Goal: Task Accomplishment & Management: Use online tool/utility

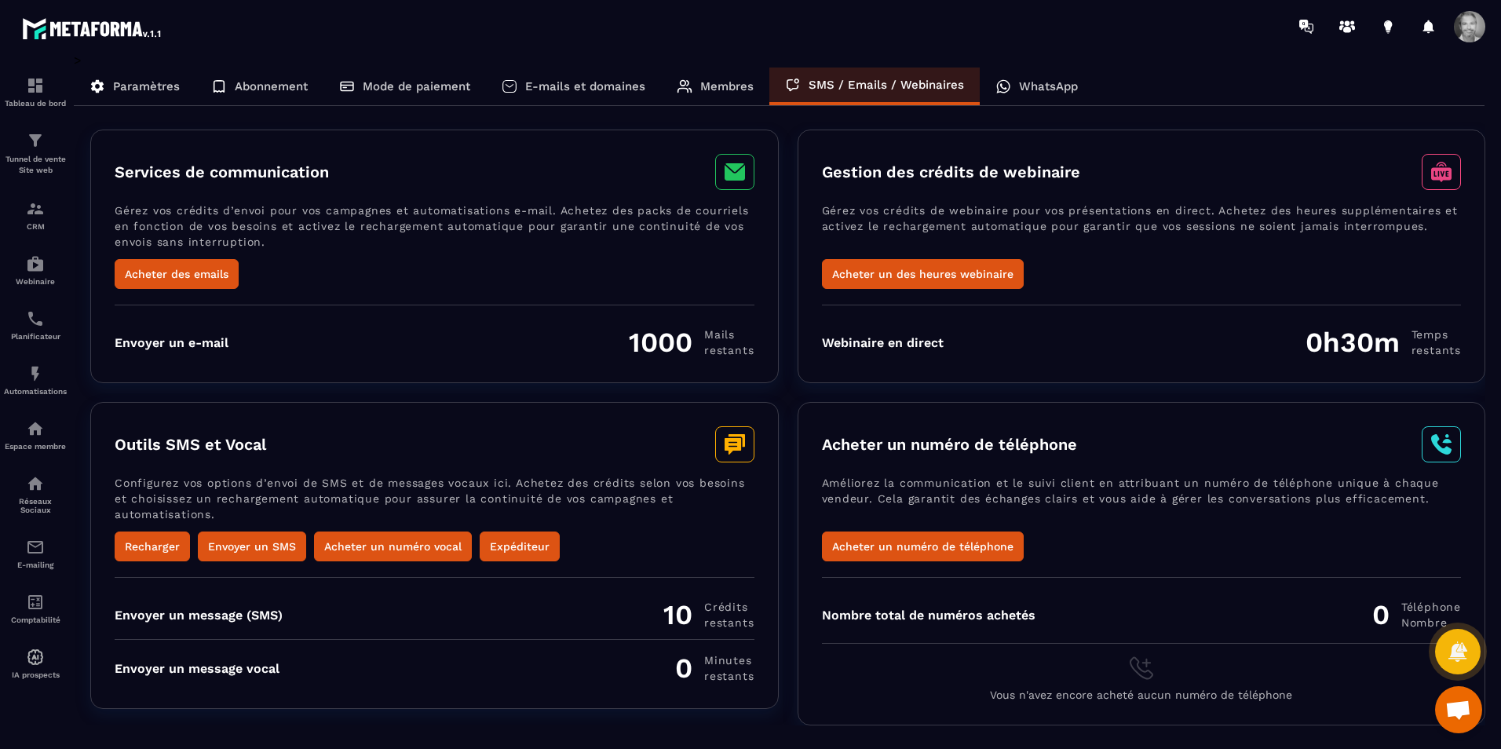
click at [142, 77] on div "Paramètres" at bounding box center [135, 87] width 122 height 38
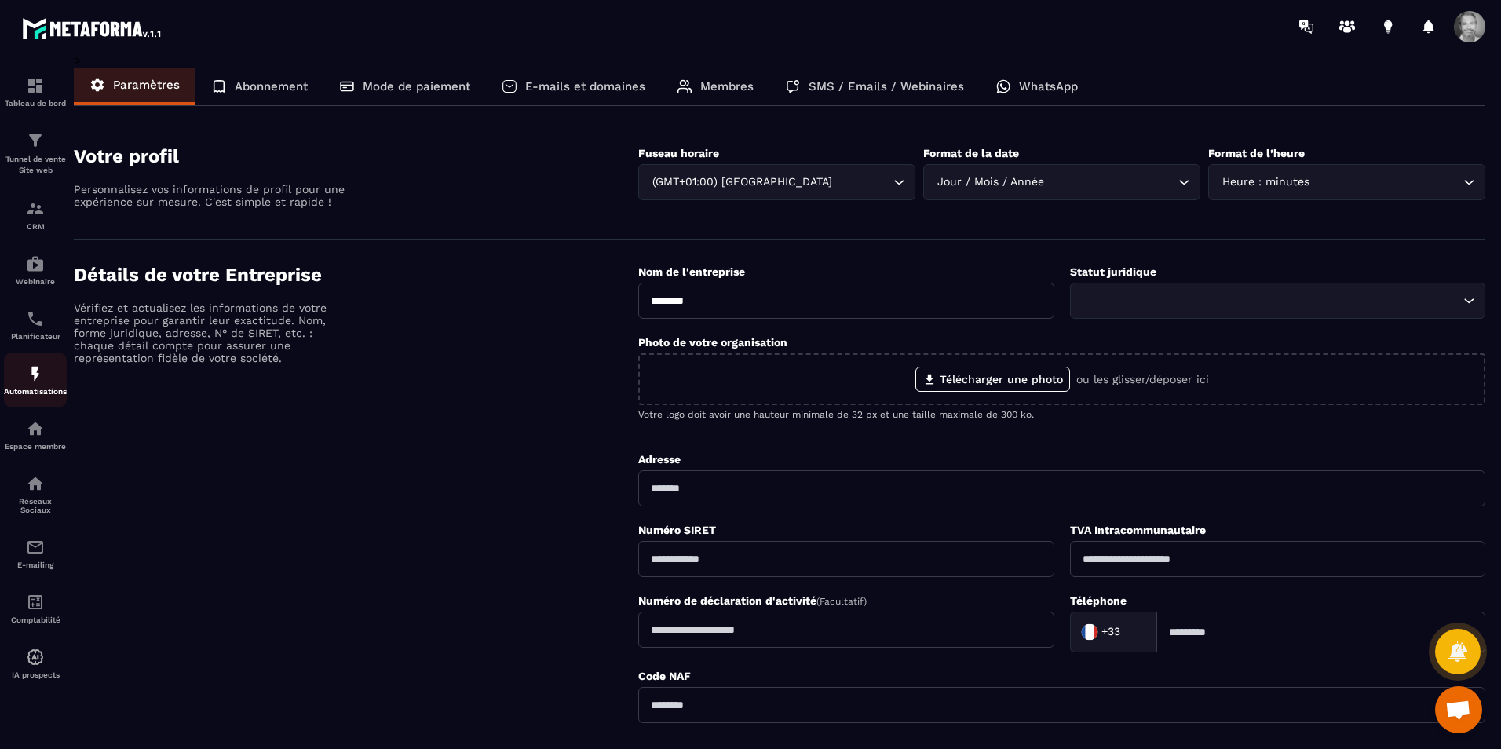
click at [38, 389] on p "Automatisations" at bounding box center [35, 391] width 63 height 9
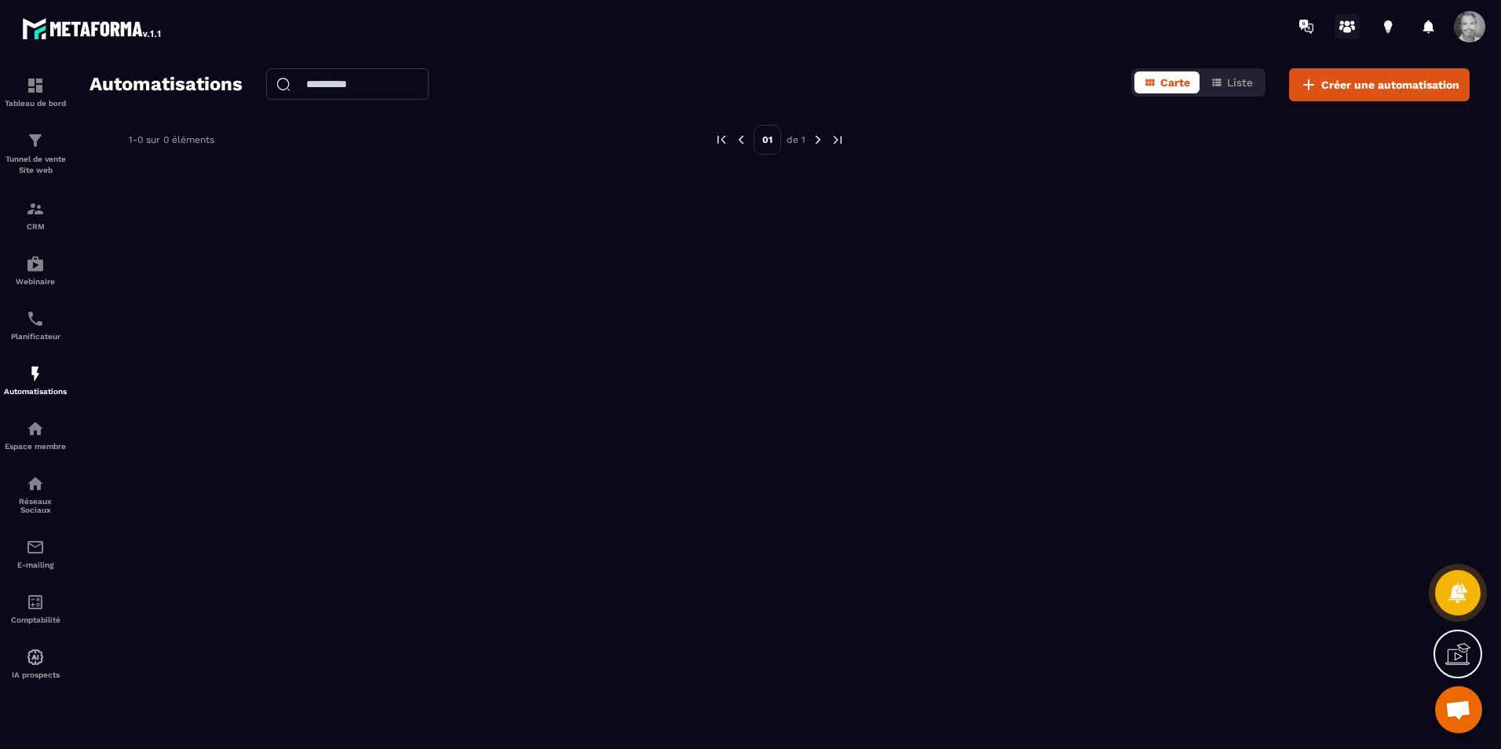
click at [1338, 29] on icon at bounding box center [1346, 26] width 25 height 25
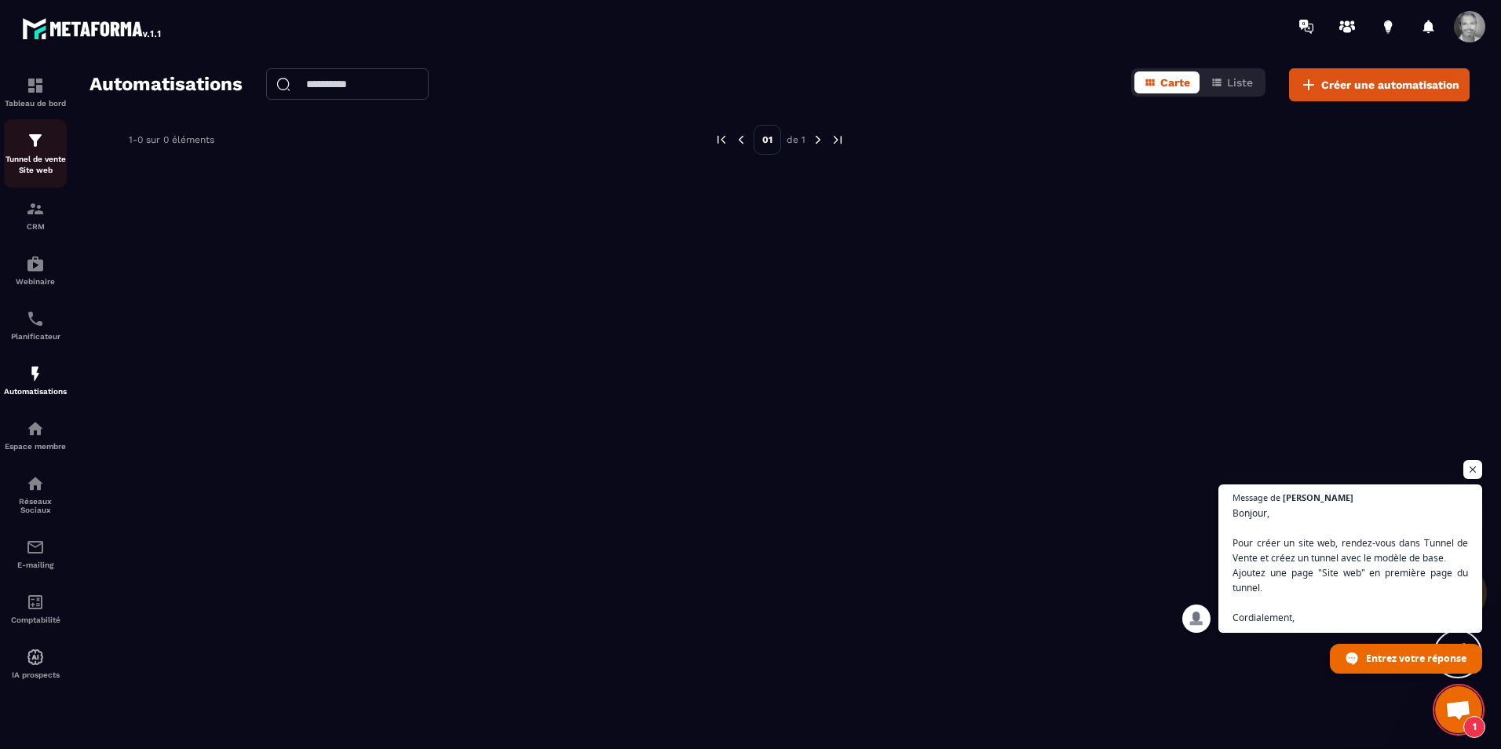
click at [35, 155] on p "Tunnel de vente Site web" at bounding box center [35, 165] width 63 height 22
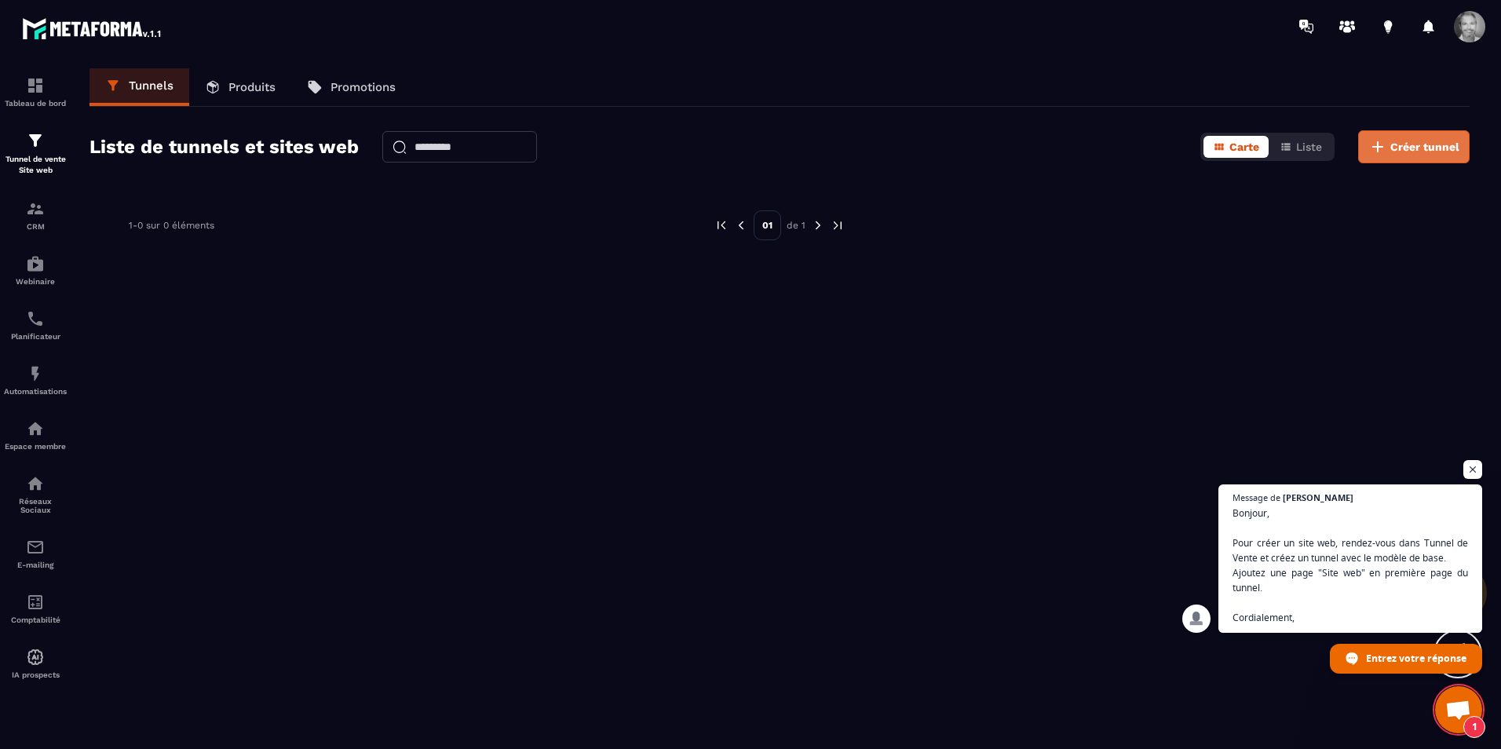
click at [1404, 147] on span "Créer tunnel" at bounding box center [1424, 147] width 69 height 16
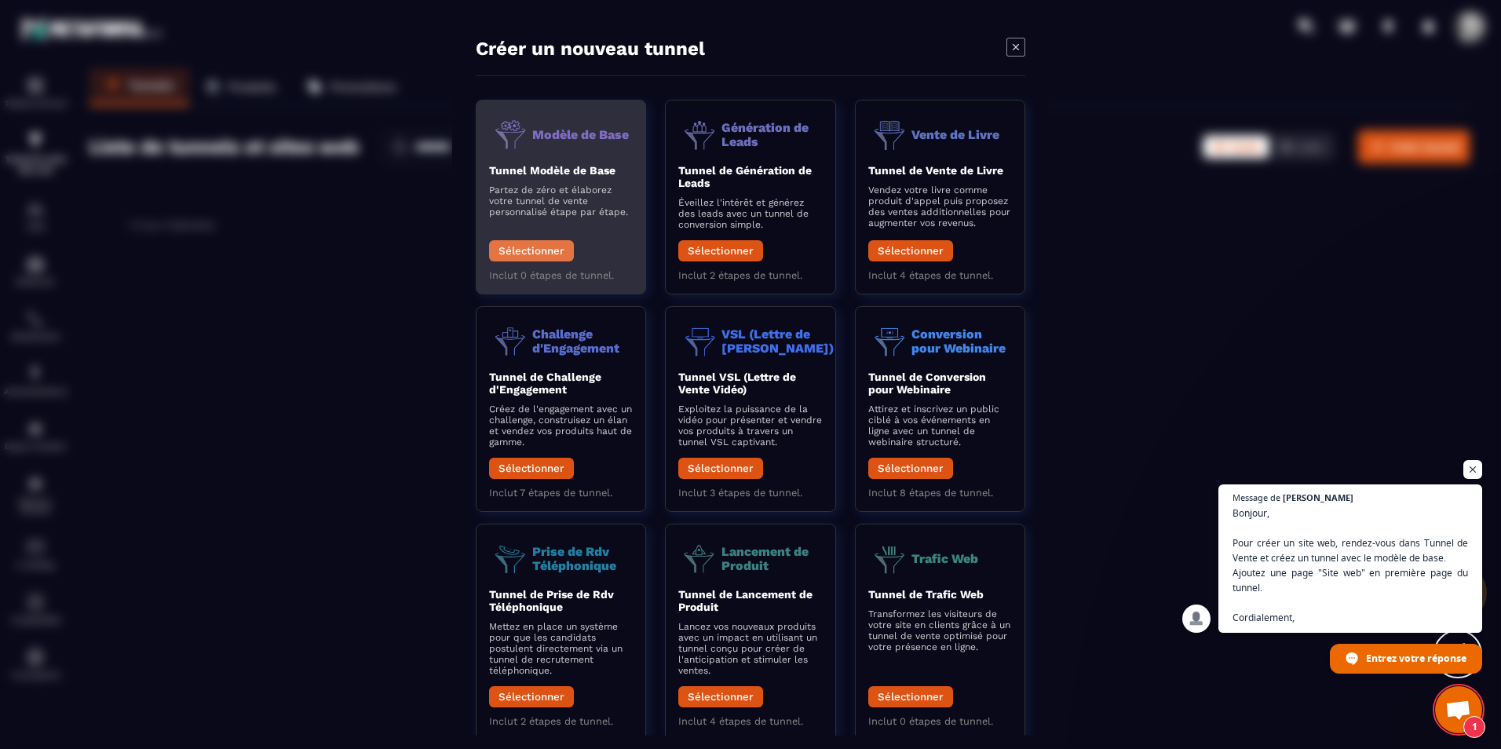
click at [544, 250] on button "Sélectionner" at bounding box center [531, 250] width 85 height 21
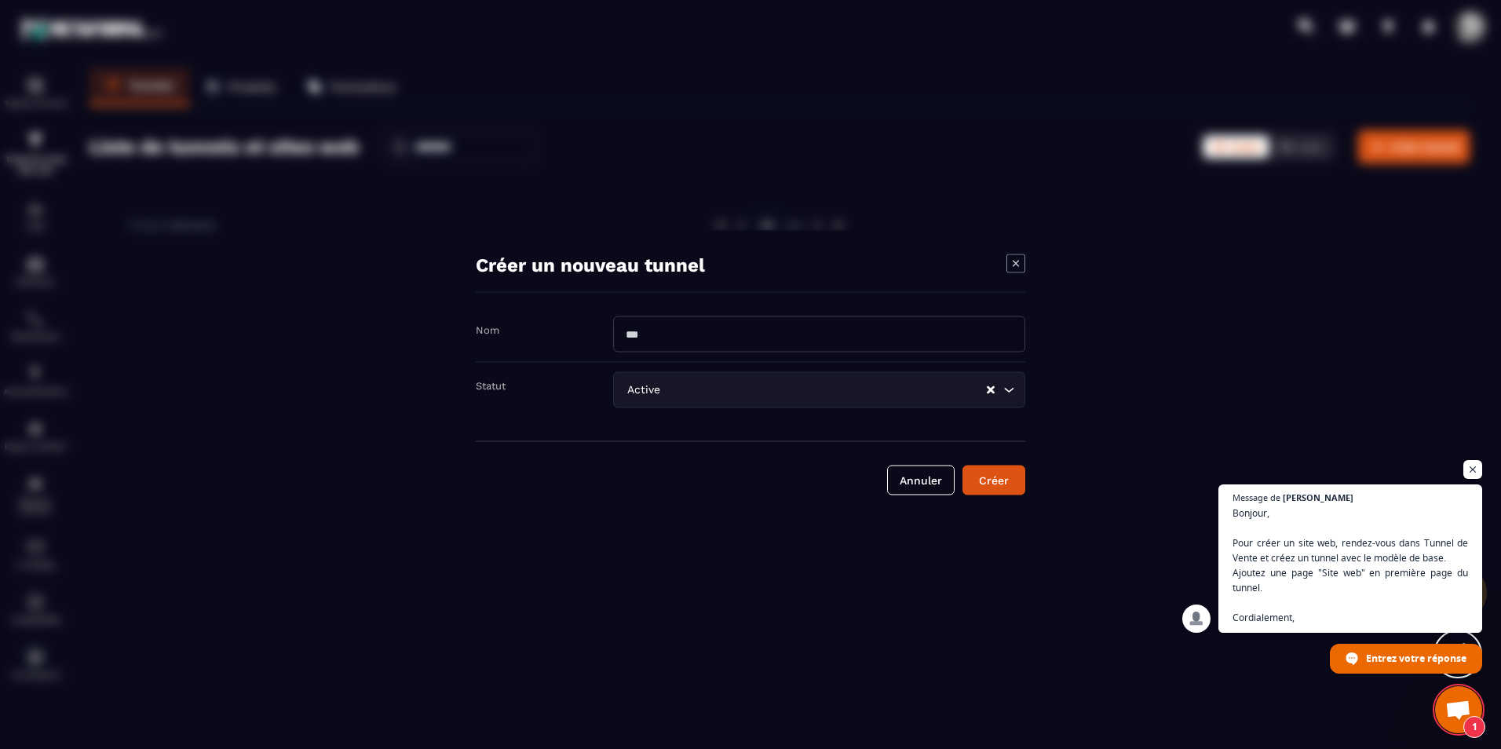
click at [669, 338] on input "Modal window" at bounding box center [819, 334] width 412 height 36
type input "********"
click at [1003, 485] on div "Créer" at bounding box center [994, 481] width 42 height 16
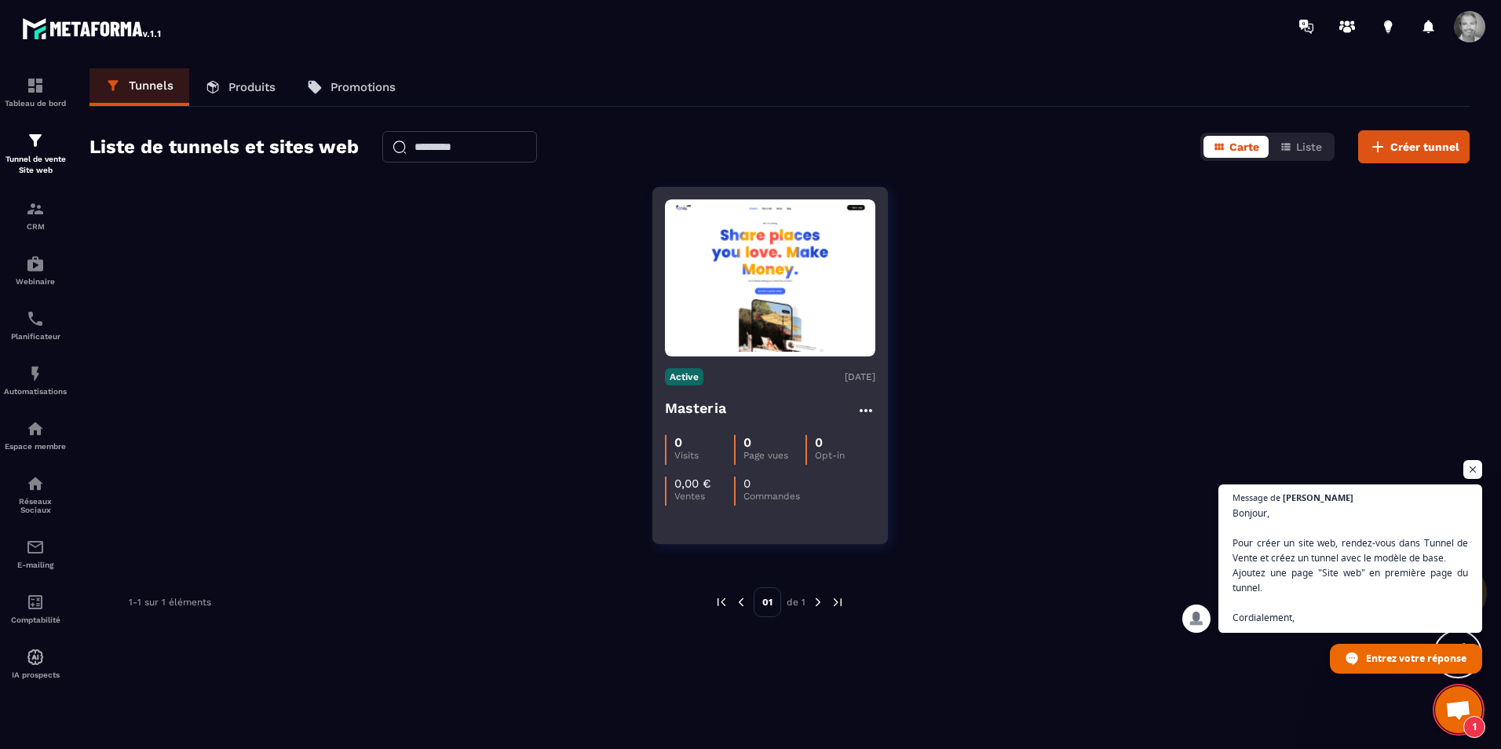
click at [768, 304] on img at bounding box center [770, 278] width 210 height 148
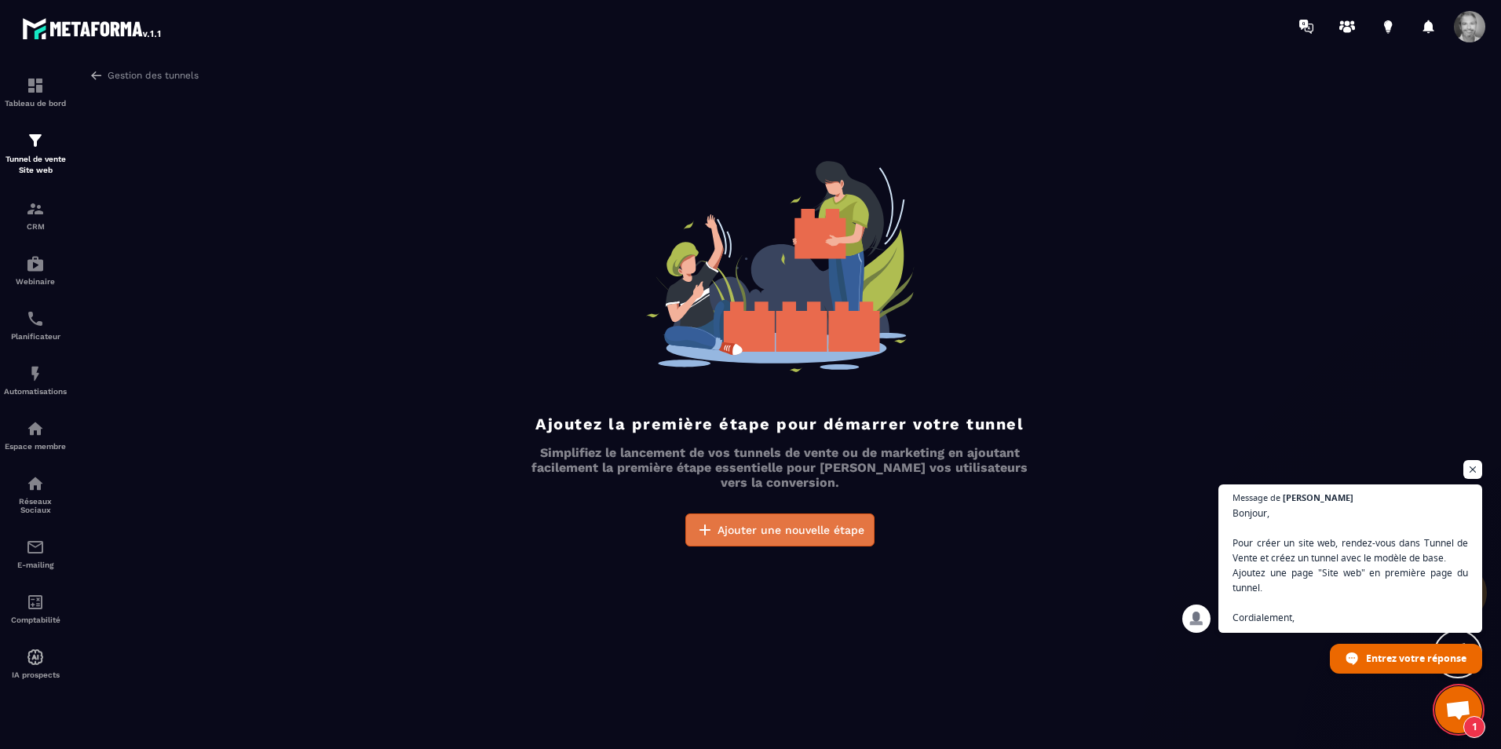
click at [787, 534] on span "Ajouter une nouvelle étape" at bounding box center [790, 530] width 147 height 16
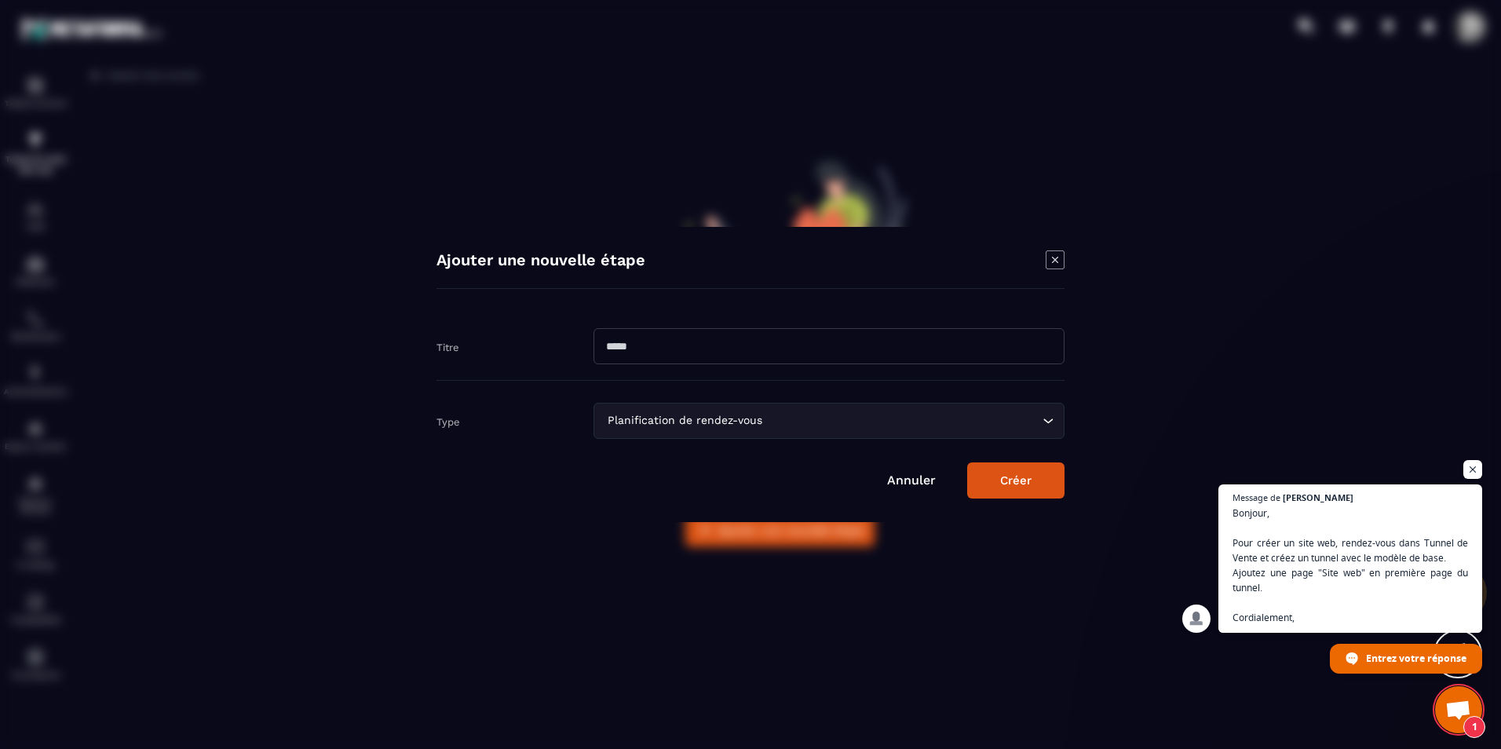
click at [762, 345] on input "Modal window" at bounding box center [828, 346] width 471 height 36
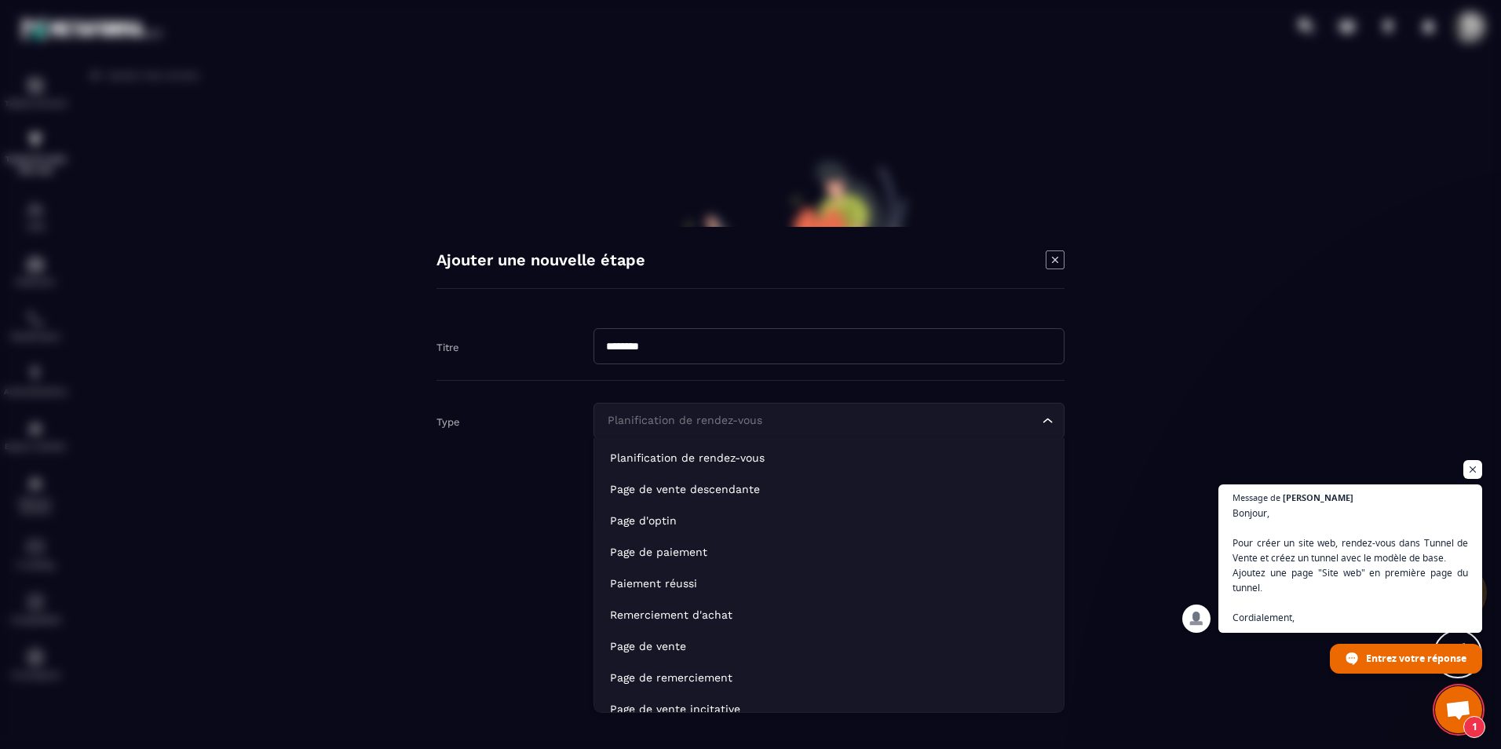
click at [1048, 419] on icon "Search for option" at bounding box center [1048, 421] width 16 height 16
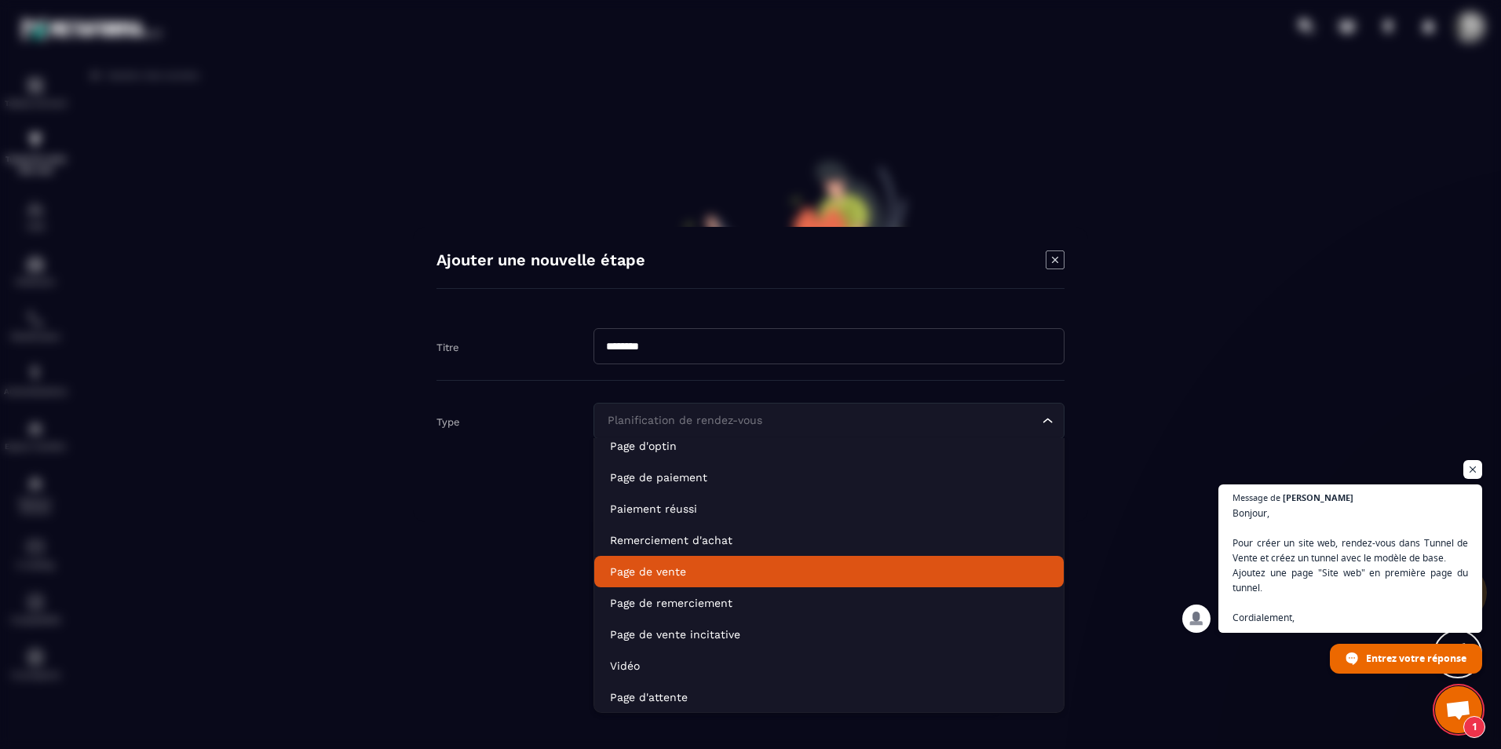
scroll to position [106, 0]
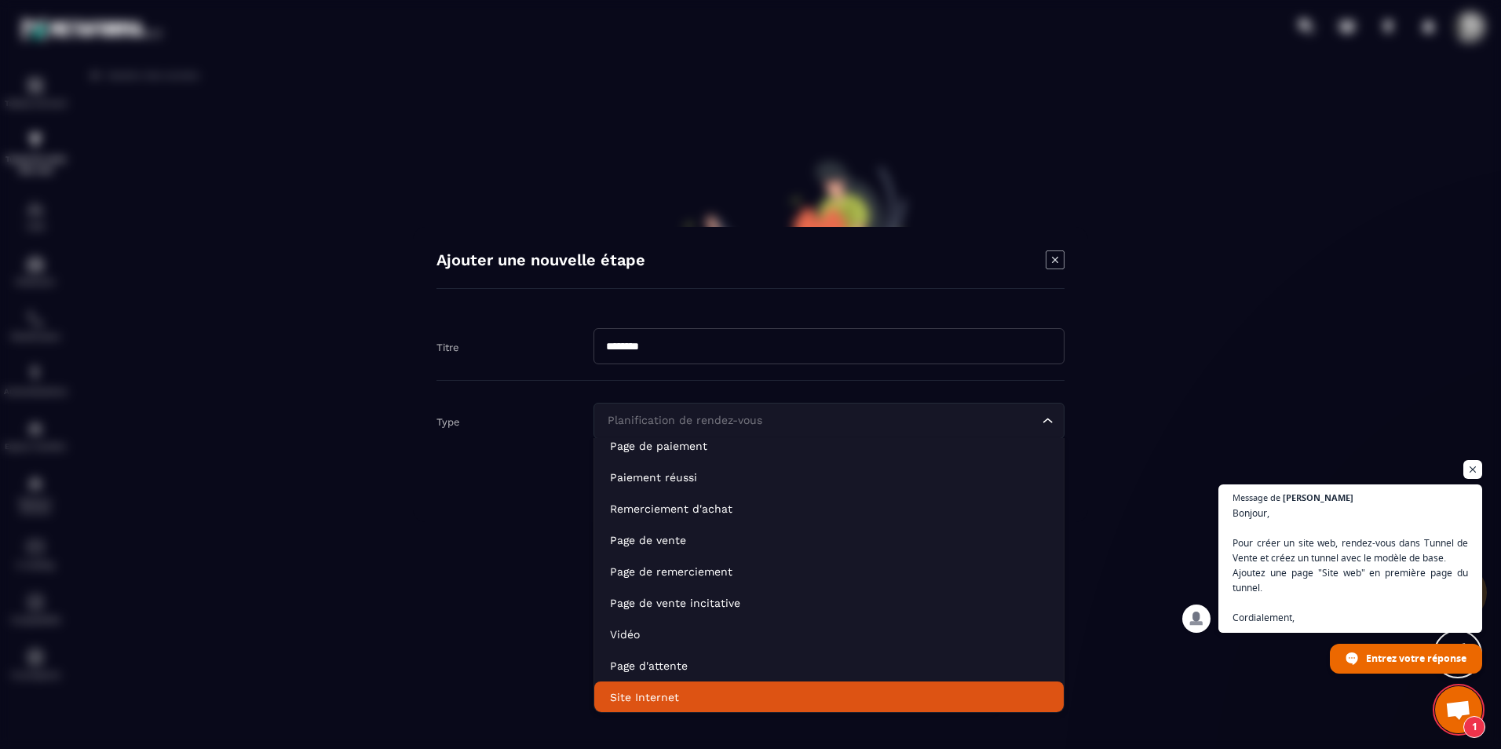
click at [784, 684] on li "Site Internet" at bounding box center [828, 696] width 469 height 31
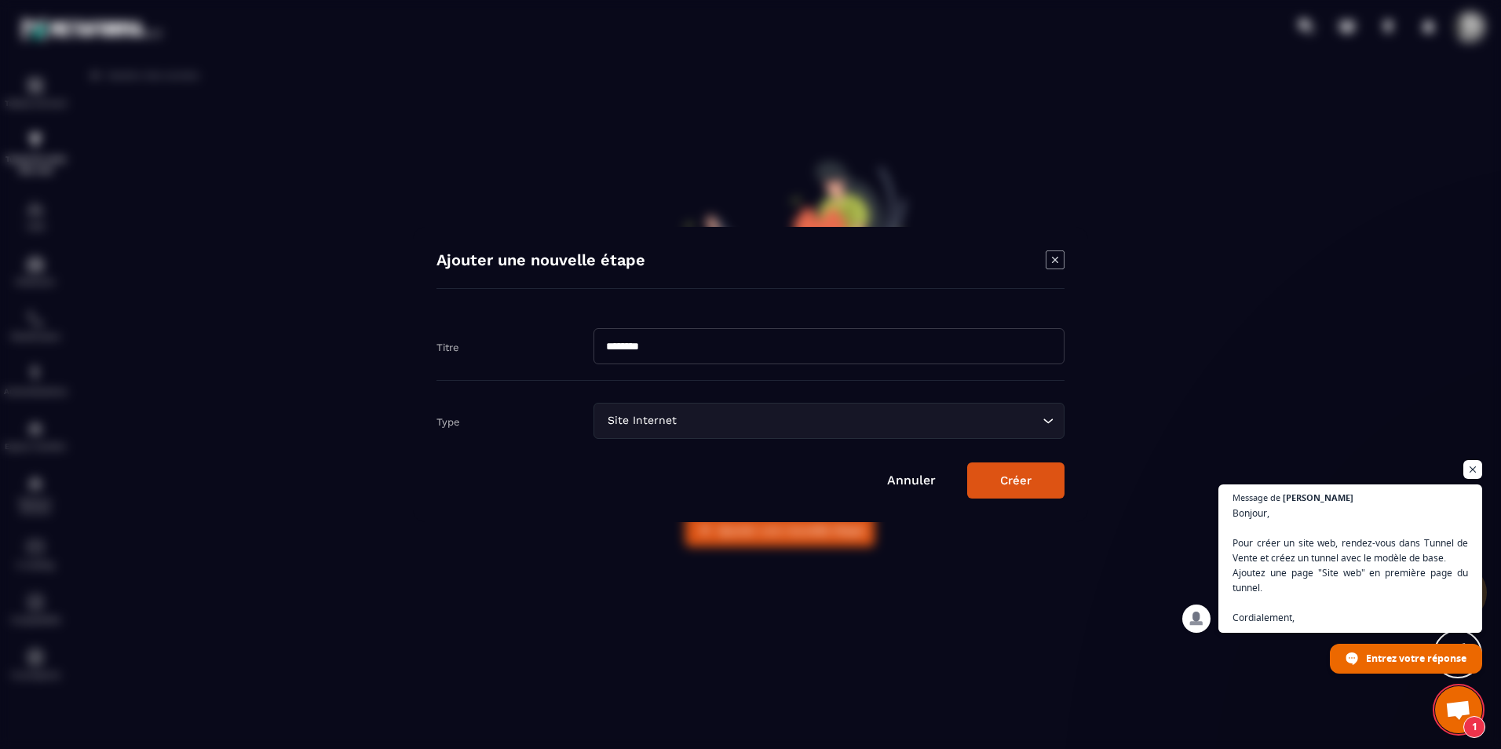
click at [783, 349] on input "********" at bounding box center [828, 346] width 471 height 36
type input "**********"
click at [1019, 486] on button "Créer" at bounding box center [1015, 480] width 97 height 36
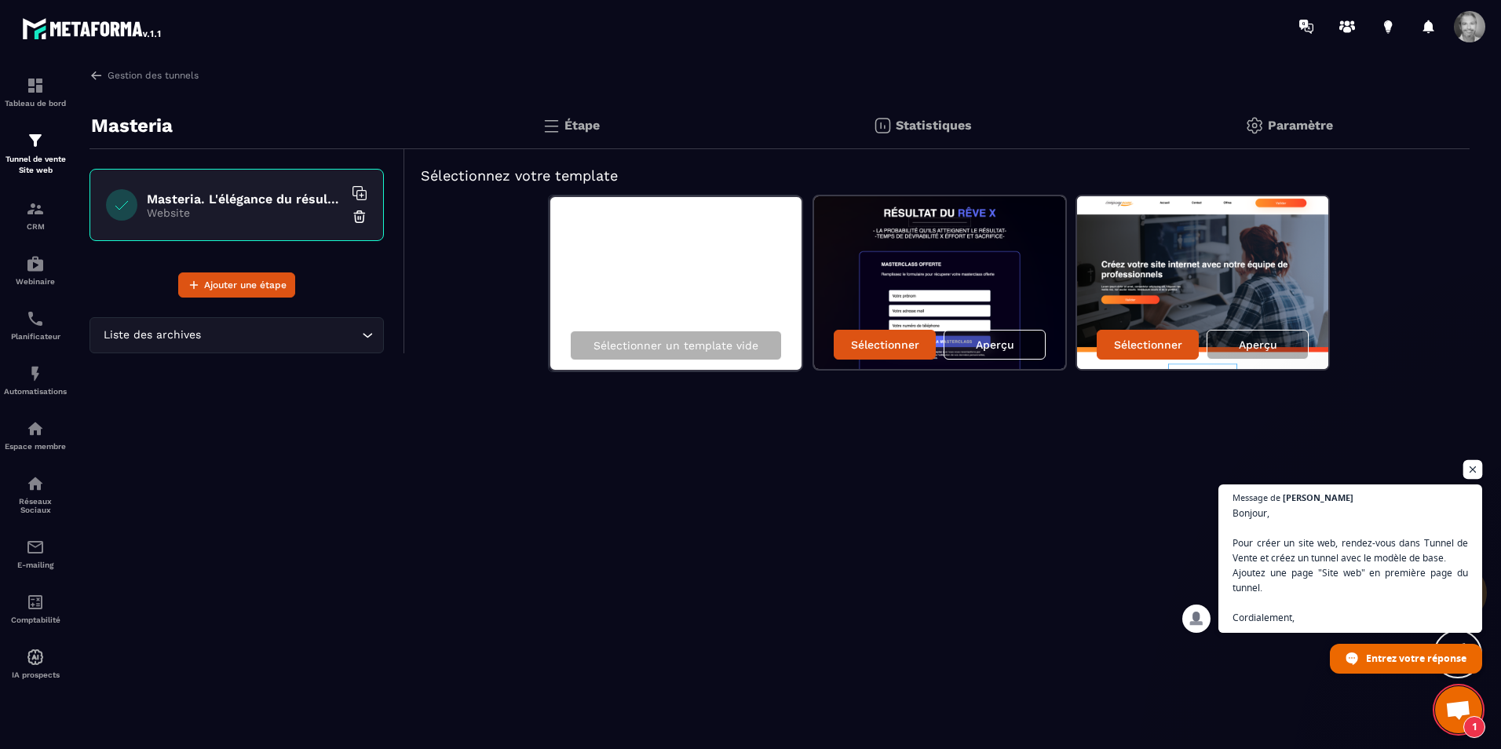
click at [1474, 470] on span "Ouvrir le chat" at bounding box center [1473, 470] width 20 height 20
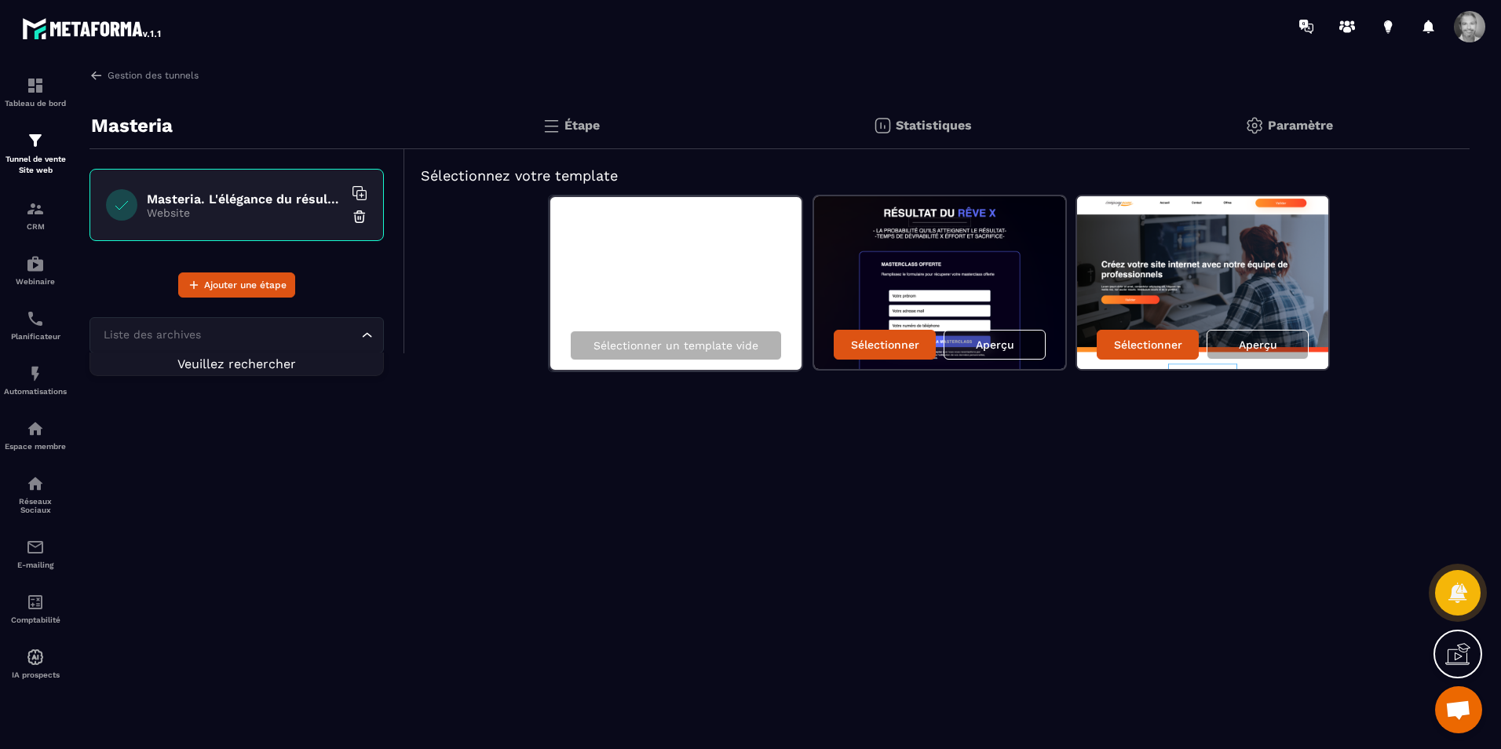
click at [371, 334] on icon "Search for option" at bounding box center [368, 335] width 16 height 16
click at [1237, 344] on div "Aperçu" at bounding box center [1257, 345] width 102 height 30
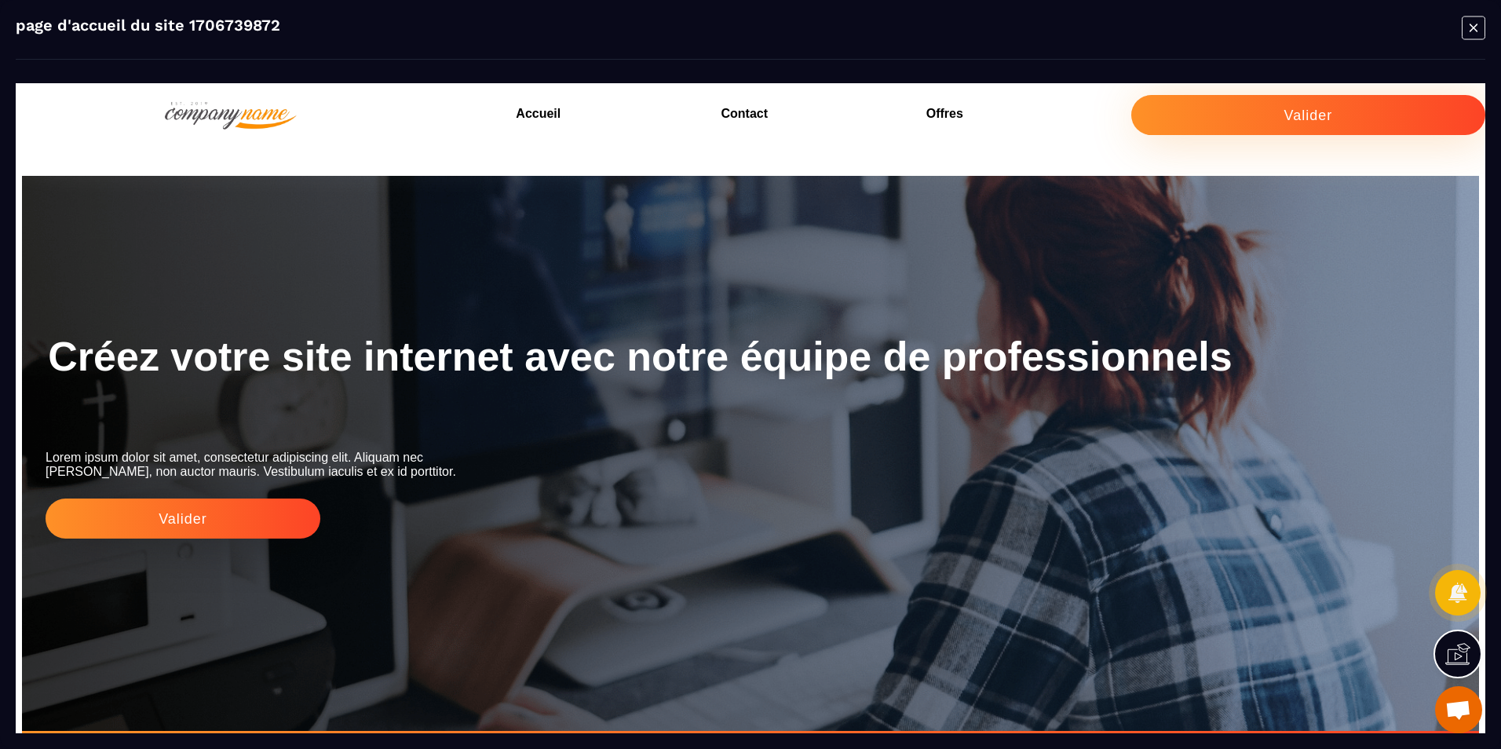
click at [1472, 29] on icon "Modal window" at bounding box center [1473, 28] width 8 height 8
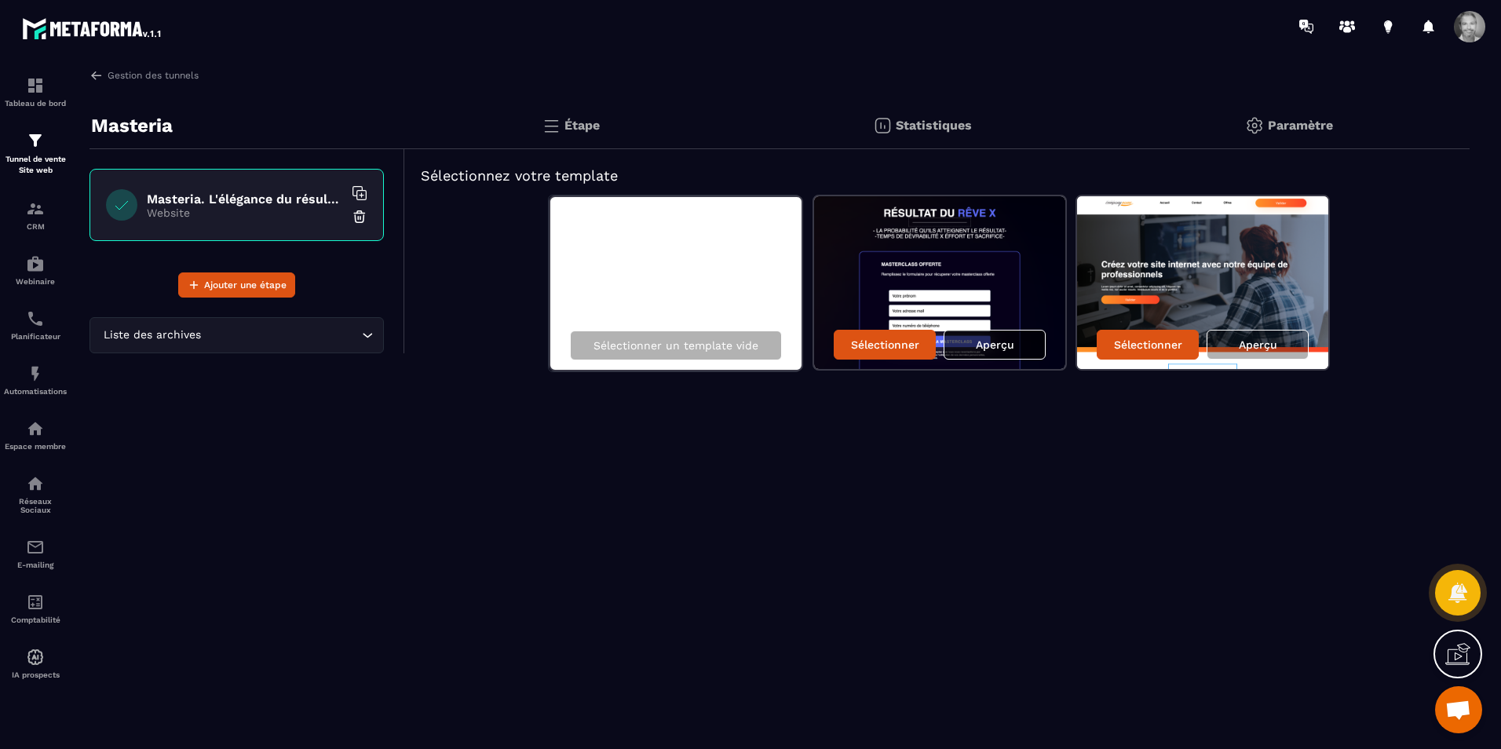
click at [997, 345] on p "Aperçu" at bounding box center [995, 344] width 38 height 13
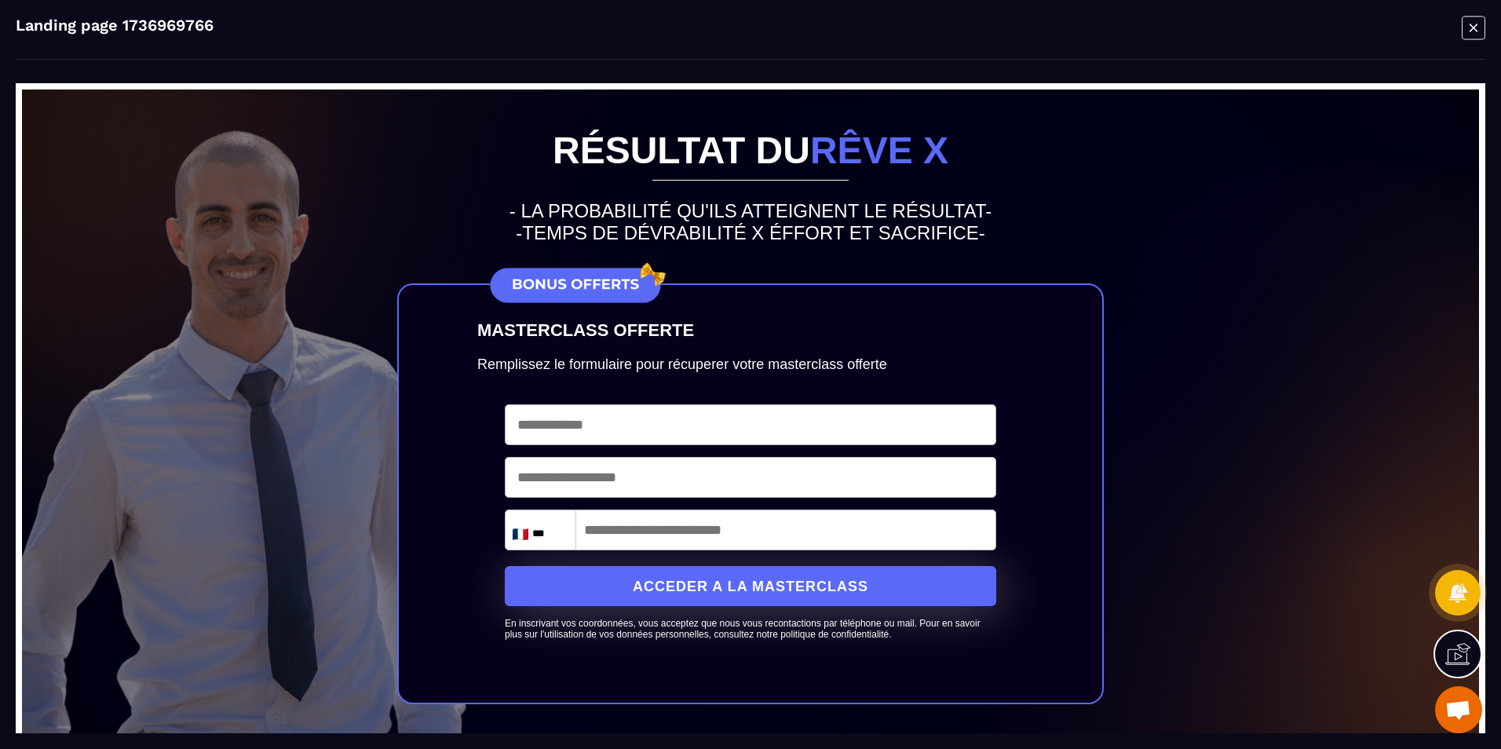
click at [1472, 24] on icon "Modal window" at bounding box center [1474, 28] width 24 height 24
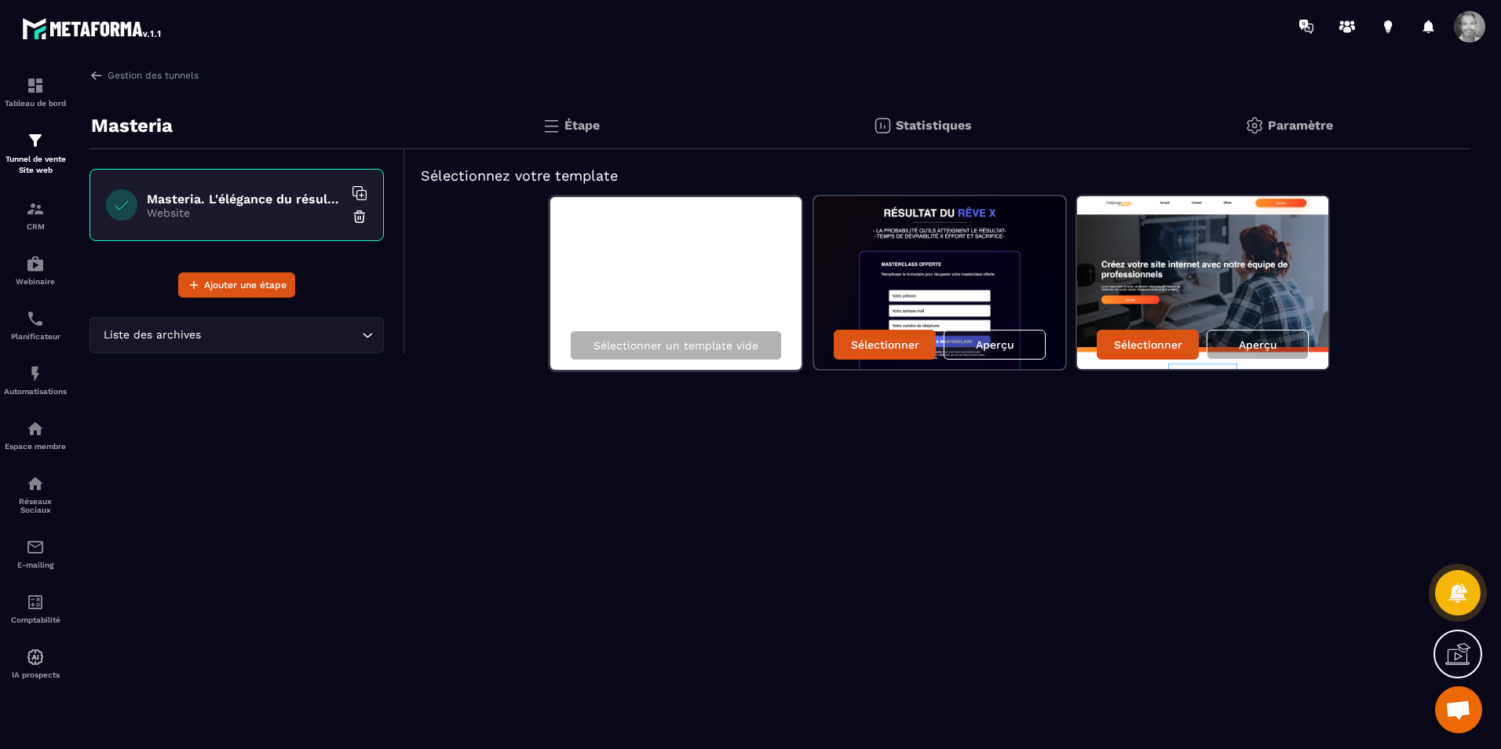
click at [560, 124] on img at bounding box center [551, 125] width 19 height 19
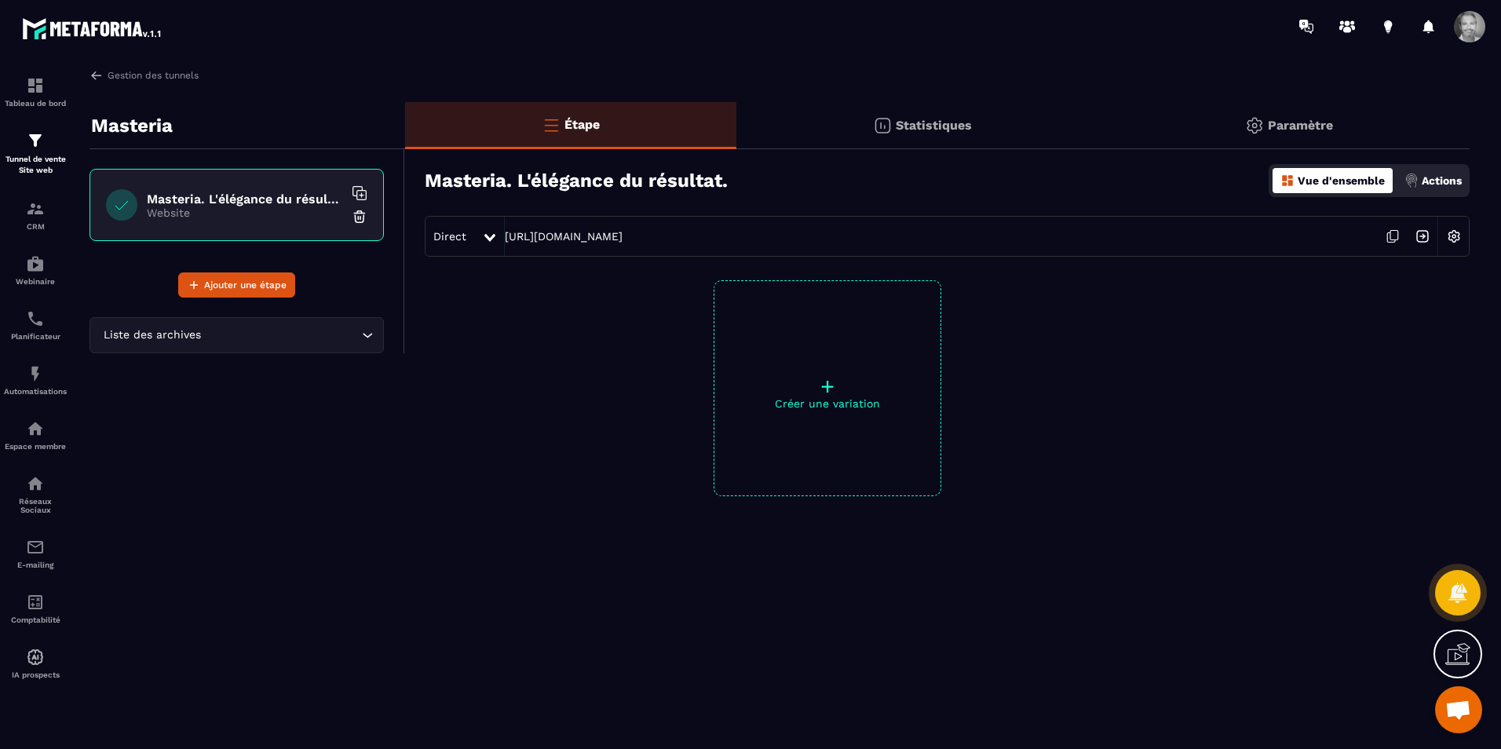
click at [306, 114] on div "Masteria" at bounding box center [247, 125] width 316 height 47
click at [299, 124] on div "Masteria" at bounding box center [247, 125] width 316 height 47
click at [894, 138] on div "Statistiques" at bounding box center [922, 125] width 372 height 47
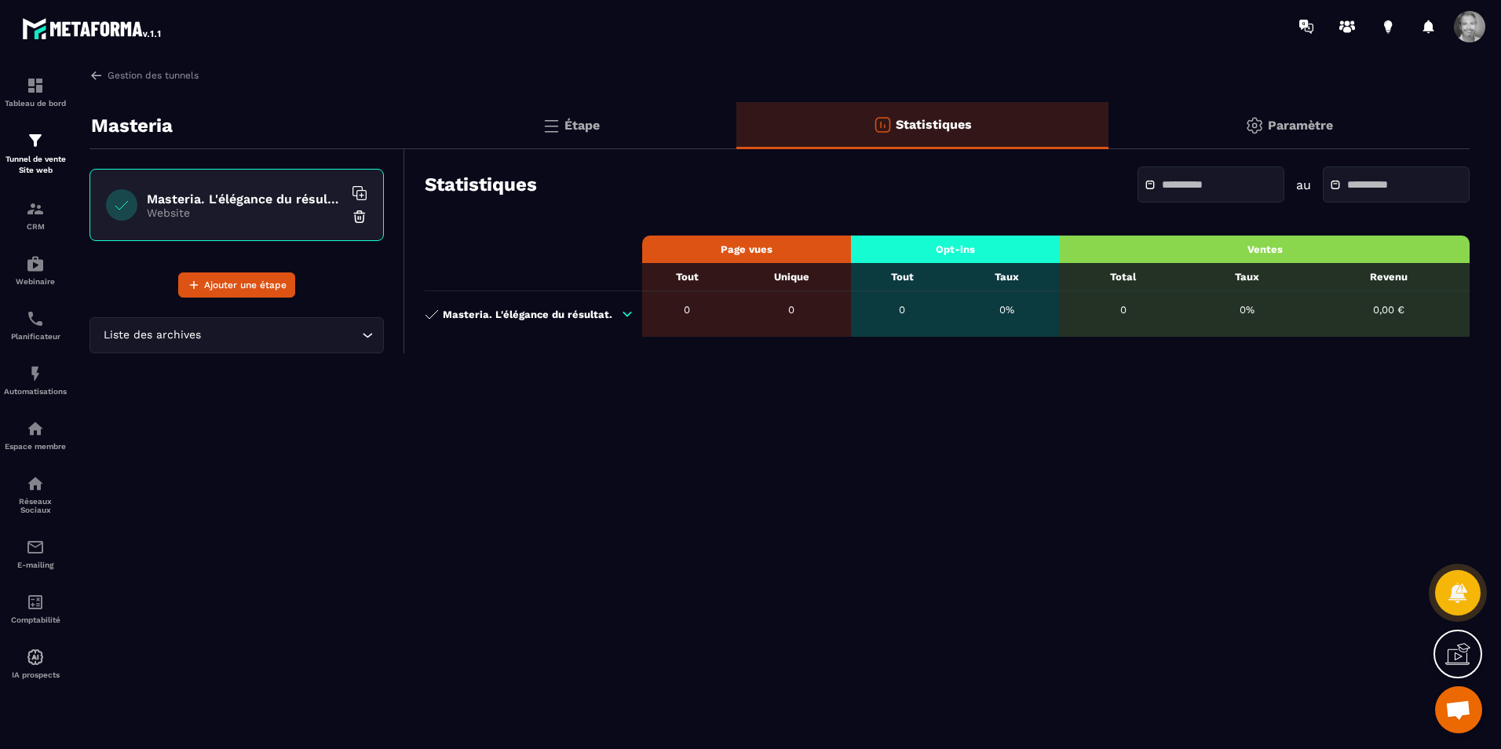
click at [1294, 119] on p "Paramètre" at bounding box center [1300, 125] width 65 height 15
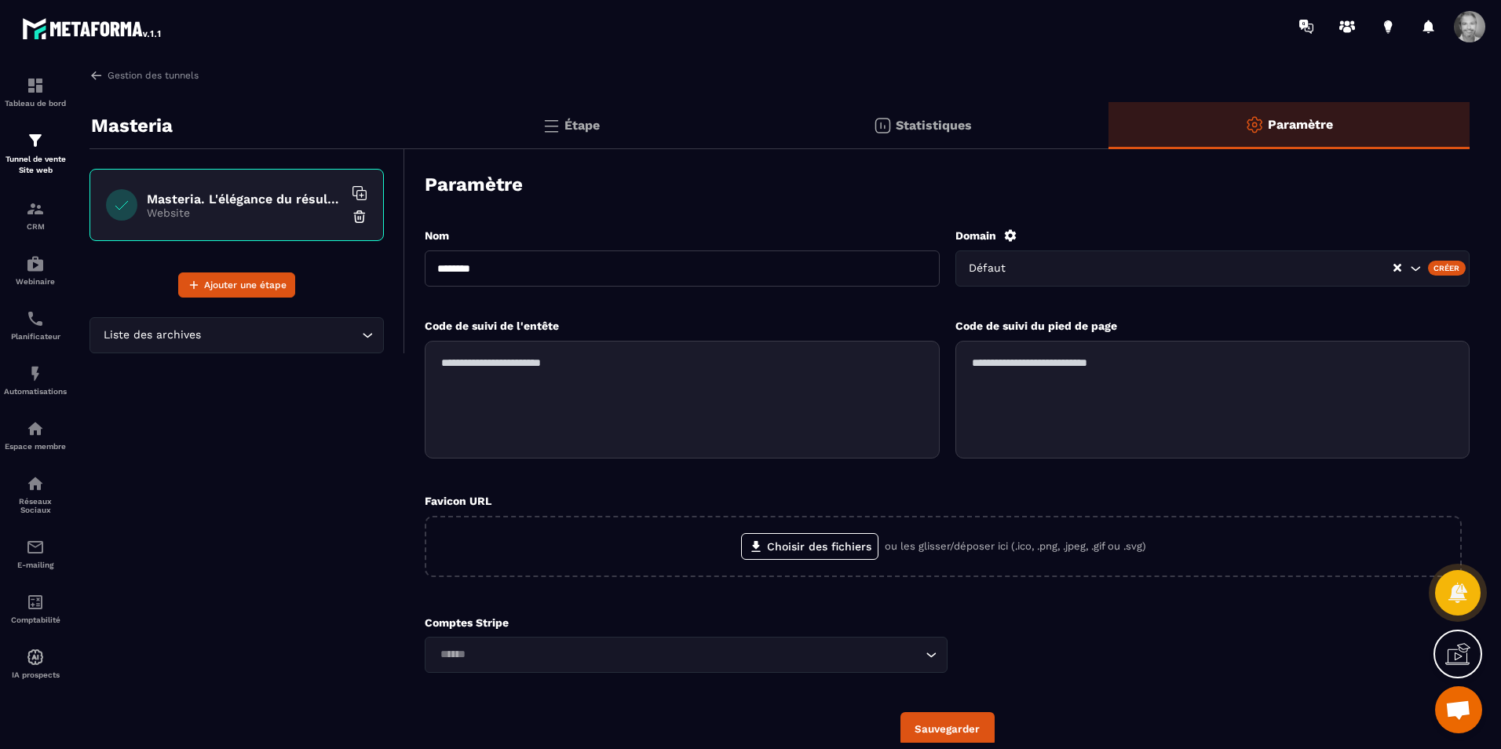
click at [564, 127] on p "Étape" at bounding box center [581, 125] width 35 height 15
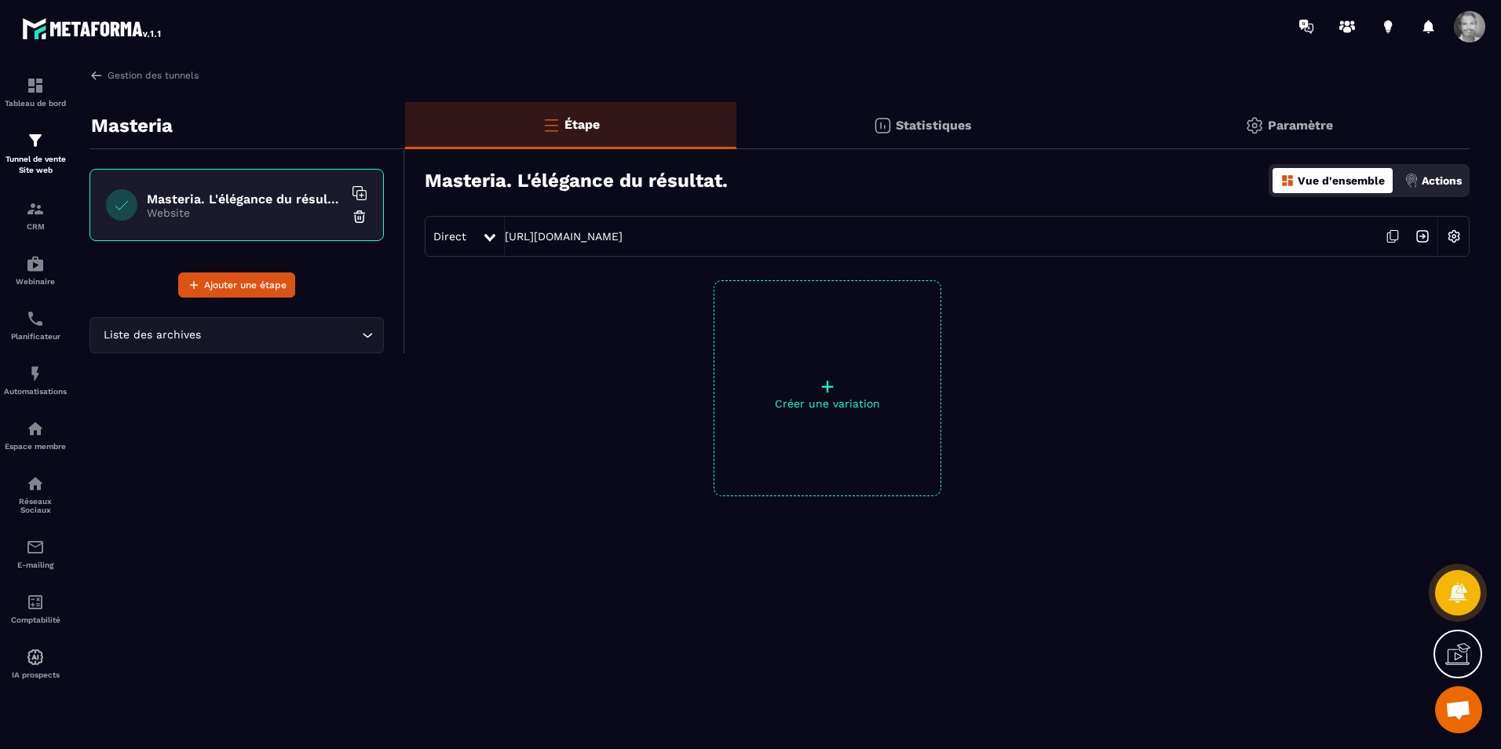
click at [146, 130] on p "Masteria" at bounding box center [132, 125] width 82 height 31
click at [186, 192] on h6 "Masteria. L'élégance du résultat." at bounding box center [245, 199] width 196 height 15
click at [362, 191] on icon at bounding box center [361, 195] width 9 height 9
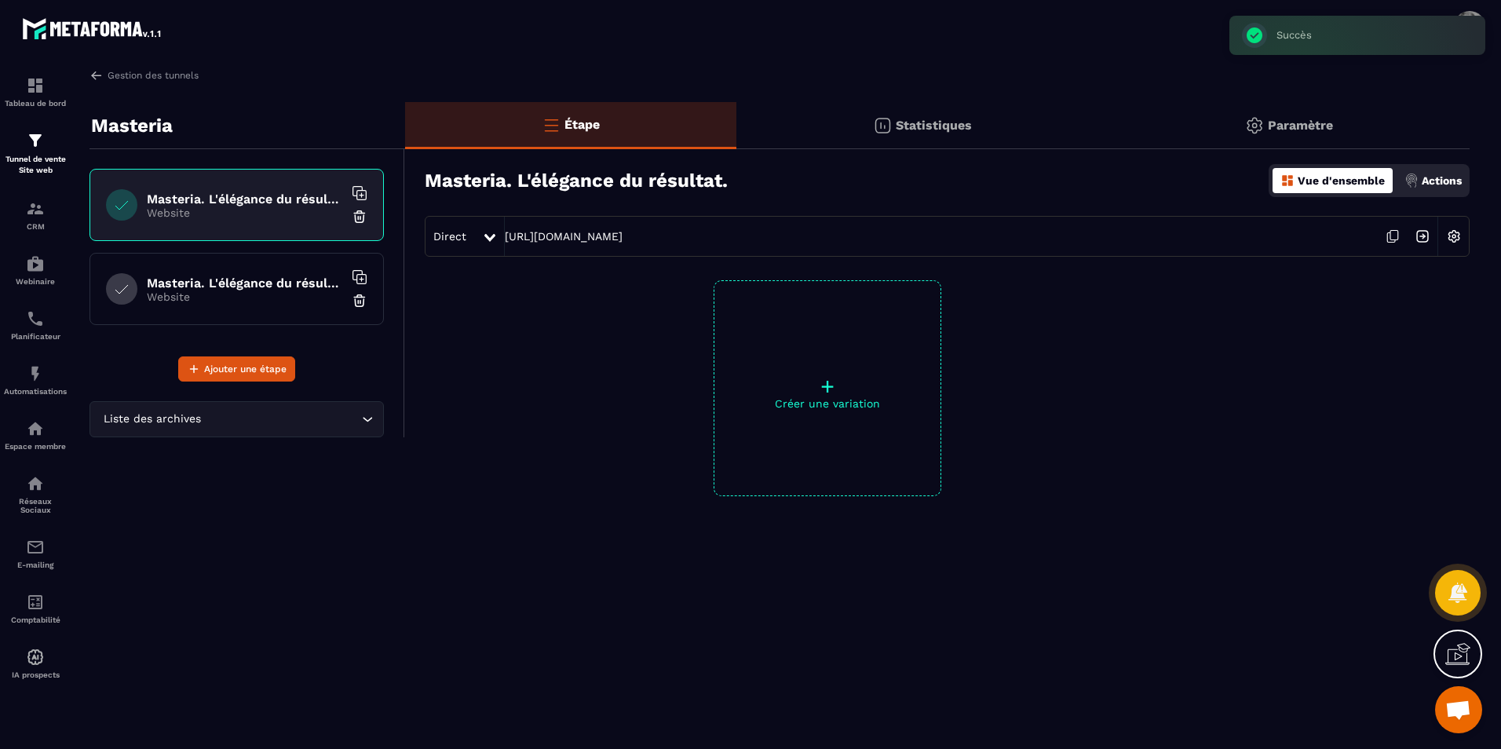
click at [359, 303] on img at bounding box center [360, 301] width 16 height 16
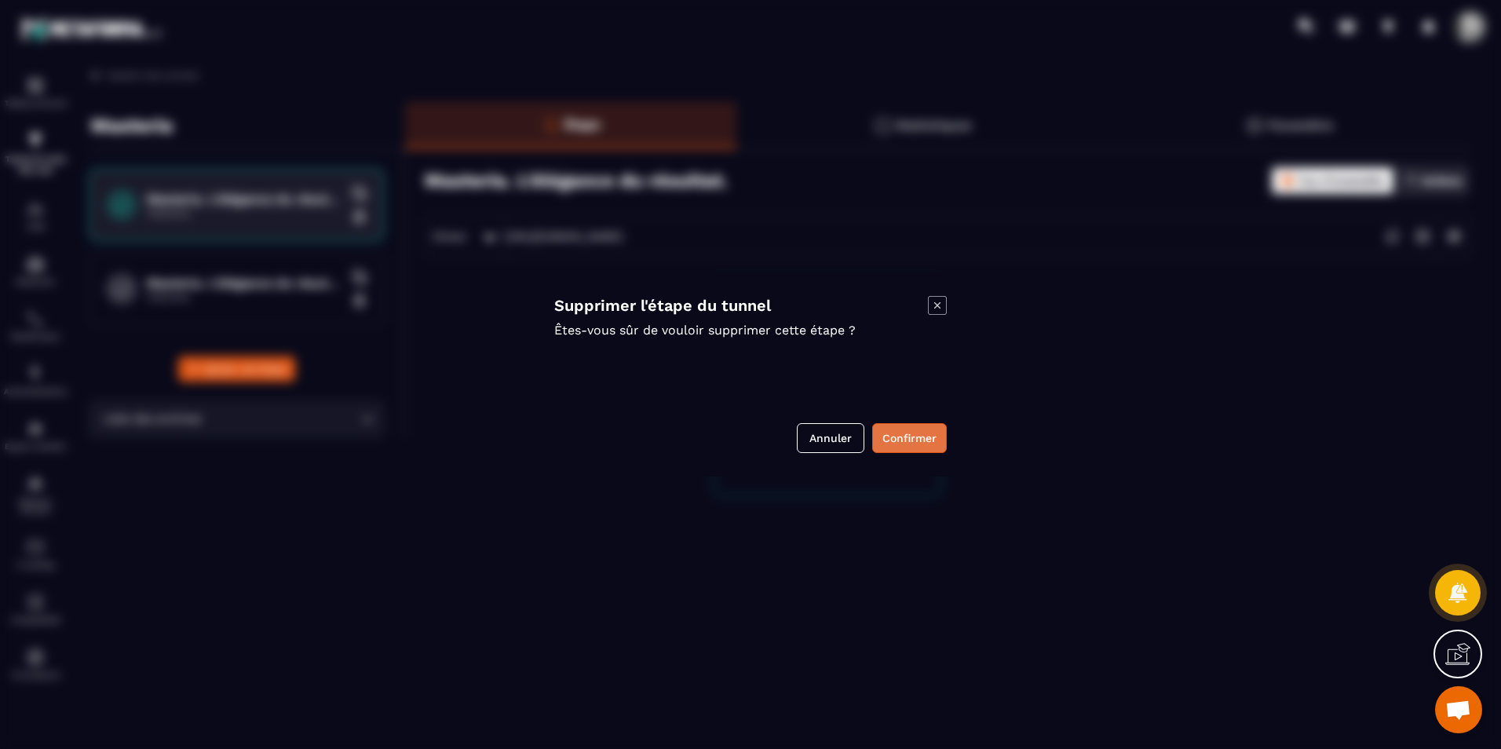
click at [907, 438] on button "Confirmer" at bounding box center [909, 438] width 75 height 30
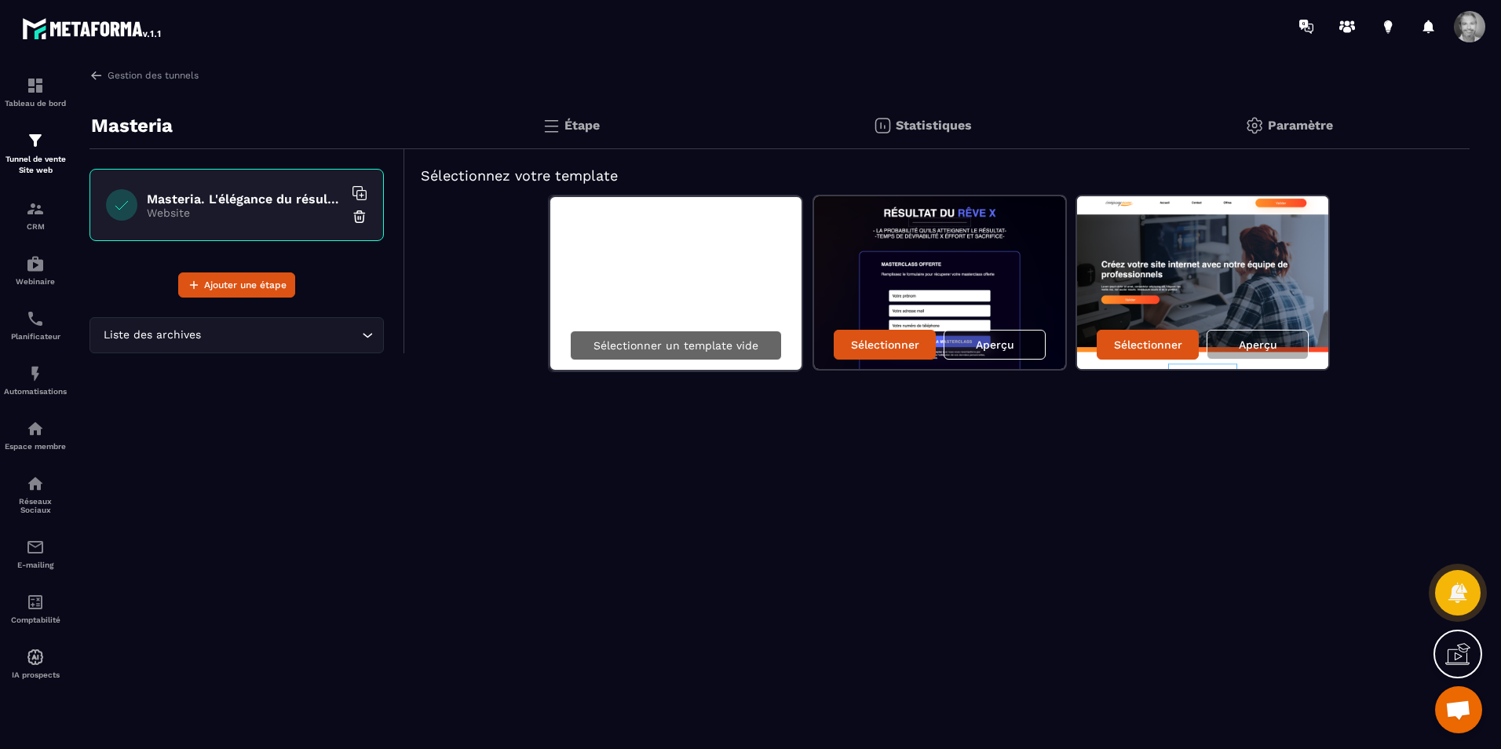
click at [670, 348] on p "Sélectionner un template vide" at bounding box center [675, 345] width 165 height 13
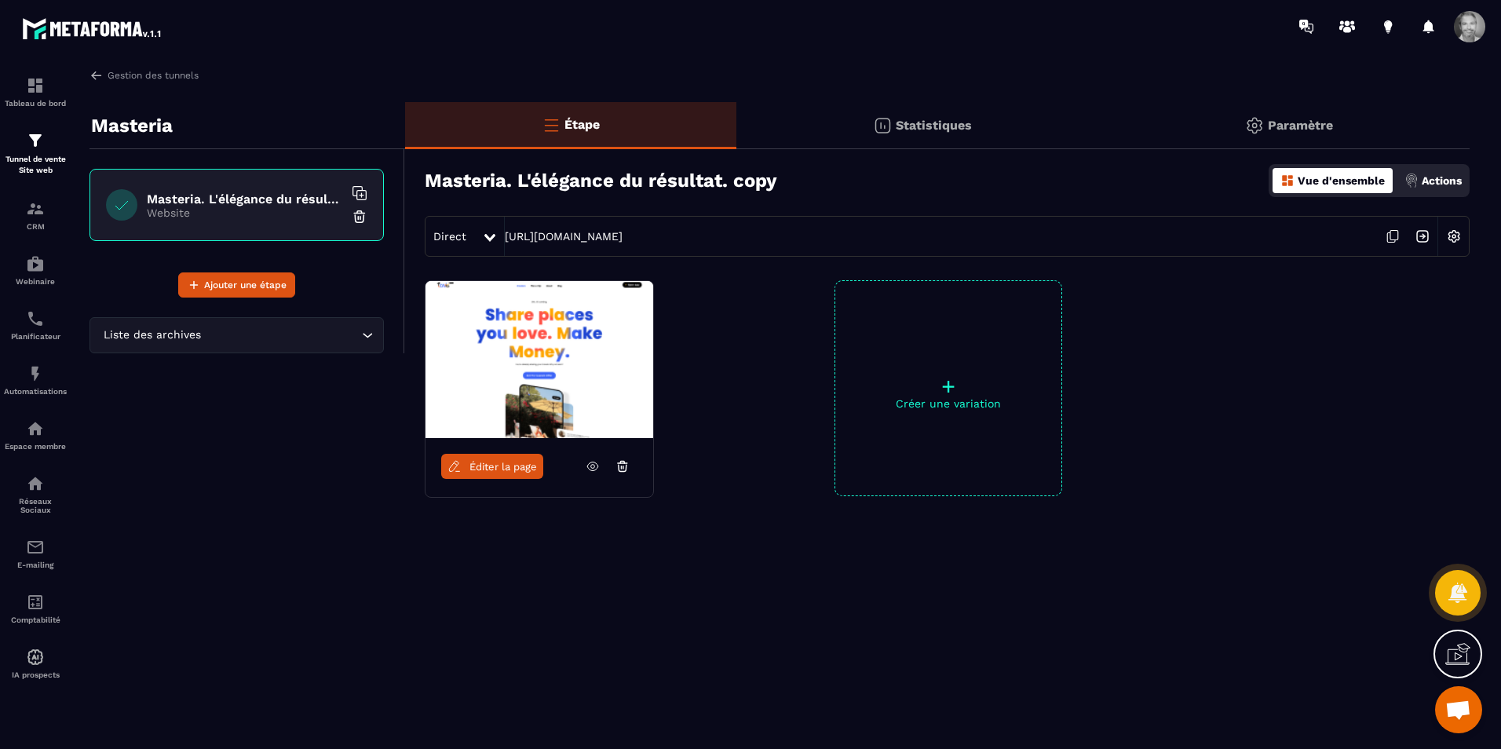
click at [622, 469] on icon at bounding box center [622, 467] width 2 height 2
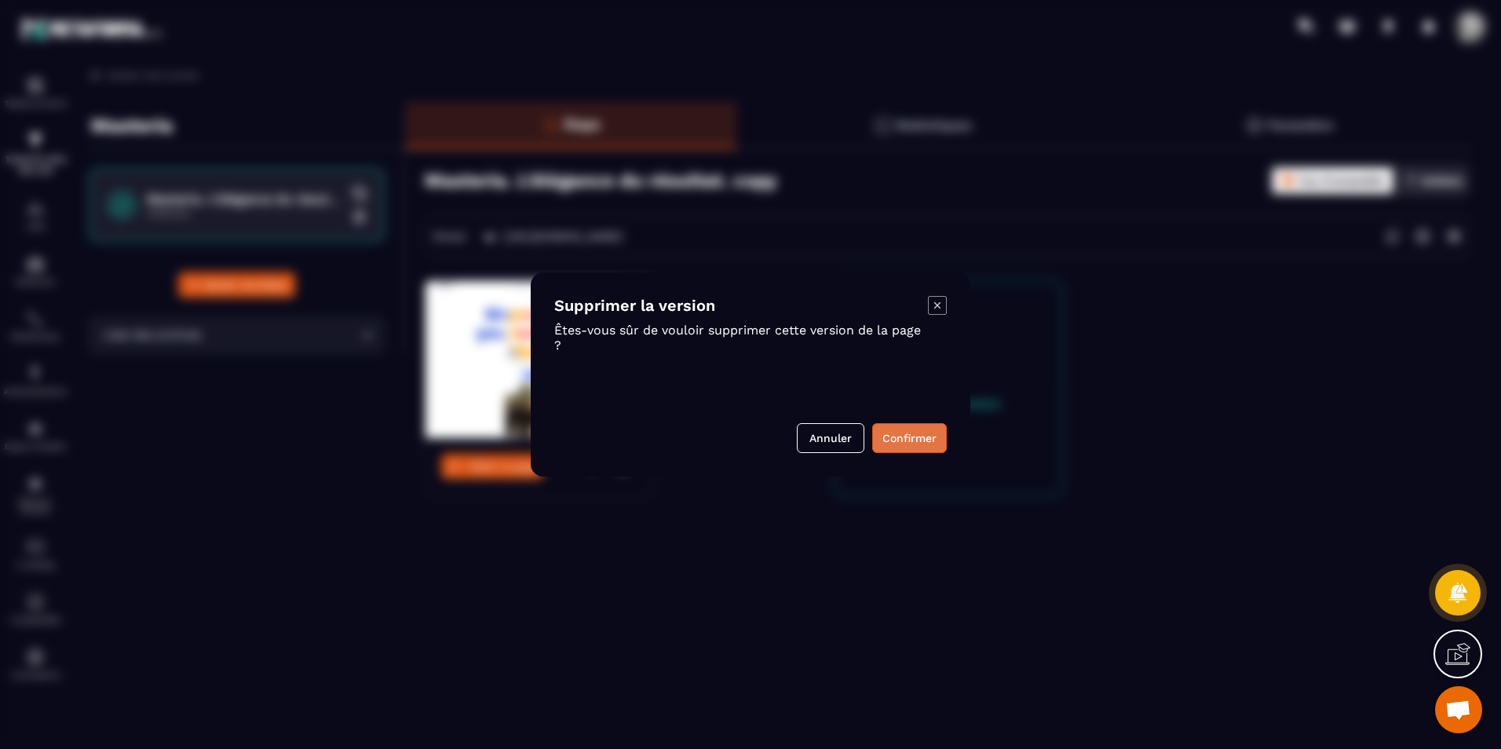
click at [918, 444] on button "Confirmer" at bounding box center [909, 438] width 75 height 30
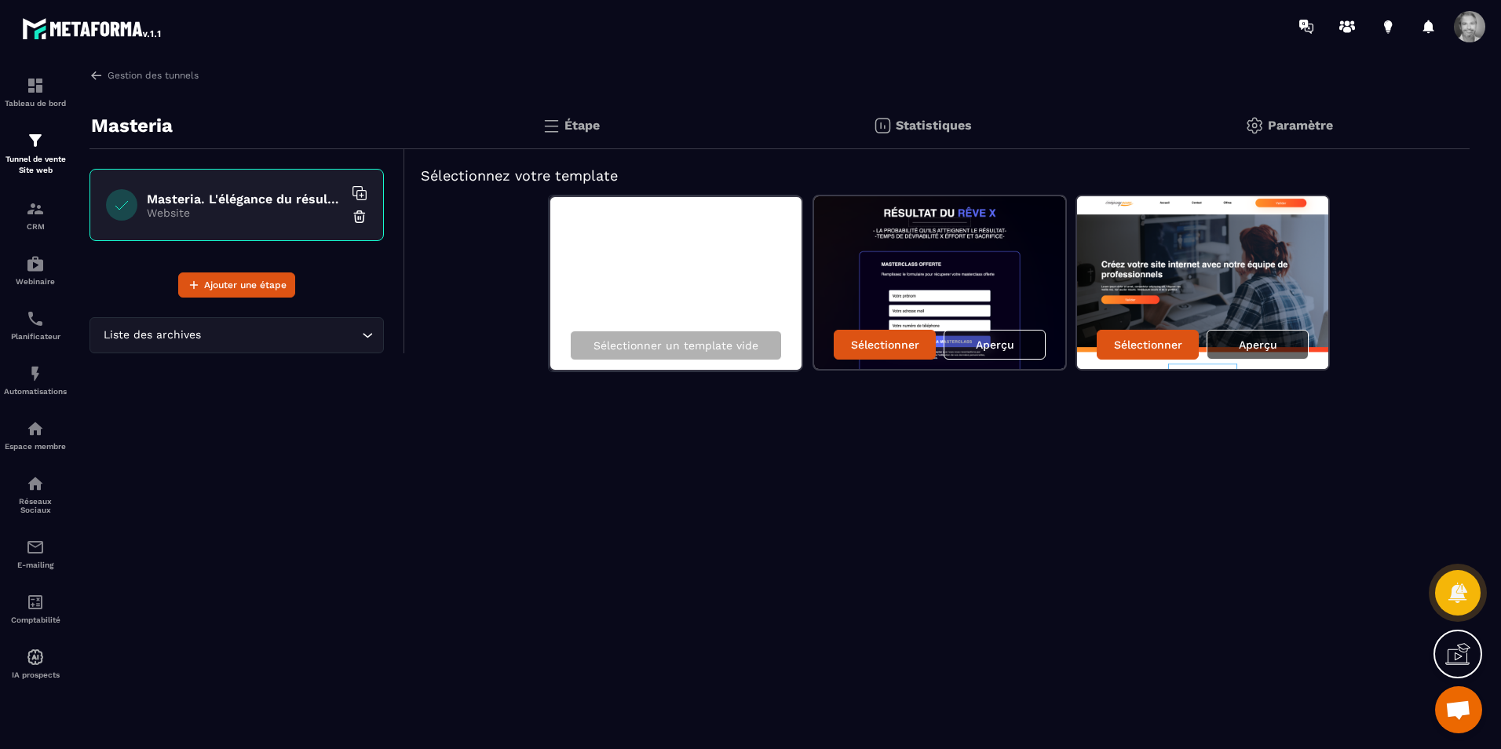
click at [1243, 350] on p "Aperçu" at bounding box center [1258, 344] width 38 height 13
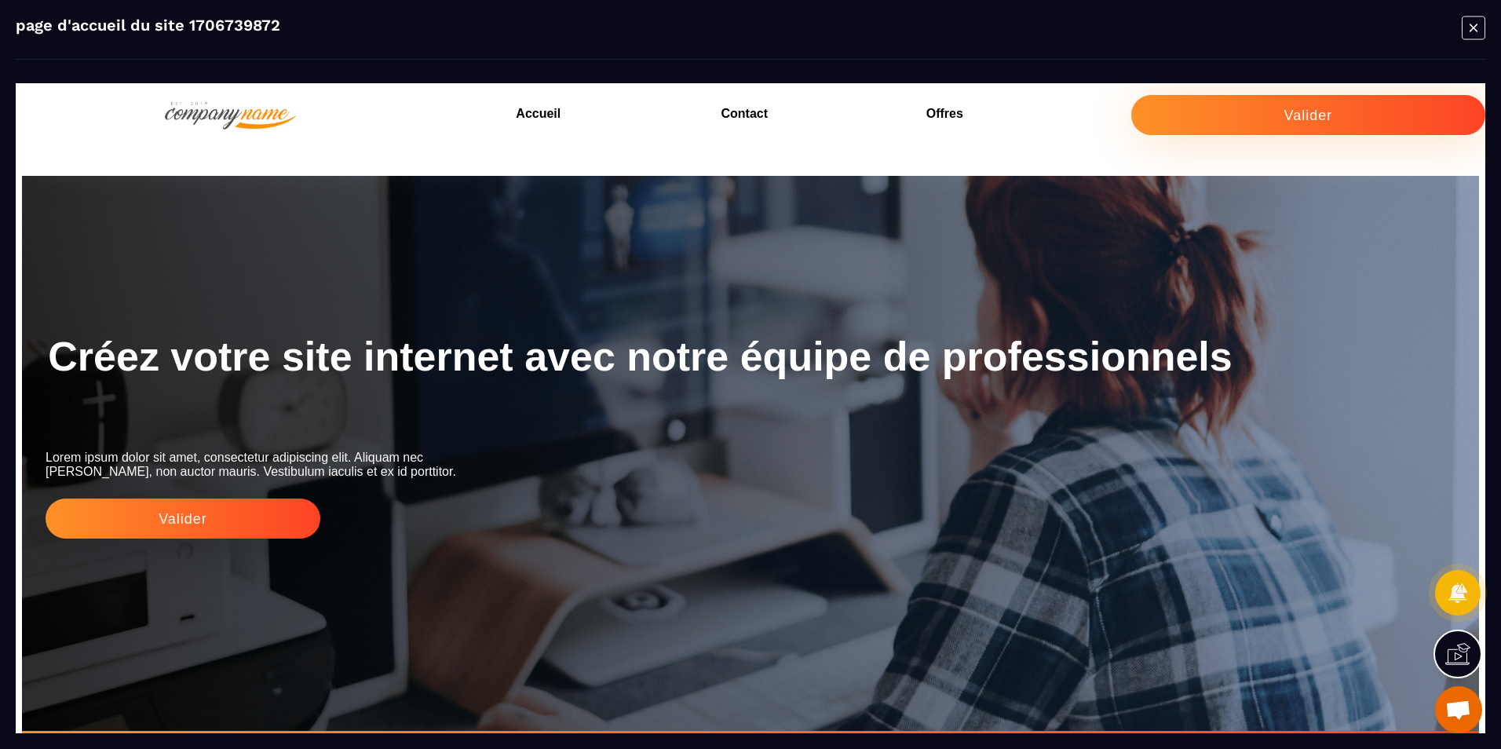
click at [936, 112] on h3 "Offres" at bounding box center [1028, 114] width 205 height 22
click at [743, 113] on h3 "Contact" at bounding box center [823, 114] width 205 height 22
click at [1471, 30] on icon "Modal window" at bounding box center [1473, 28] width 8 height 8
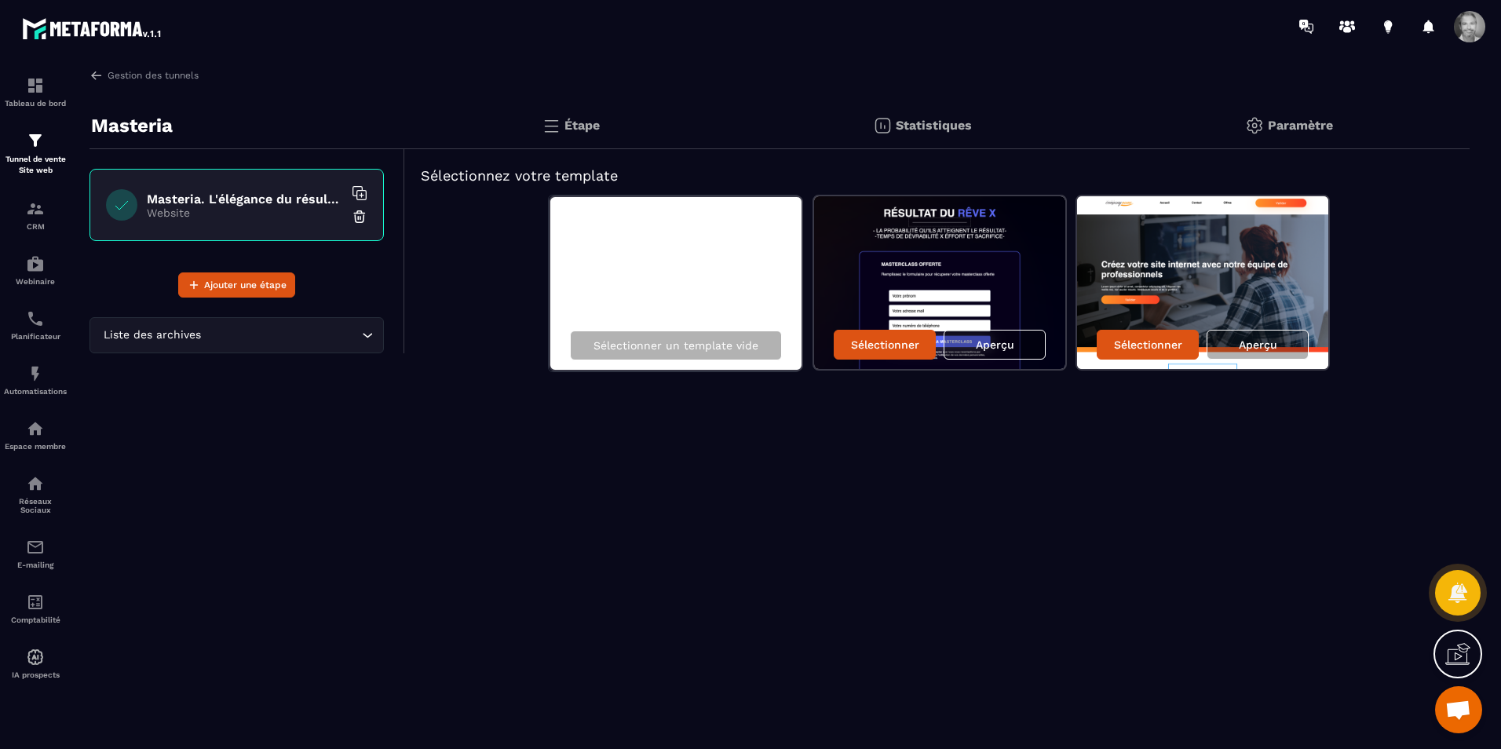
click at [1293, 122] on p "Paramètre" at bounding box center [1300, 125] width 65 height 15
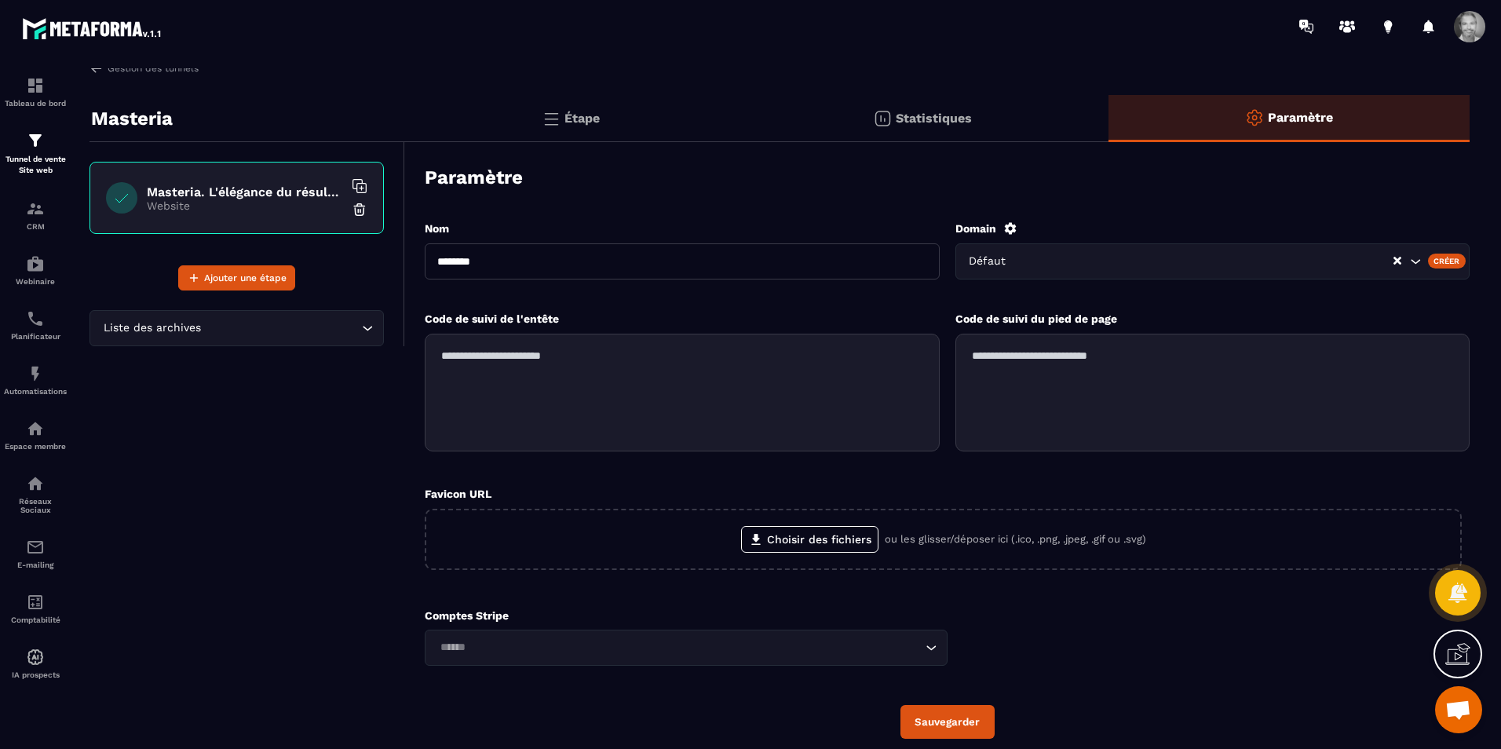
scroll to position [3, 0]
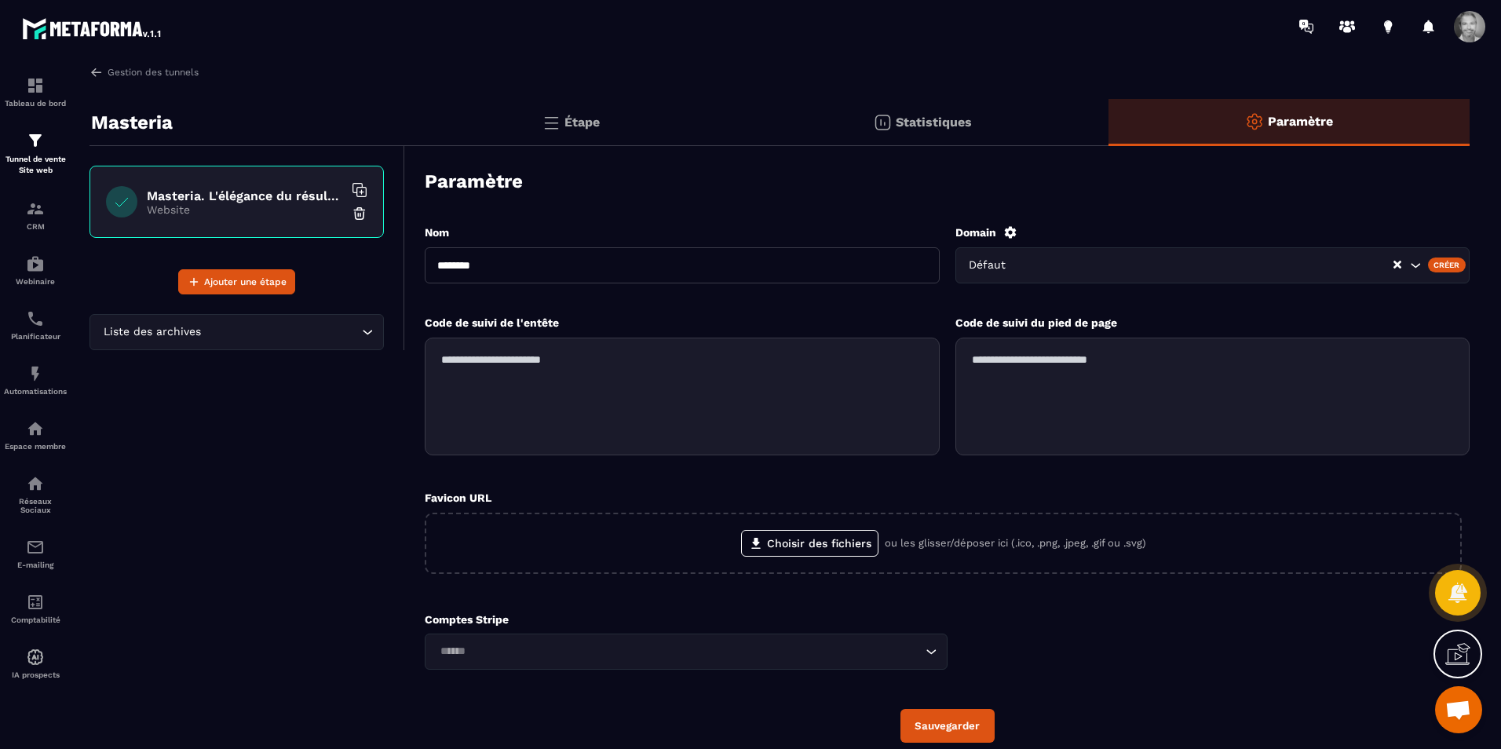
click at [1416, 267] on icon "Search for option" at bounding box center [1415, 265] width 16 height 16
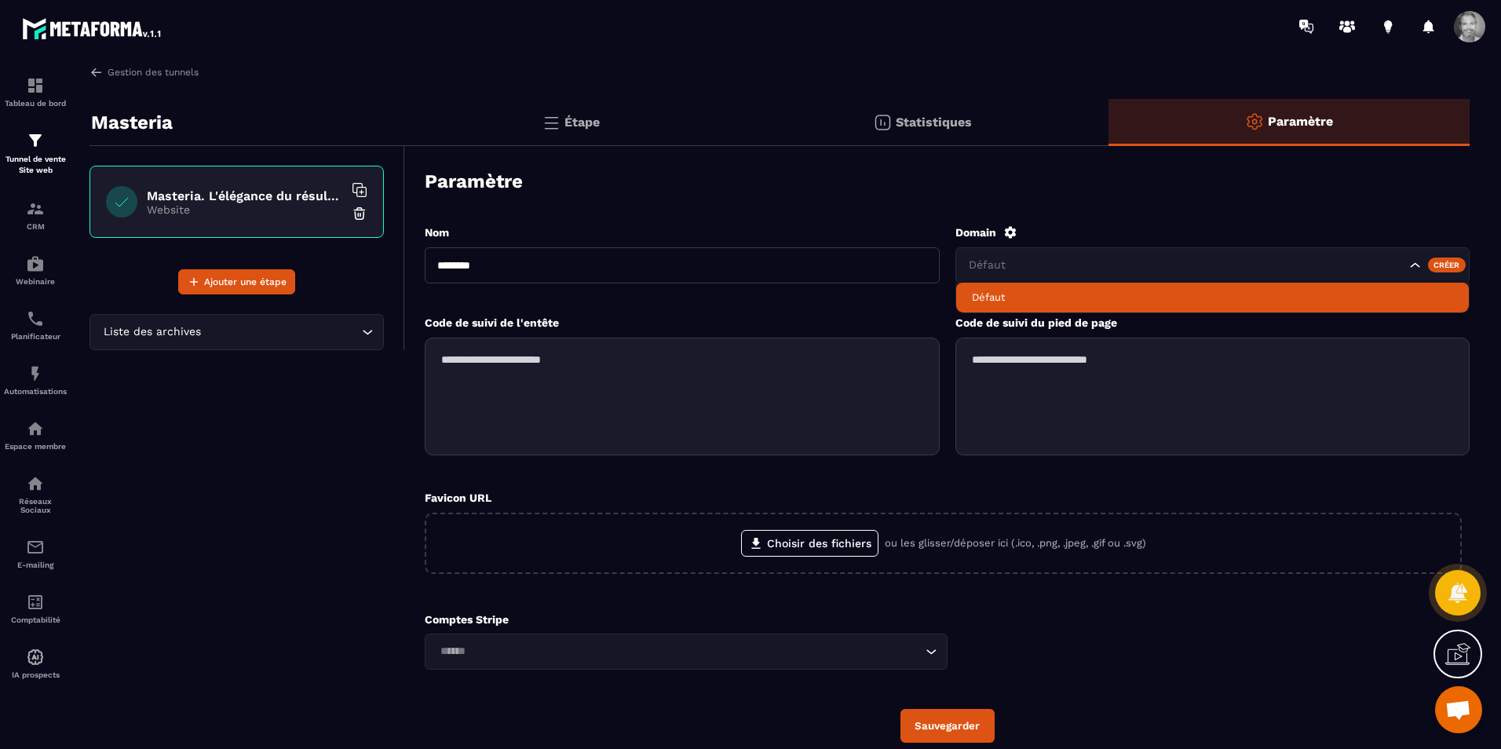
click at [1341, 288] on li "Défaut" at bounding box center [1212, 298] width 513 height 30
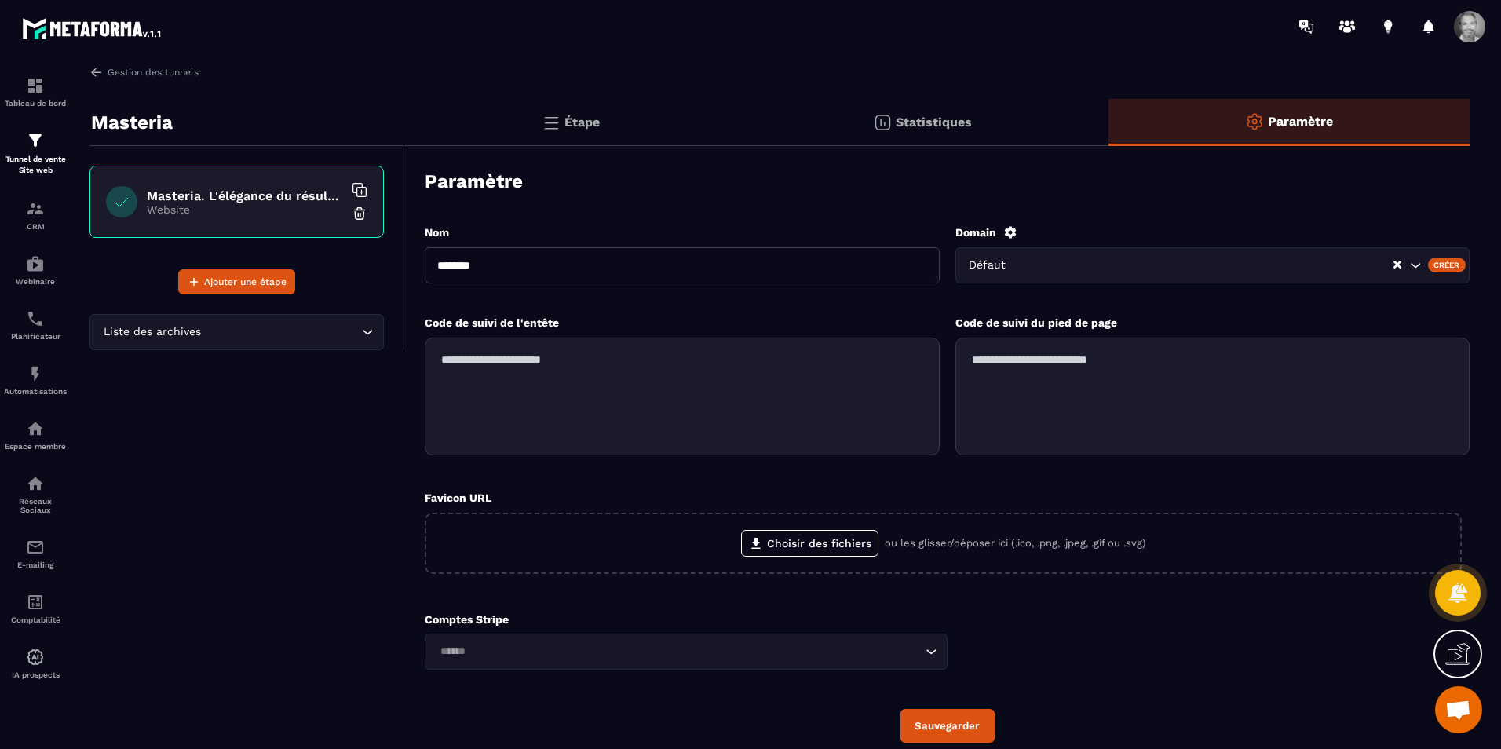
click at [559, 120] on img at bounding box center [551, 122] width 19 height 19
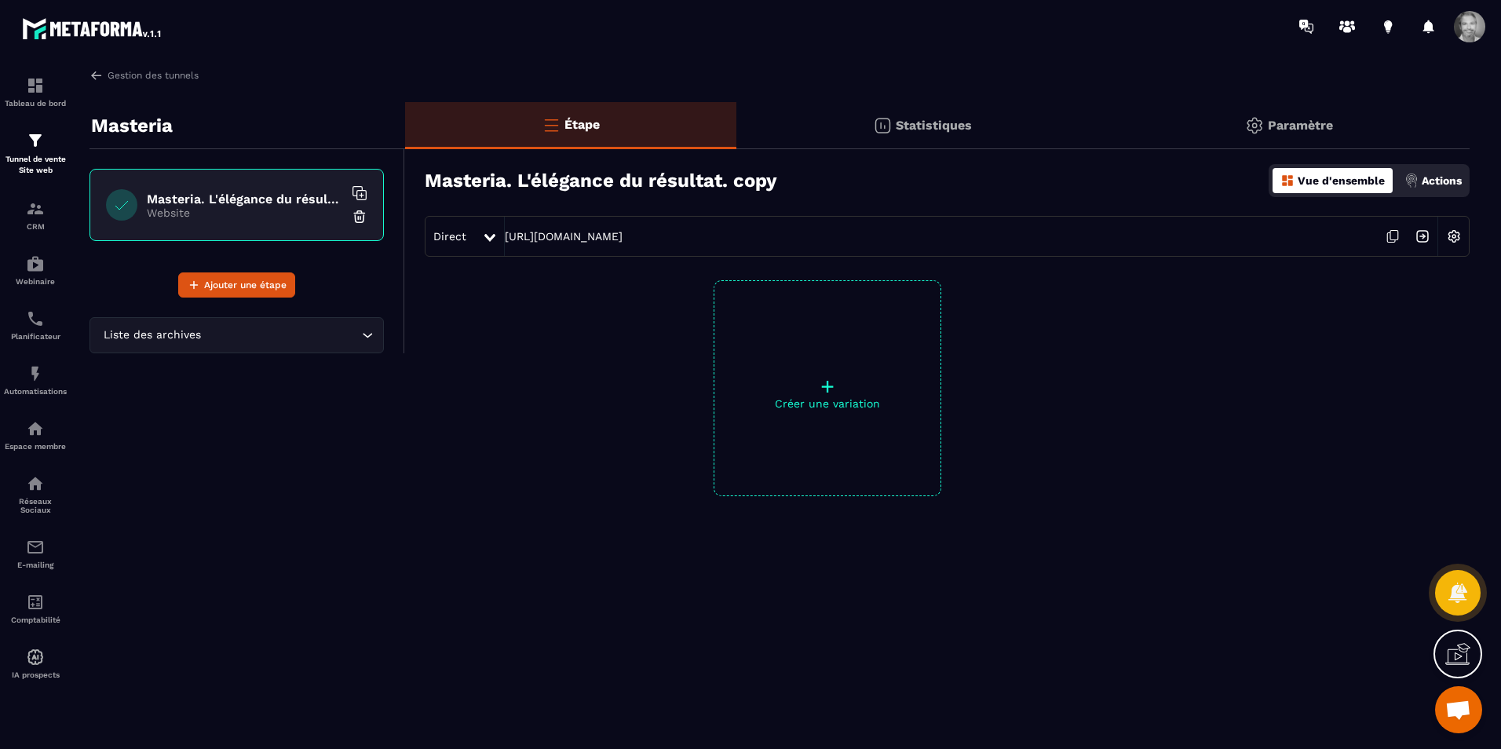
click at [1319, 185] on p "Vue d'ensemble" at bounding box center [1341, 180] width 87 height 13
click at [1439, 178] on p "Actions" at bounding box center [1442, 180] width 40 height 13
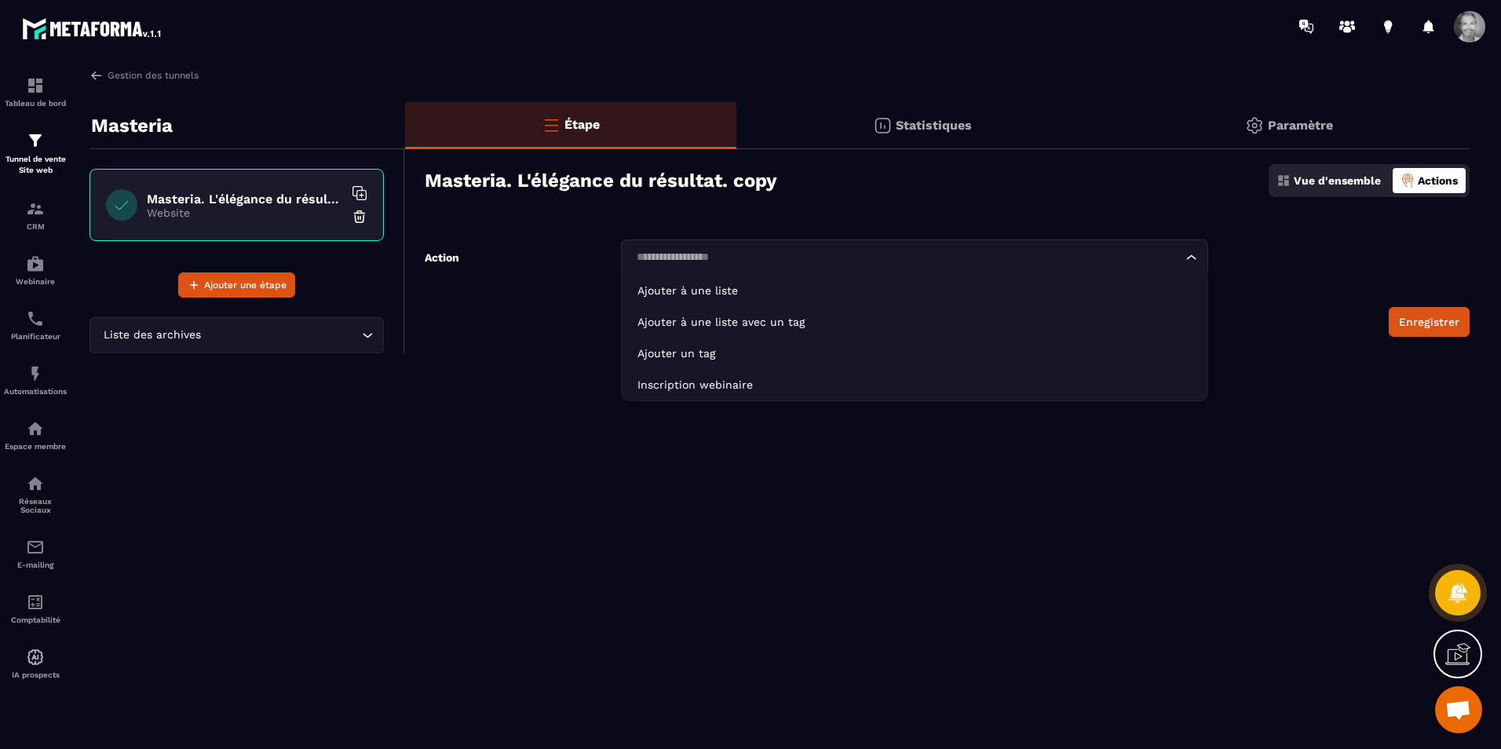
click at [1195, 258] on icon "Search for option" at bounding box center [1192, 258] width 16 height 16
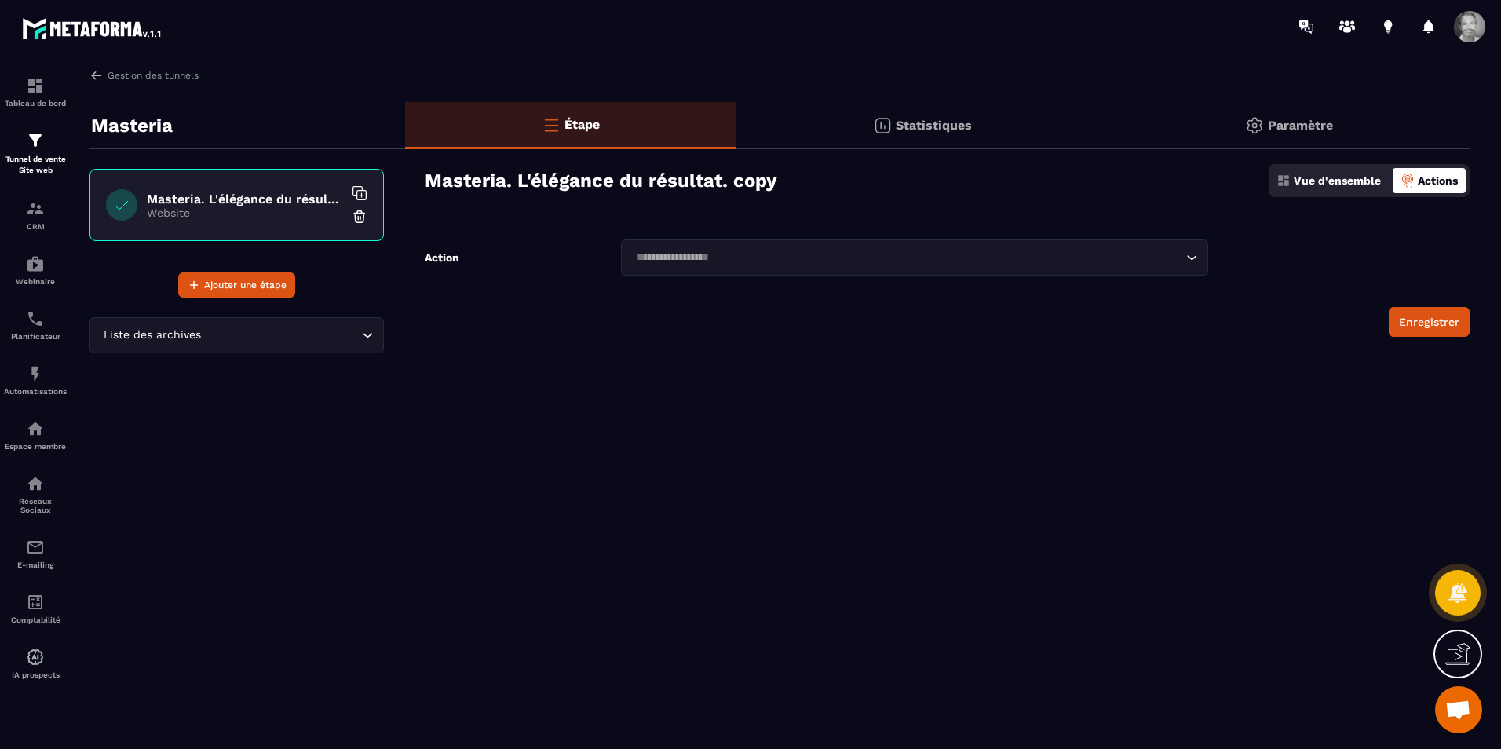
click at [267, 128] on div "Masteria" at bounding box center [247, 125] width 316 height 47
click at [285, 195] on h6 "Masteria. L'élégance du résultat. copy" at bounding box center [245, 199] width 196 height 15
click at [364, 334] on icon "Search for option" at bounding box center [368, 335] width 16 height 16
click at [268, 195] on h6 "Masteria. L'élégance du résultat. copy" at bounding box center [245, 199] width 196 height 15
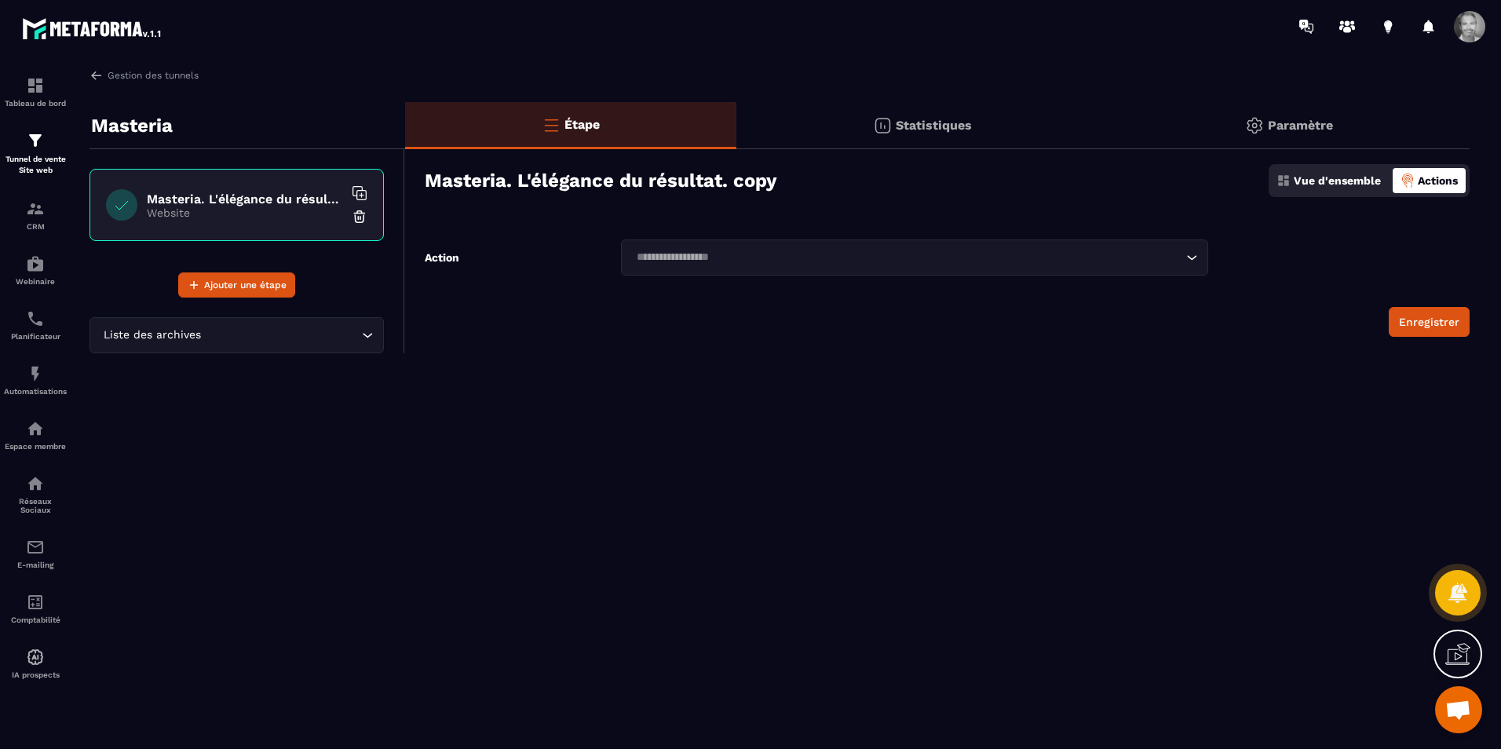
click at [268, 195] on h6 "Masteria. L'élégance du résultat. copy" at bounding box center [245, 199] width 196 height 15
click at [283, 133] on div "Masteria" at bounding box center [247, 125] width 316 height 47
click at [896, 120] on p "Statistiques" at bounding box center [934, 125] width 76 height 15
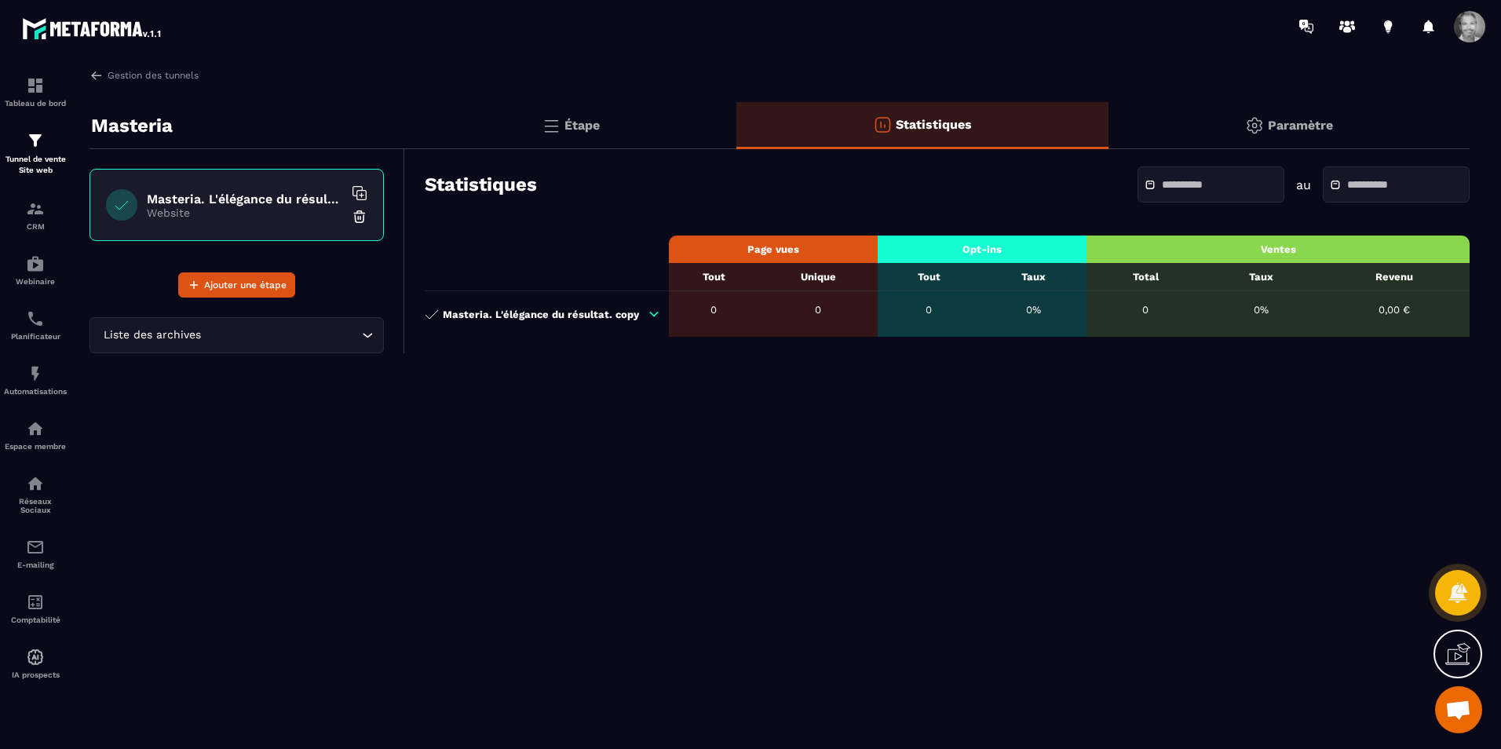
click at [1285, 124] on p "Paramètre" at bounding box center [1300, 125] width 65 height 15
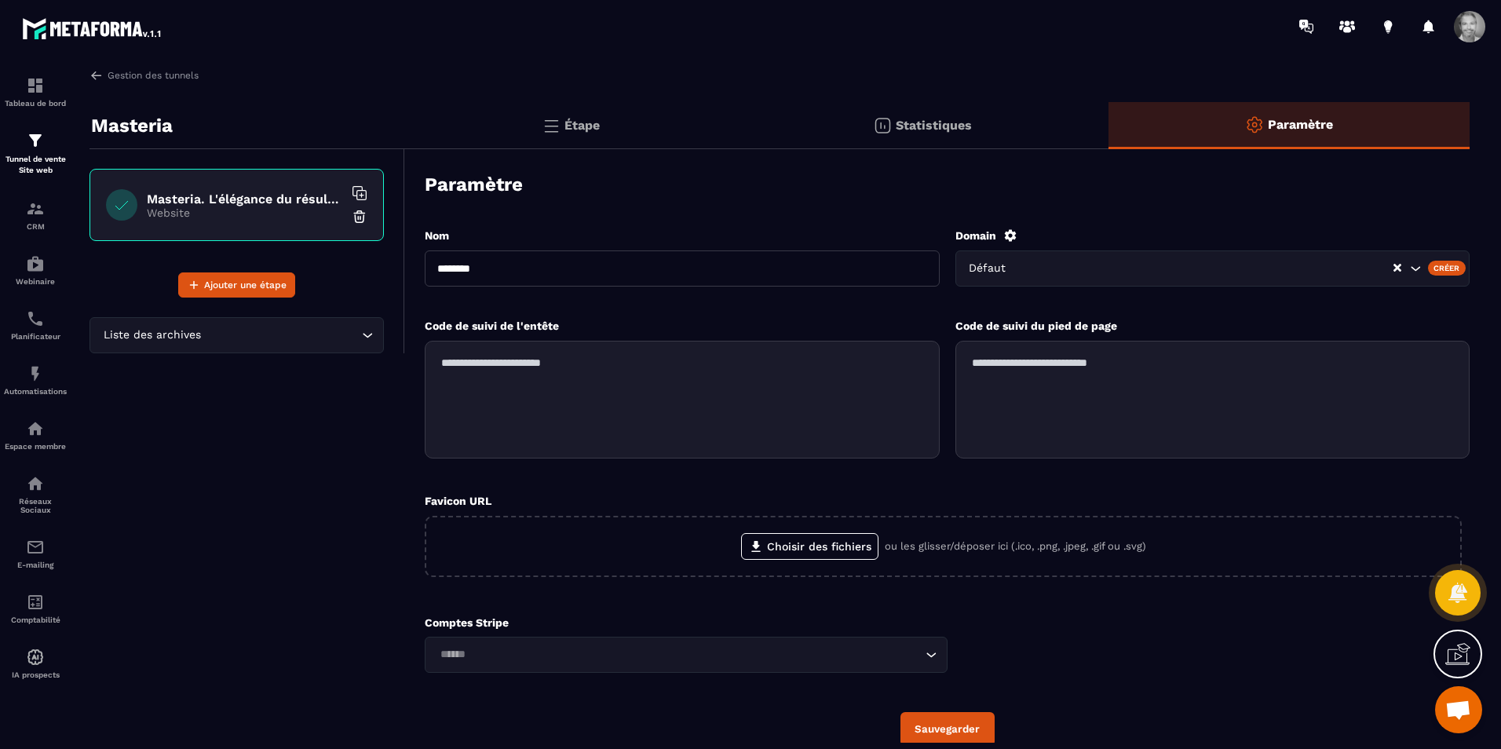
click at [173, 128] on p "Masteria" at bounding box center [132, 125] width 82 height 31
click at [235, 201] on h6 "Masteria. L'élégance du résultat. copy" at bounding box center [245, 199] width 196 height 15
click at [262, 285] on span "Ajouter une étape" at bounding box center [245, 285] width 82 height 16
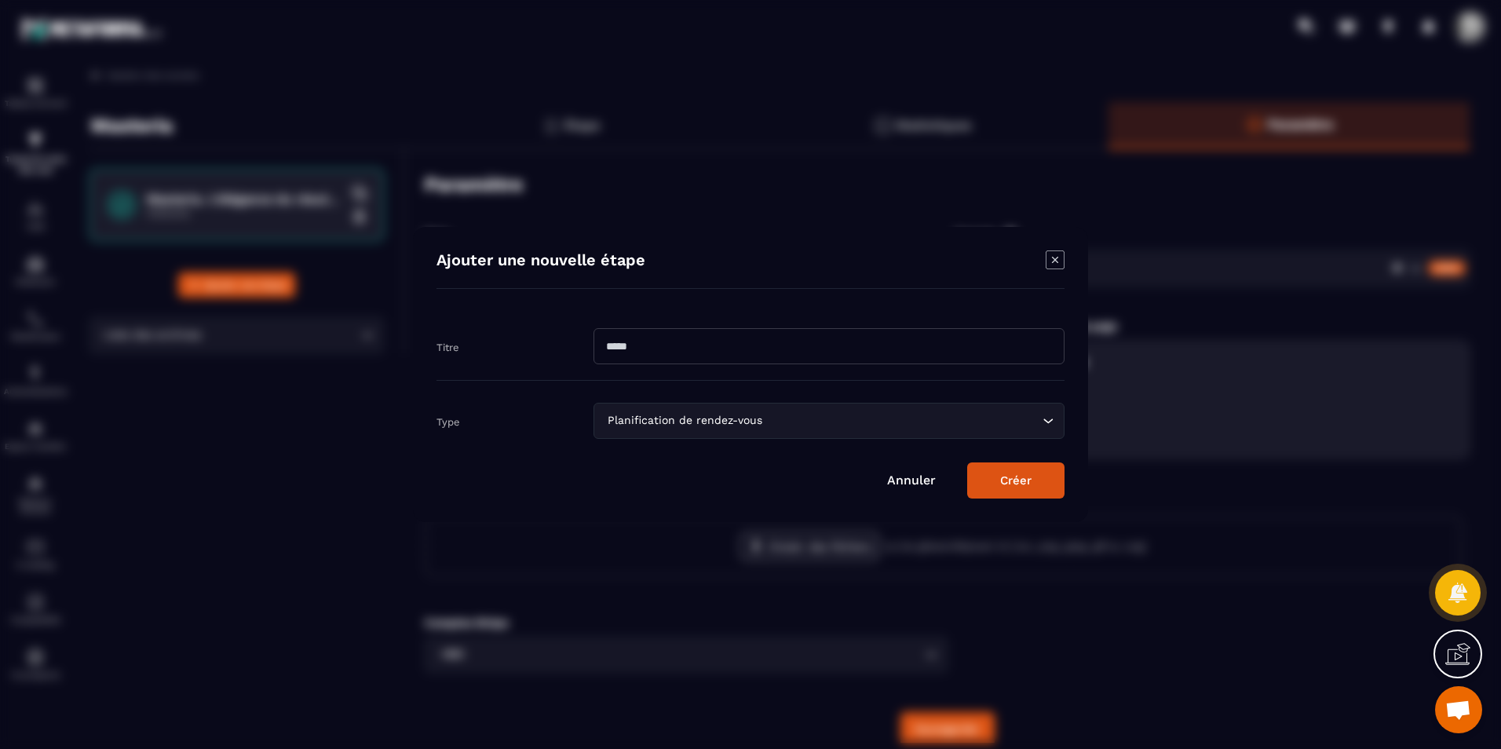
click at [900, 480] on link "Annuler" at bounding box center [911, 480] width 49 height 15
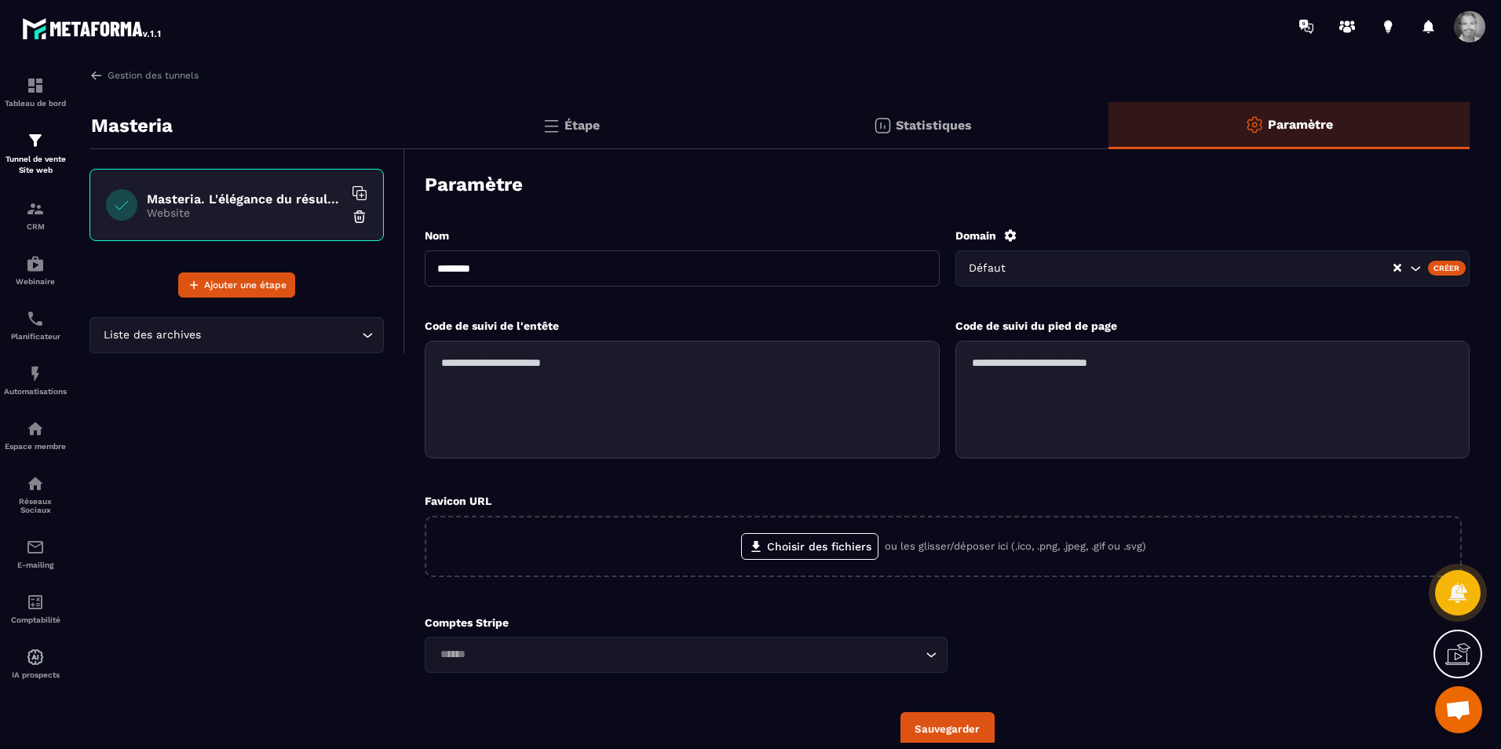
click at [324, 442] on div "Masteria Masteria. L'élégance du résultat. copy Website Ajouter une étape Liste…" at bounding box center [247, 447] width 316 height 691
click at [560, 128] on img at bounding box center [551, 125] width 19 height 19
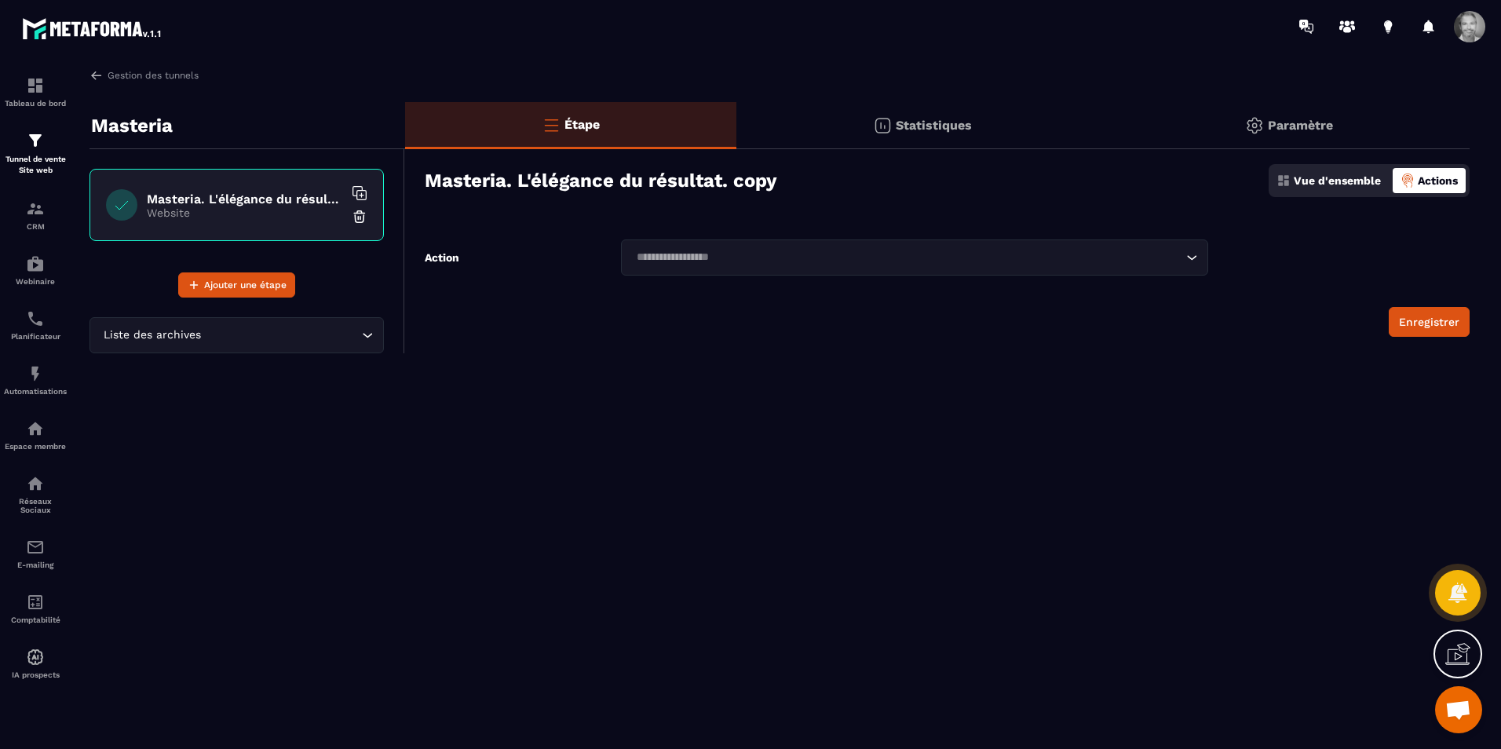
click at [560, 128] on img at bounding box center [551, 124] width 19 height 19
click at [925, 130] on p "Statistiques" at bounding box center [934, 125] width 76 height 15
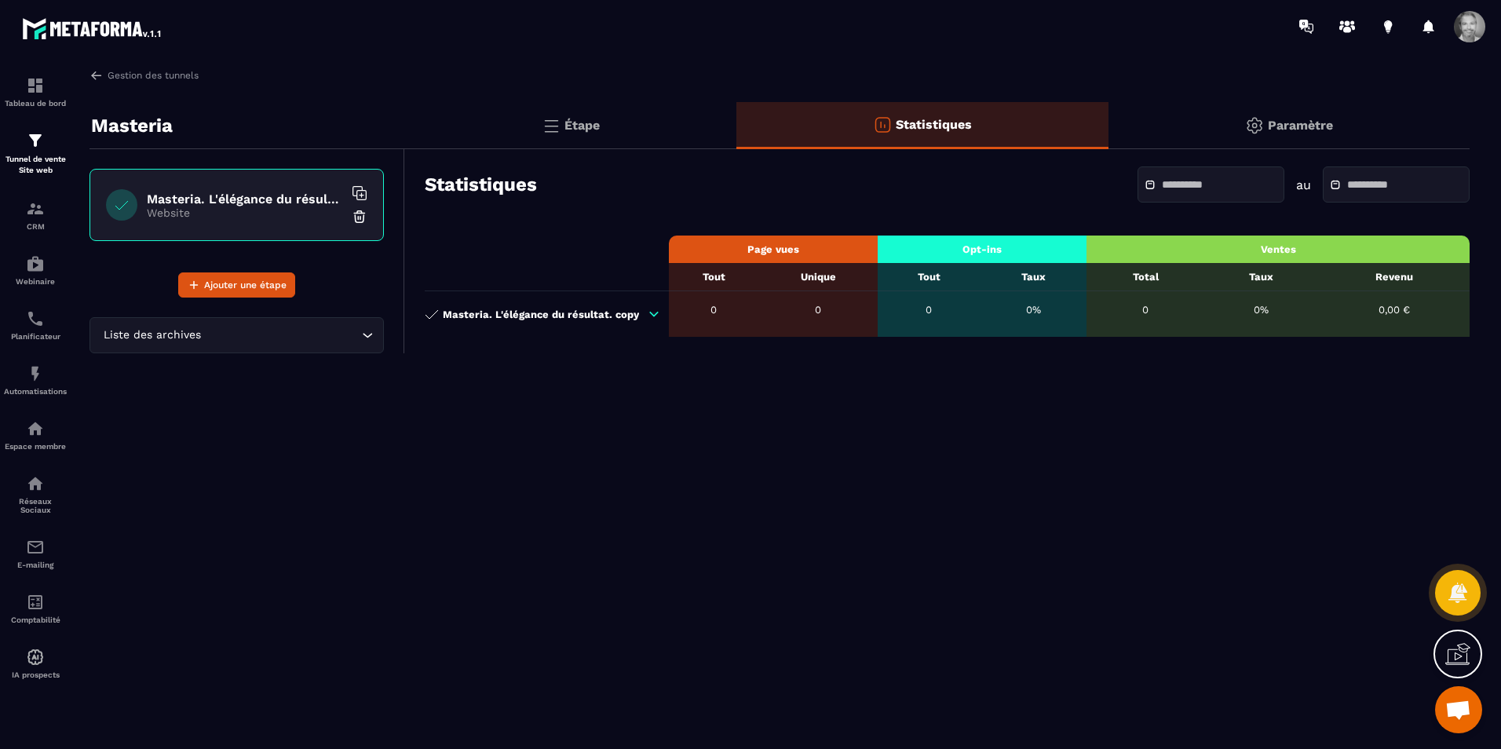
click at [576, 130] on p "Étape" at bounding box center [581, 125] width 35 height 15
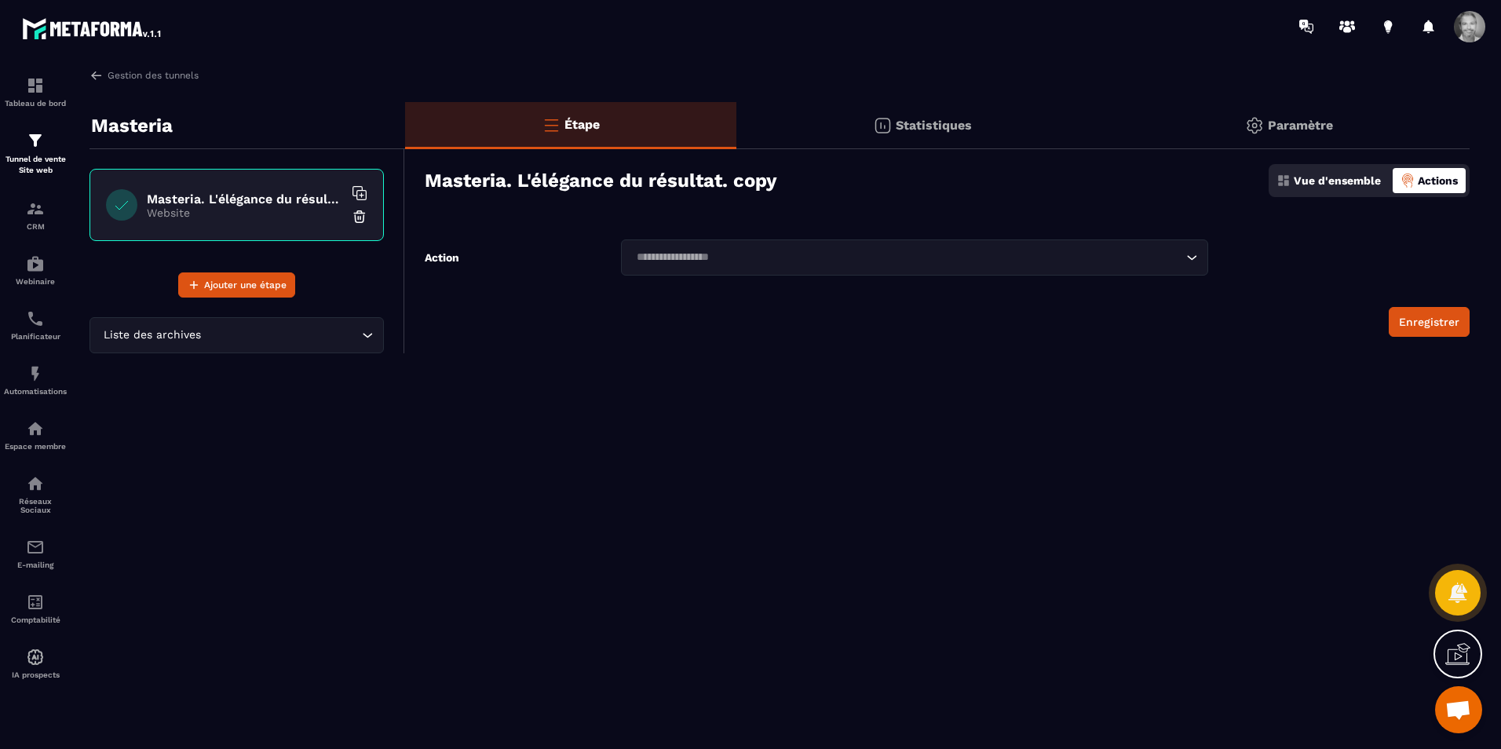
click at [589, 323] on div "Enregistrer" at bounding box center [947, 322] width 1045 height 30
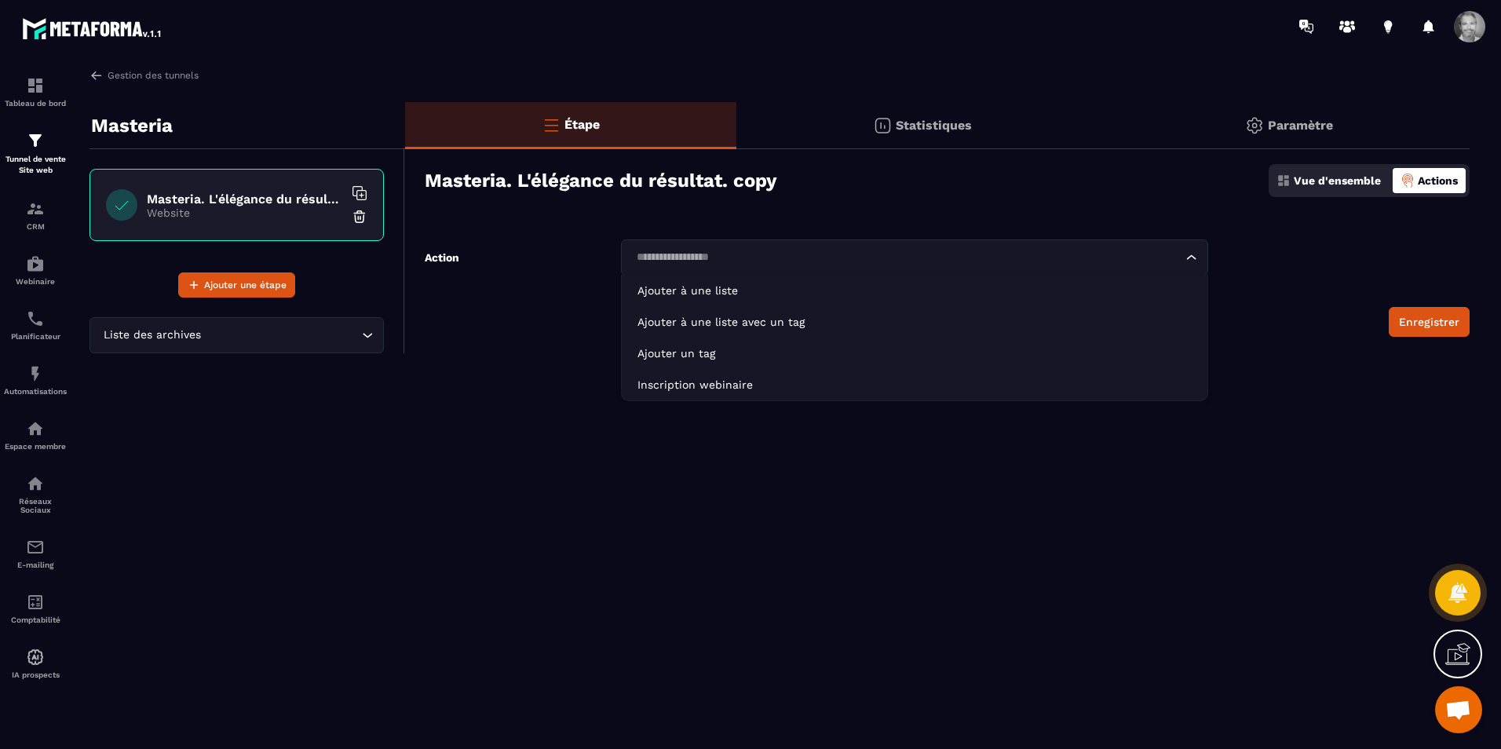
click at [1195, 257] on icon "Search for option" at bounding box center [1192, 258] width 16 height 16
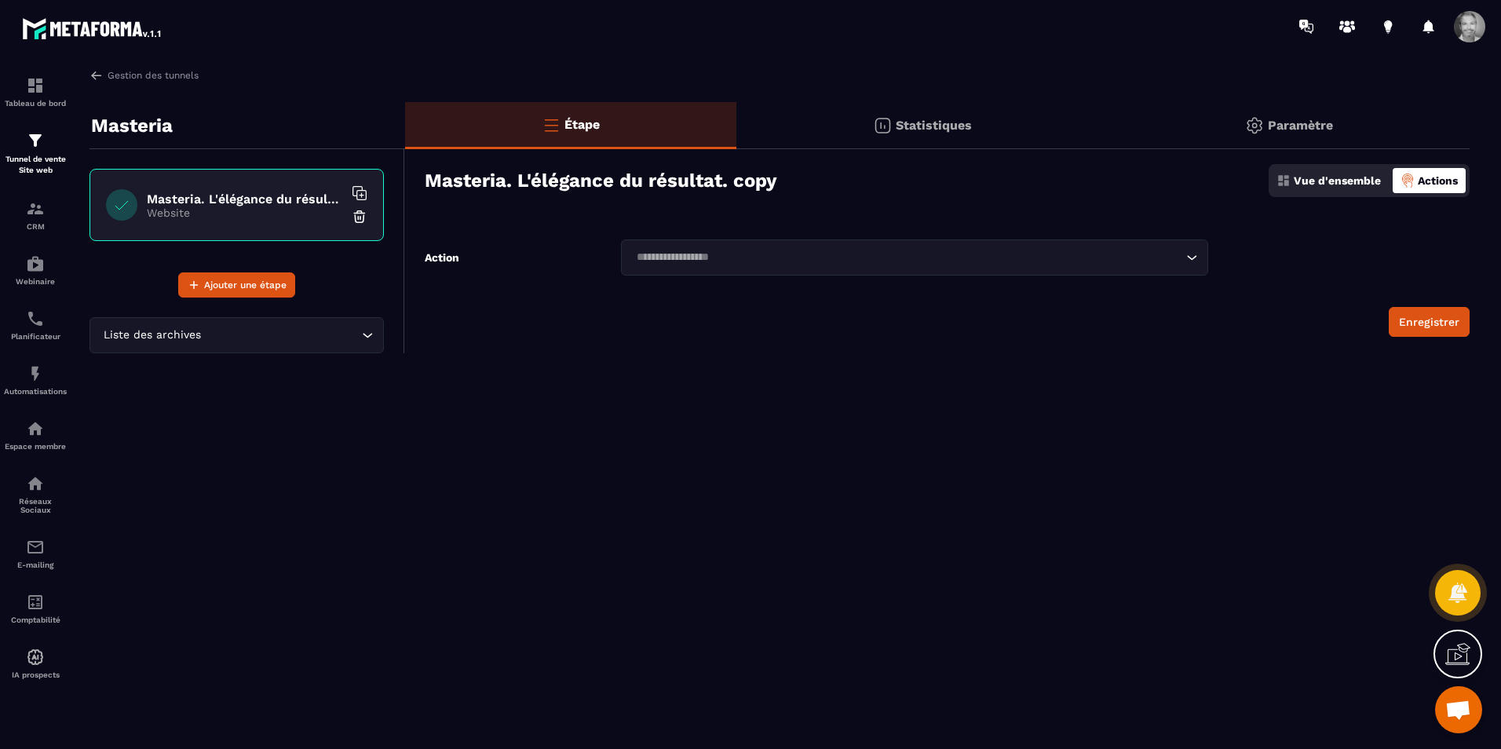
click at [1195, 257] on icon "Search for option" at bounding box center [1192, 258] width 16 height 16
click at [202, 135] on div "Masteria" at bounding box center [247, 125] width 316 height 47
click at [208, 184] on div "Masteria. L'élégance du résultat. copy Website" at bounding box center [236, 205] width 294 height 72
click at [370, 334] on icon "Search for option" at bounding box center [368, 335] width 16 height 16
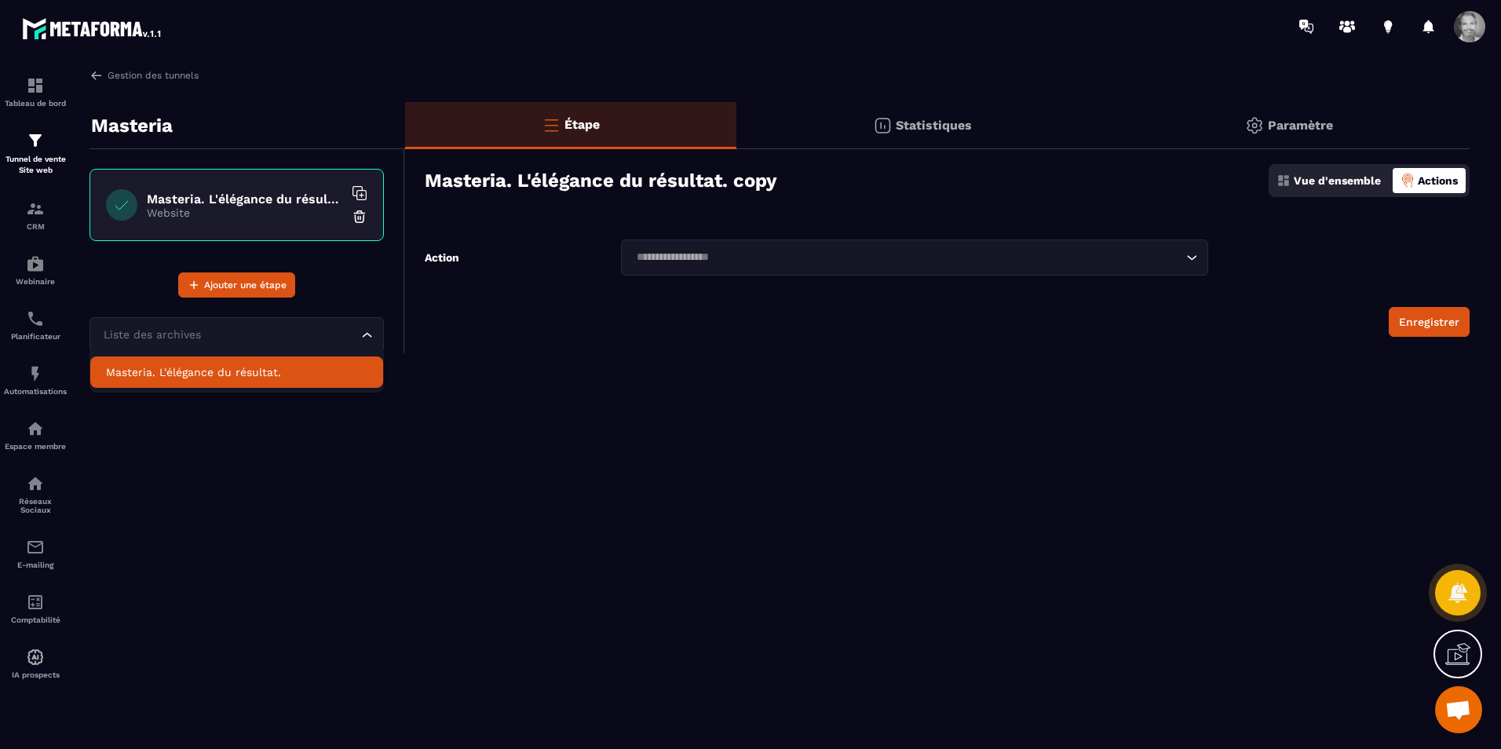
click at [328, 374] on p "Masteria. L'élégance du résultat." at bounding box center [236, 372] width 261 height 16
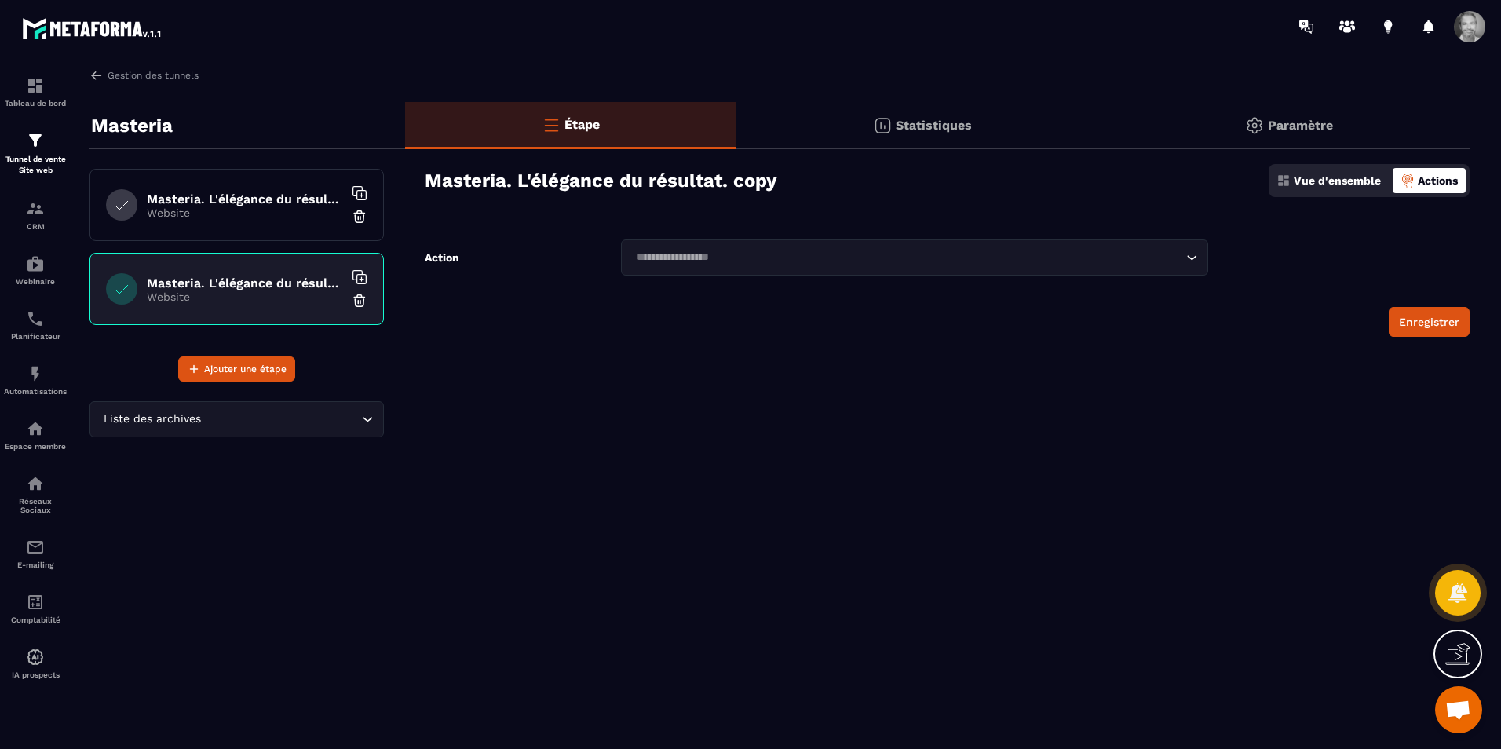
click at [620, 117] on div "Étape" at bounding box center [570, 125] width 331 height 47
click at [164, 144] on div "Masteria" at bounding box center [247, 125] width 316 height 47
click at [276, 298] on p "Website" at bounding box center [245, 296] width 196 height 13
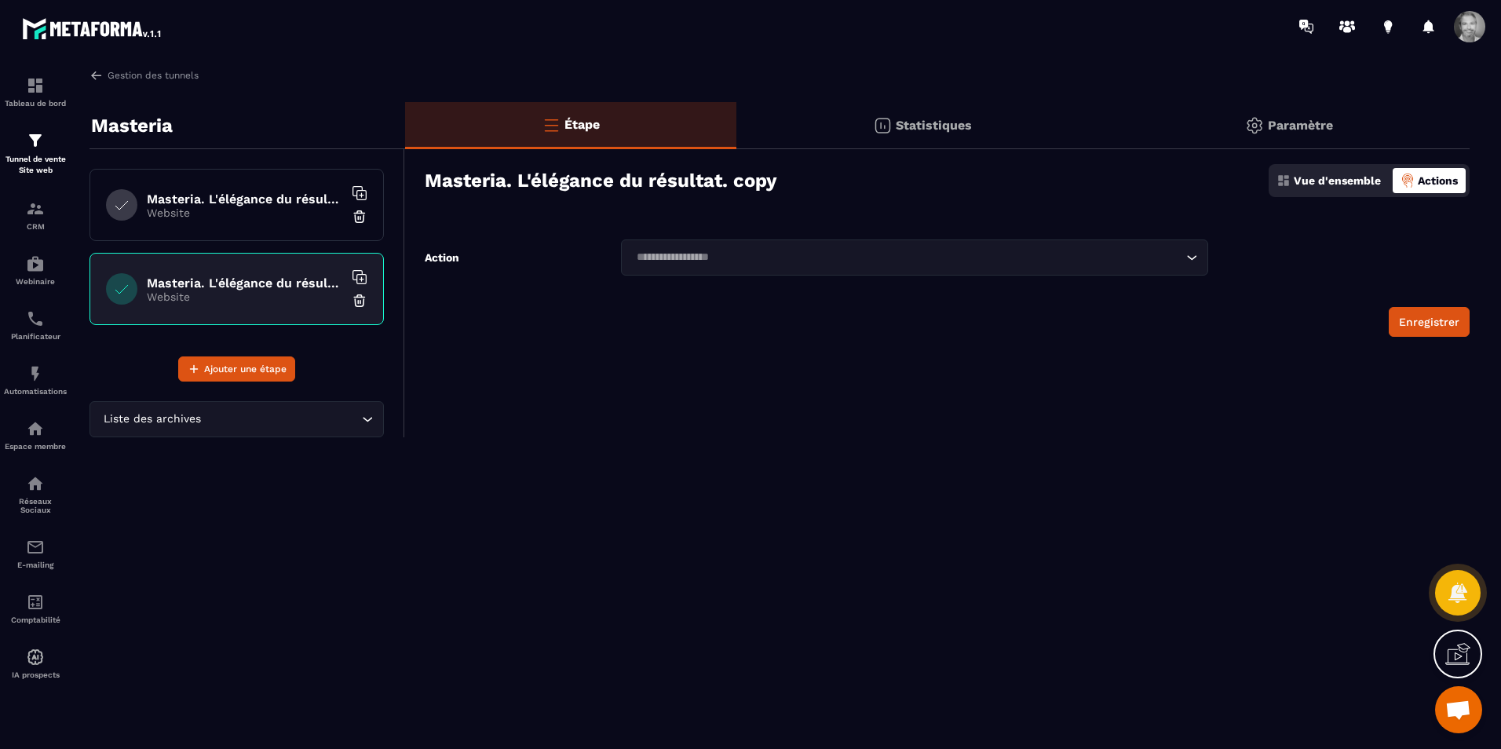
click at [276, 298] on p "Website" at bounding box center [245, 296] width 196 height 13
click at [126, 294] on div at bounding box center [121, 288] width 31 height 31
click at [566, 124] on p "Étape" at bounding box center [581, 124] width 35 height 15
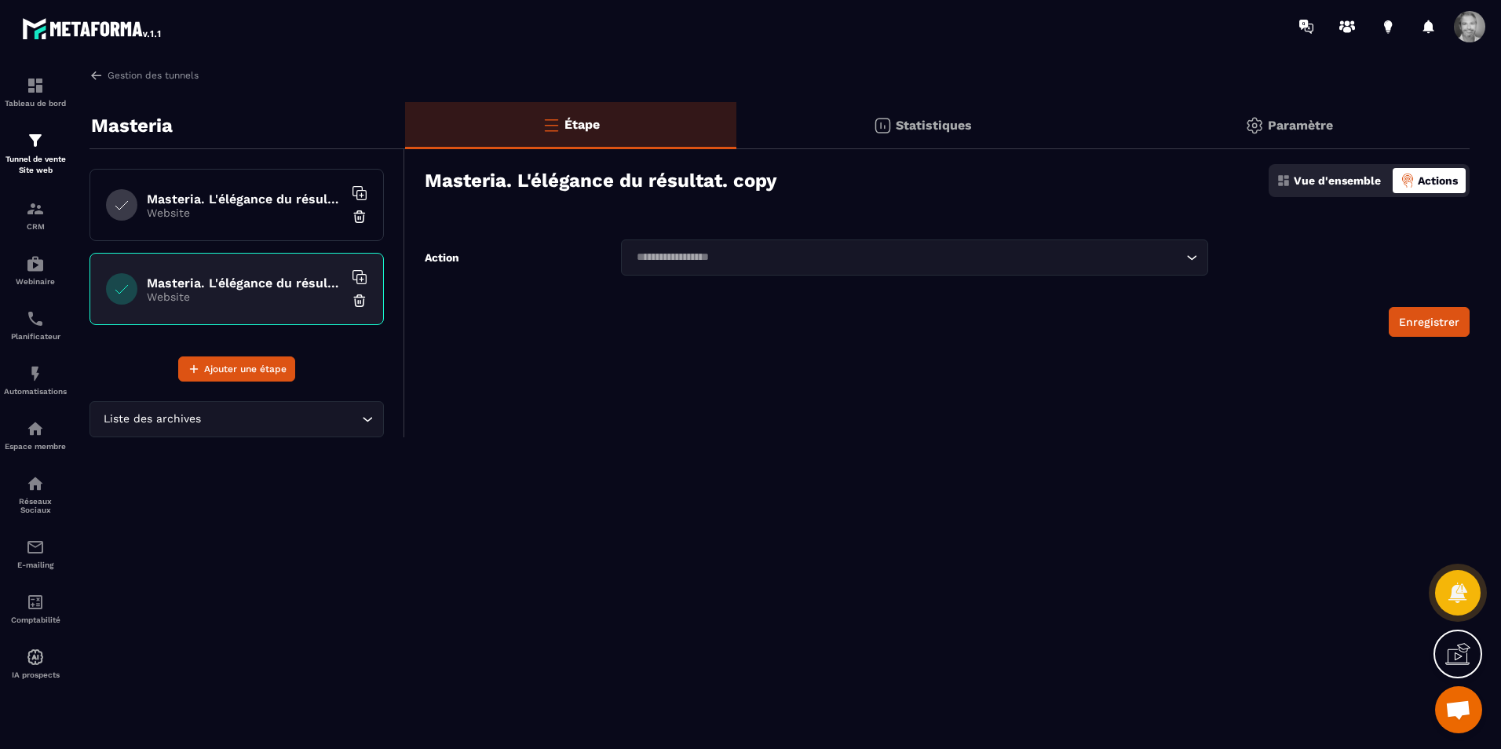
click at [904, 130] on p "Statistiques" at bounding box center [934, 125] width 76 height 15
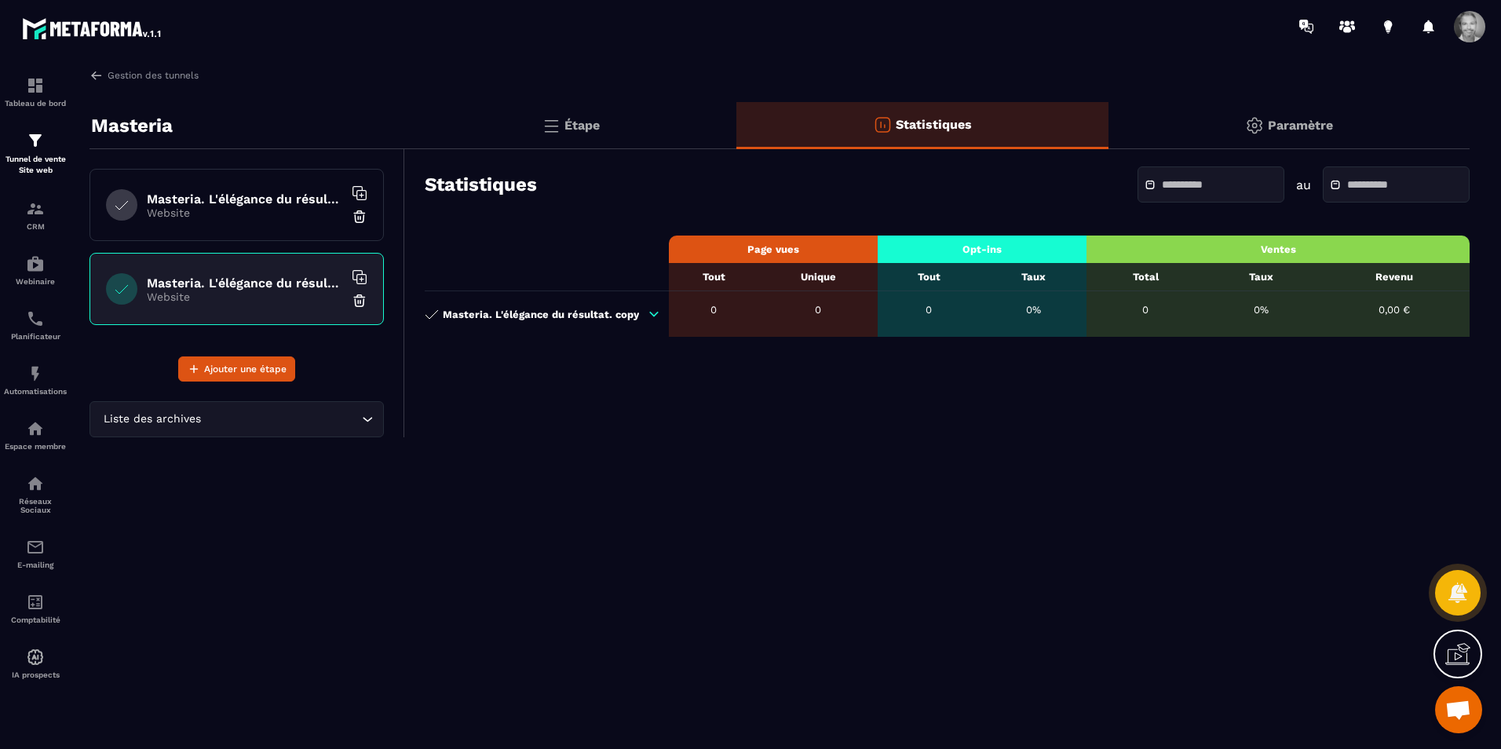
click at [568, 130] on p "Étape" at bounding box center [581, 125] width 35 height 15
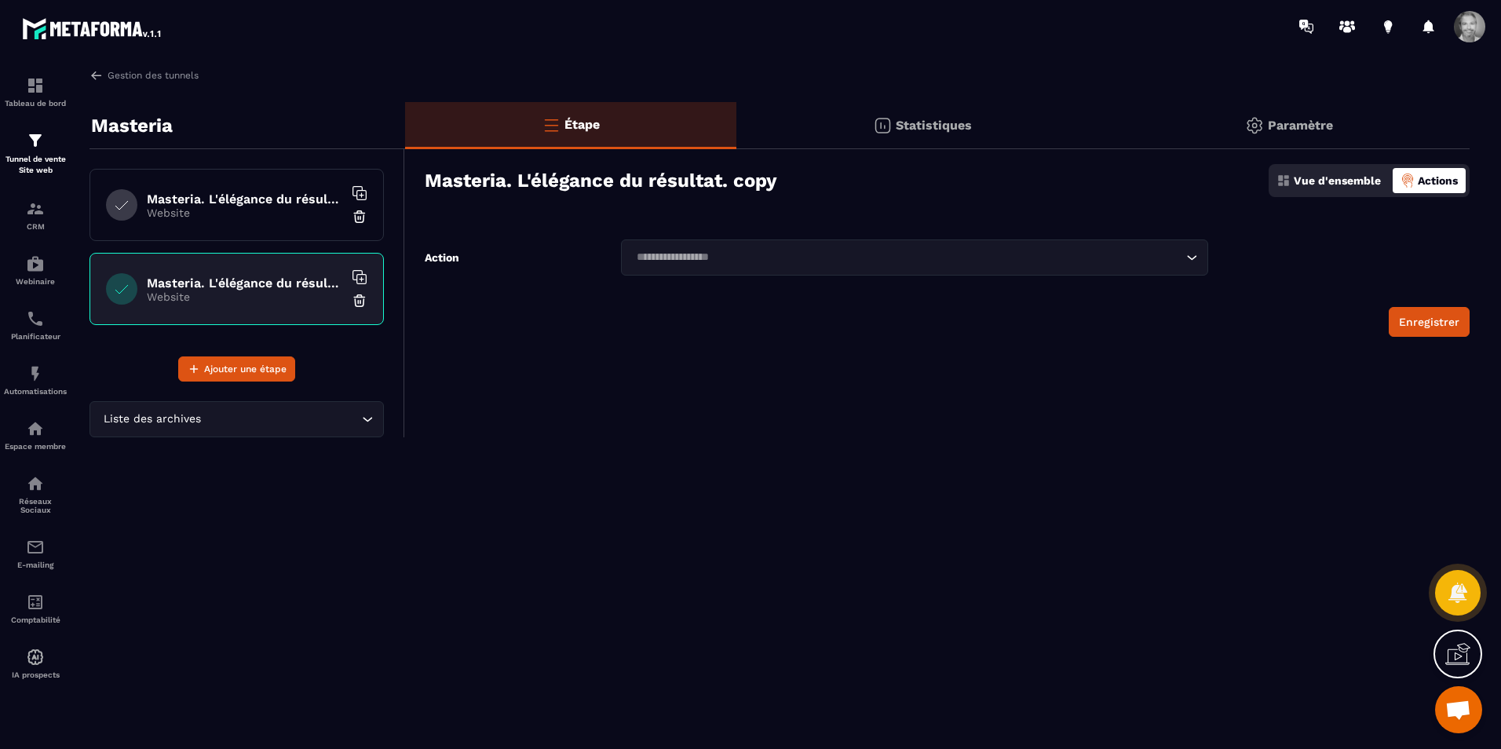
click at [1437, 177] on p "Actions" at bounding box center [1438, 180] width 40 height 13
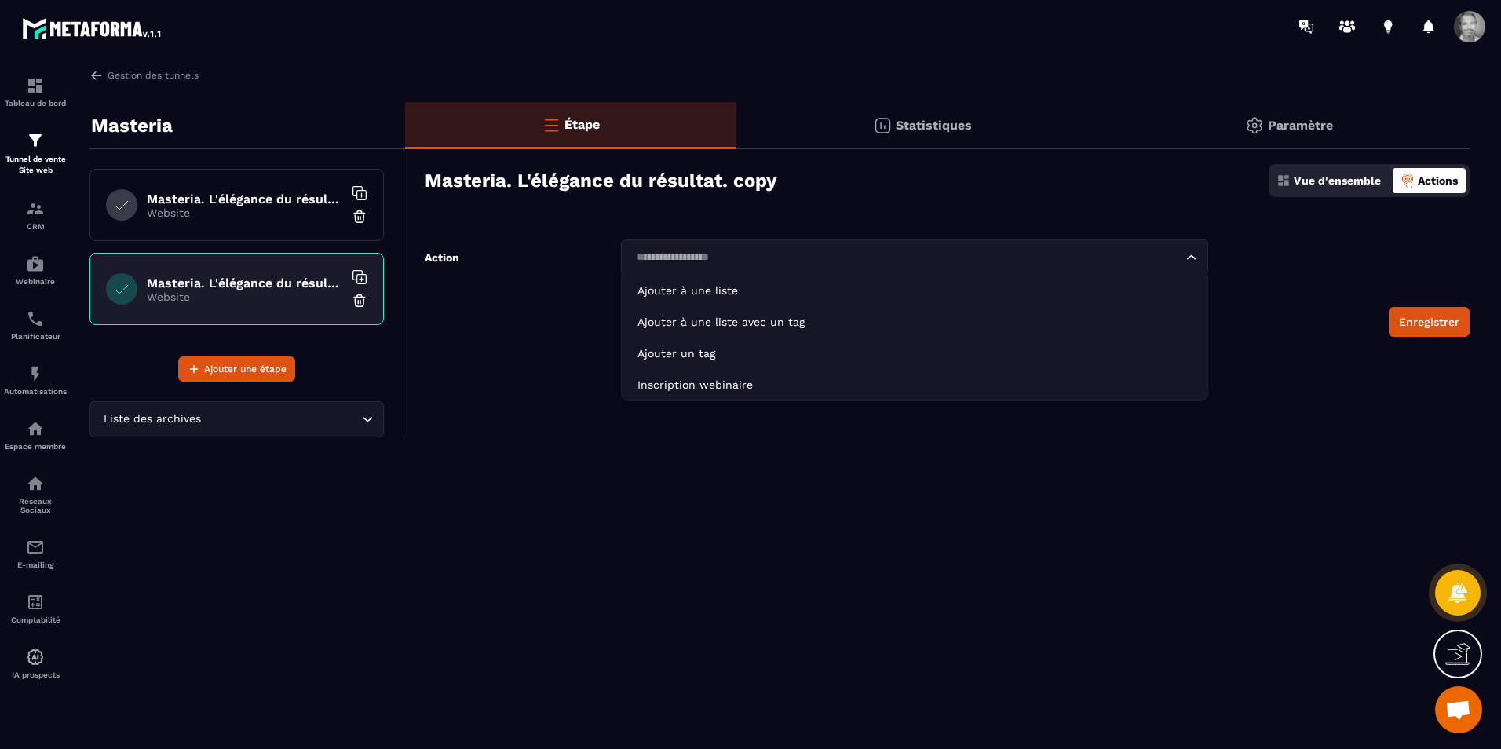
click at [1194, 261] on icon "Search for option" at bounding box center [1192, 258] width 16 height 16
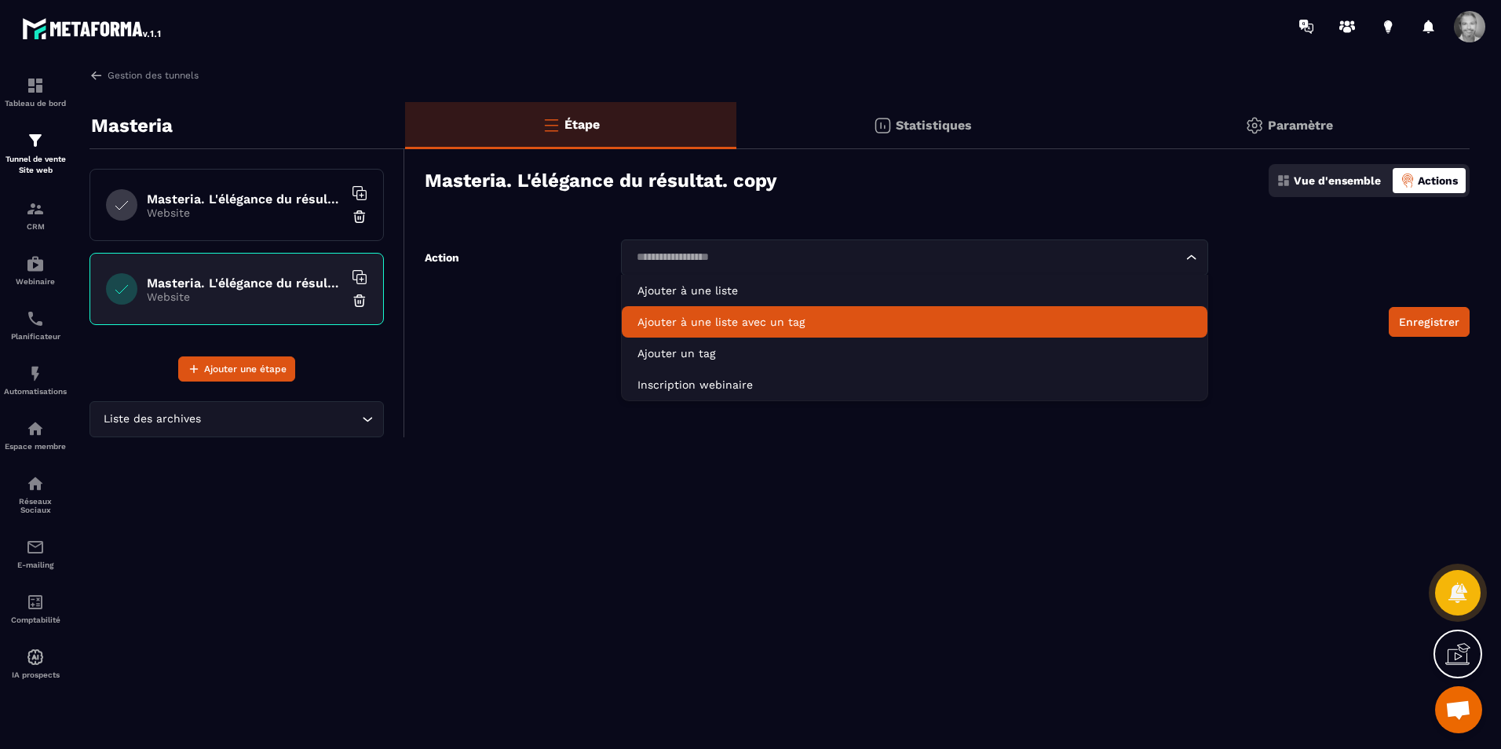
click at [1141, 259] on input "Search for option" at bounding box center [907, 257] width 552 height 17
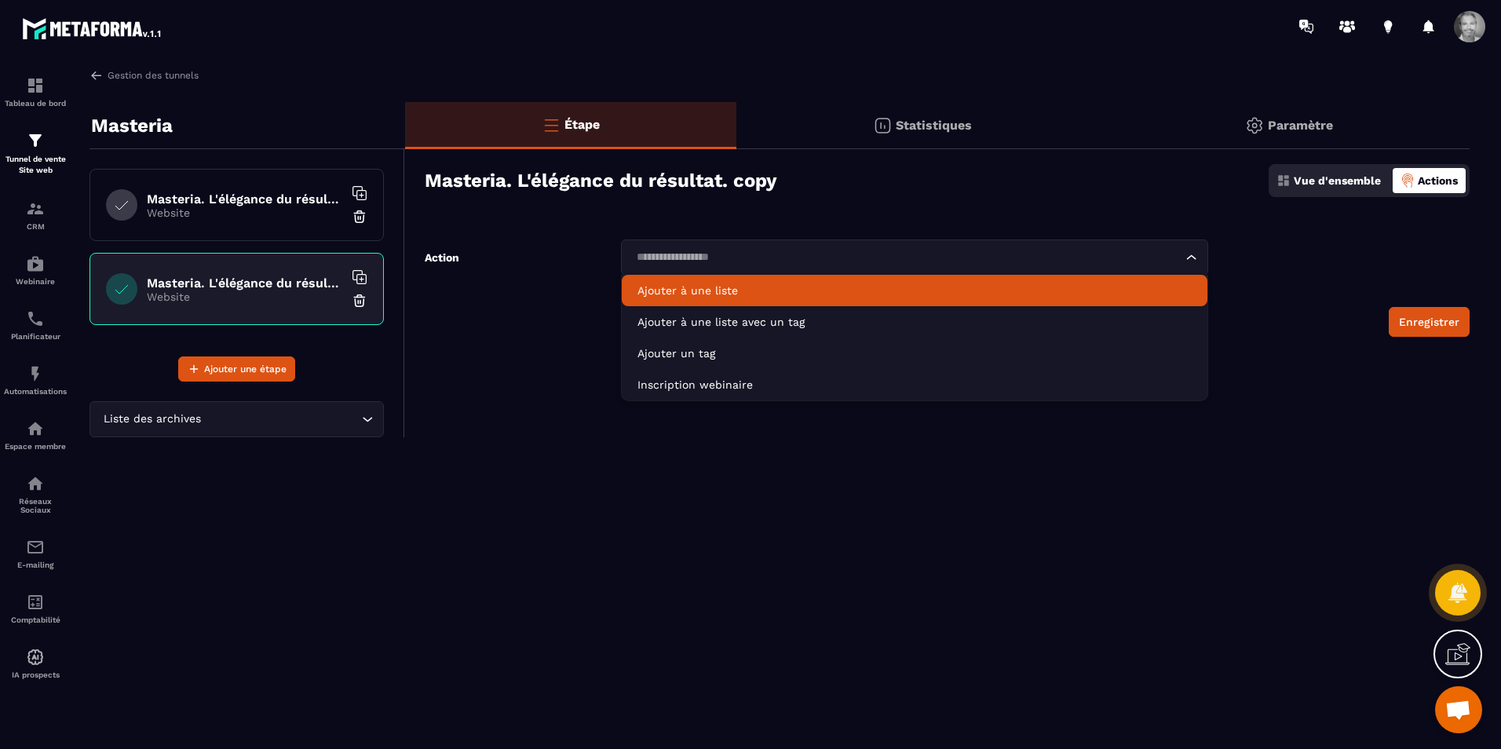
click at [1178, 257] on input "Search for option" at bounding box center [907, 257] width 552 height 17
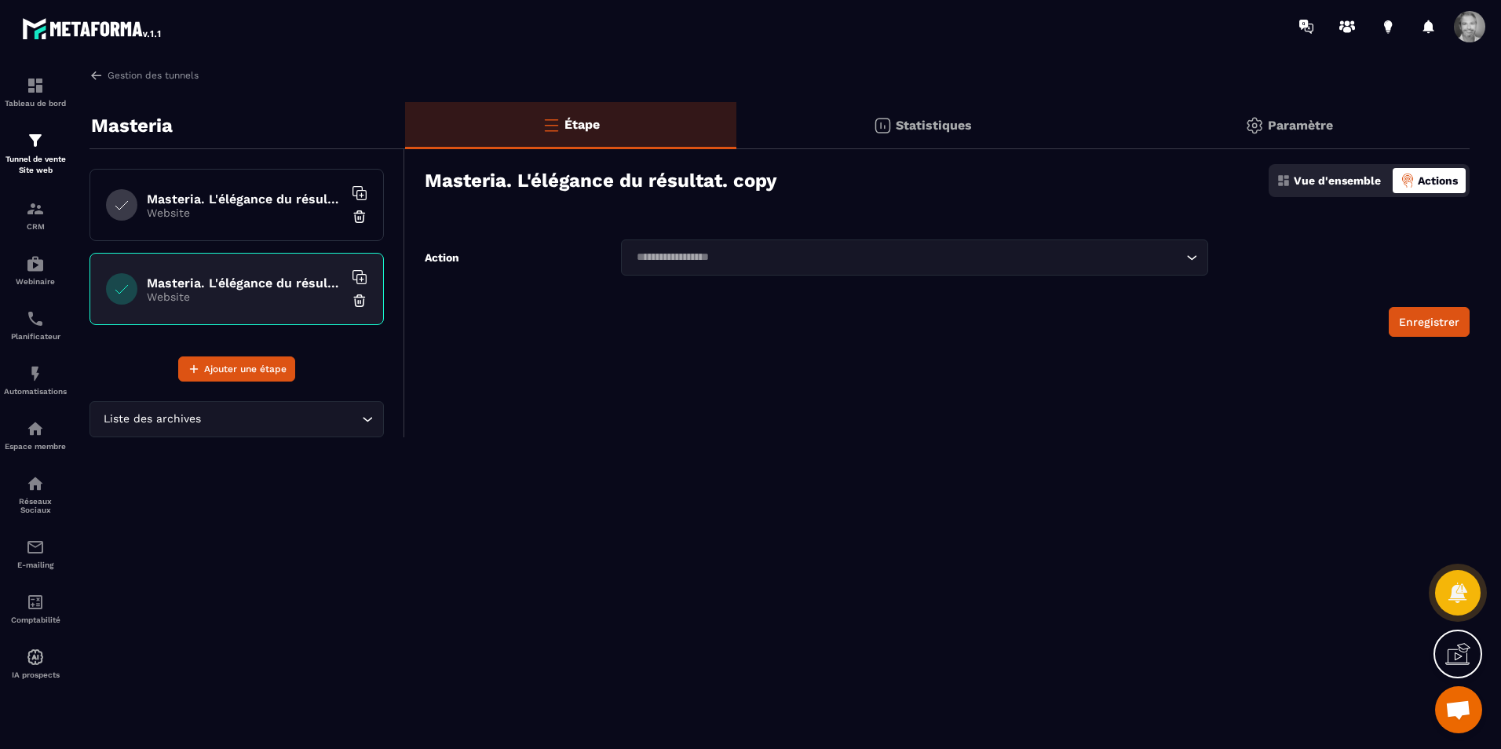
click at [1196, 256] on icon "Search for option" at bounding box center [1192, 258] width 16 height 16
click at [359, 301] on img at bounding box center [360, 301] width 16 height 16
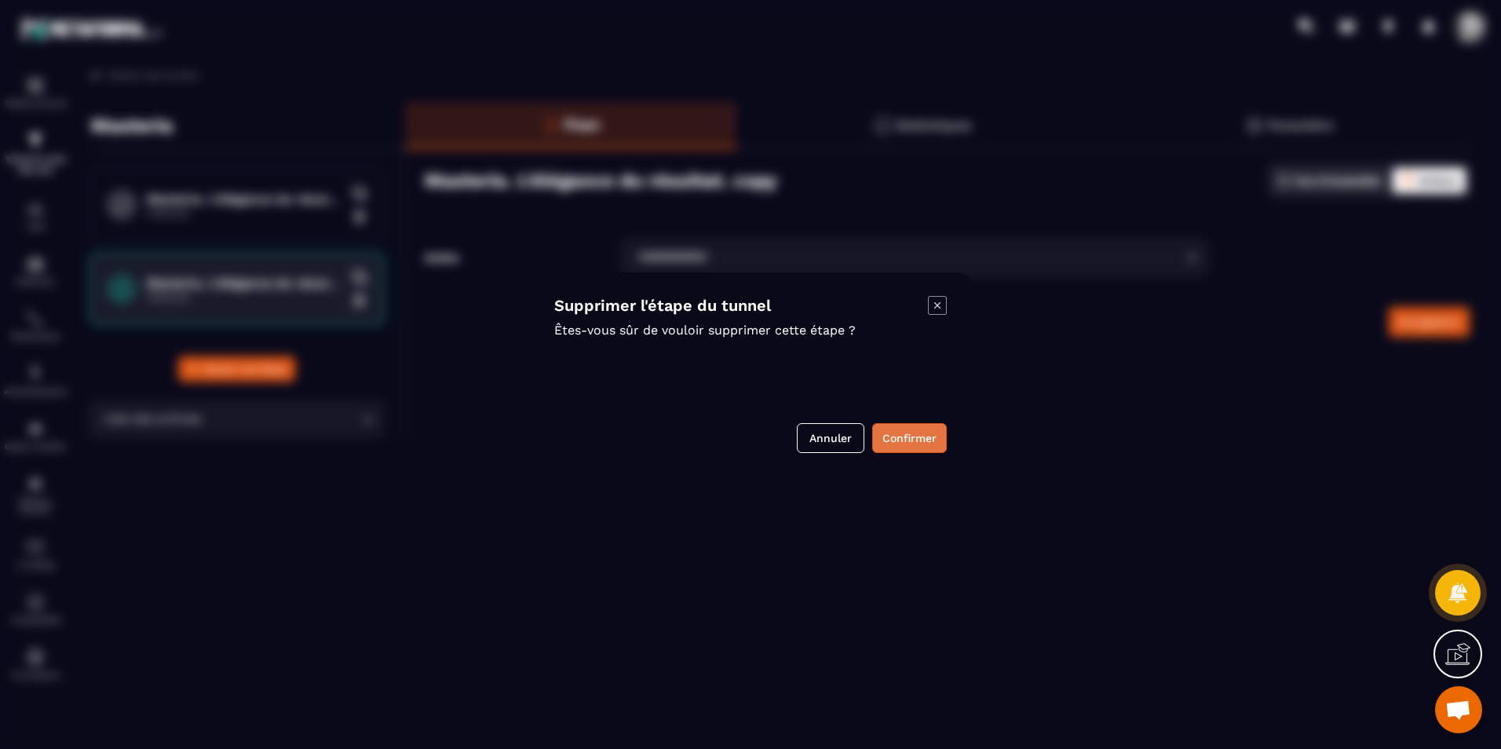
click at [892, 430] on button "Confirmer" at bounding box center [909, 438] width 75 height 30
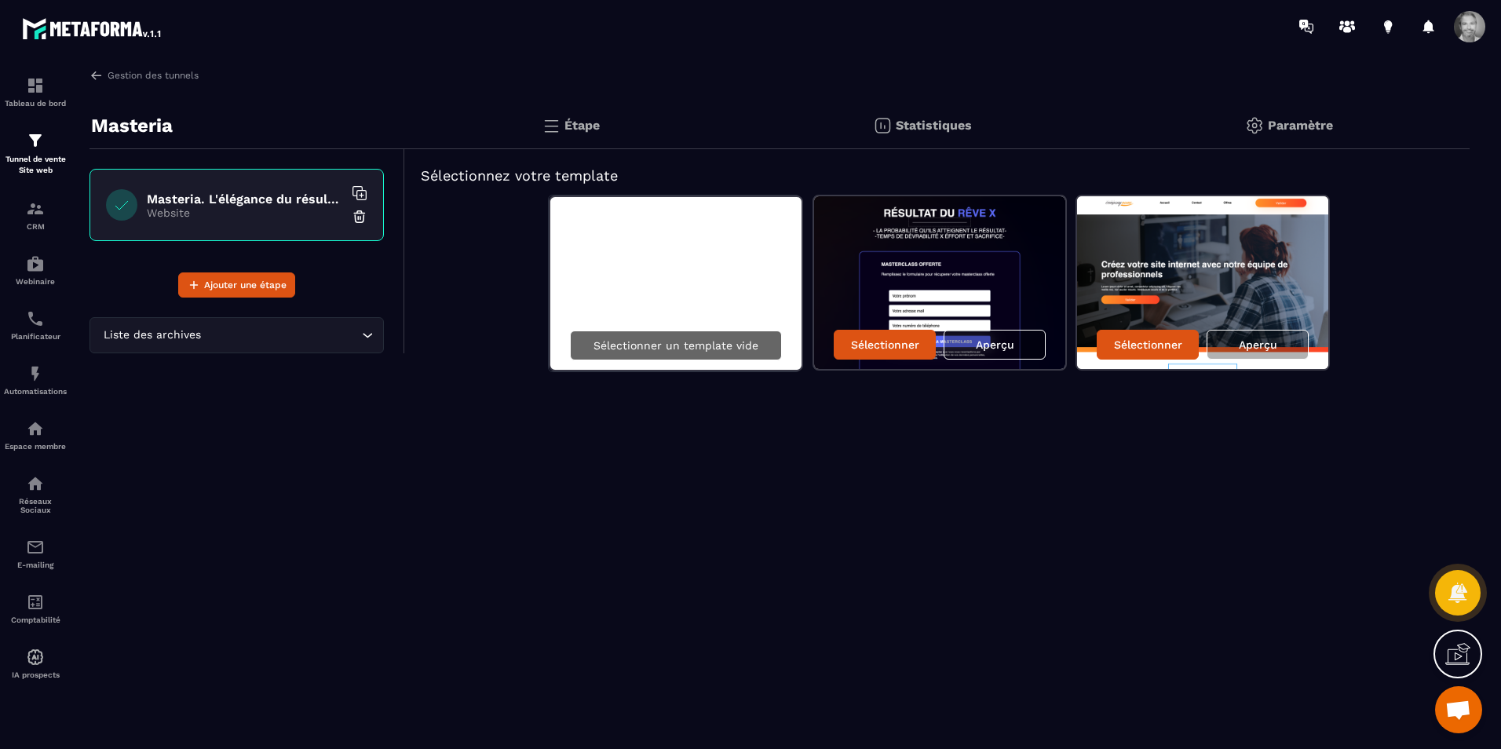
click at [660, 351] on p "Sélectionner un template vide" at bounding box center [675, 345] width 165 height 13
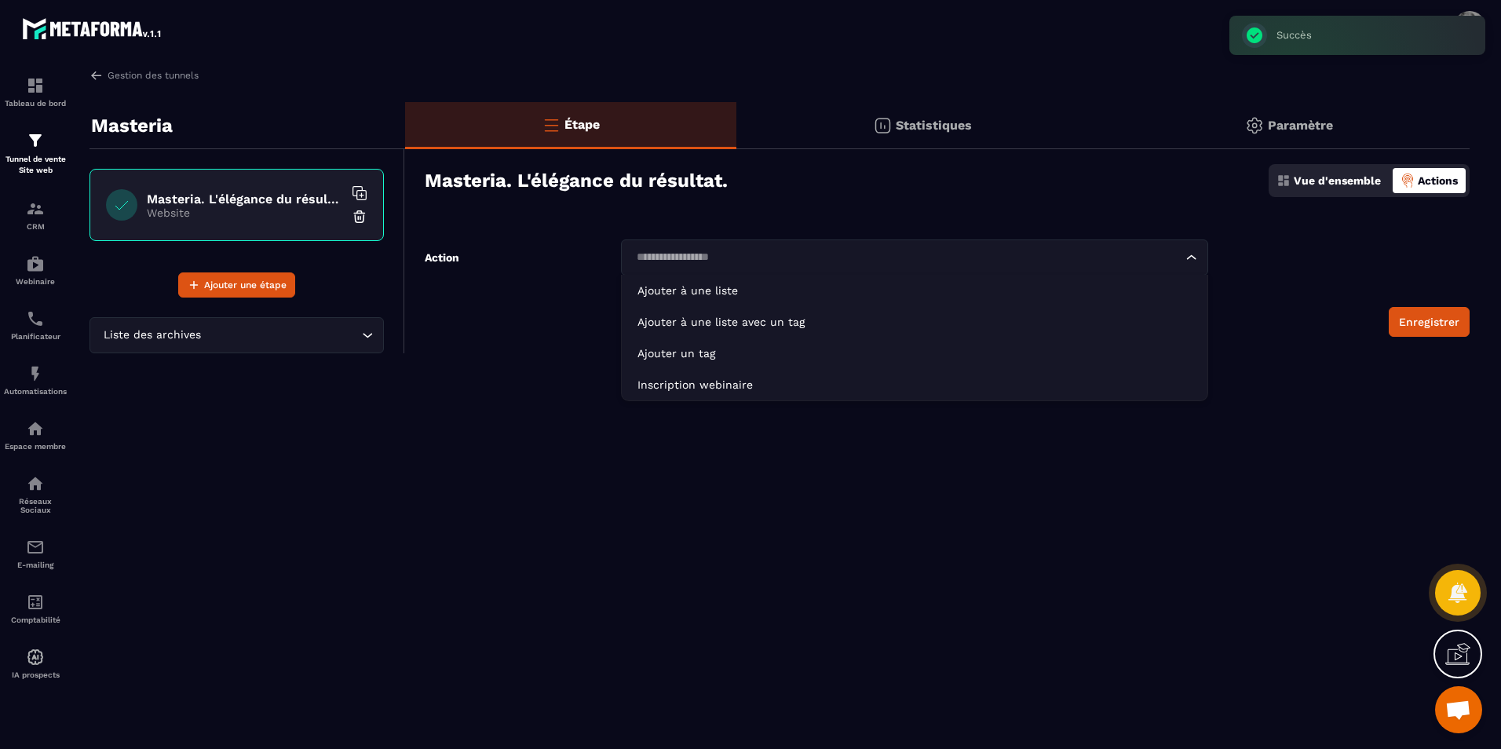
click at [1195, 257] on icon "Search for option" at bounding box center [1192, 258] width 16 height 16
click at [1150, 261] on input "Search for option" at bounding box center [907, 257] width 552 height 17
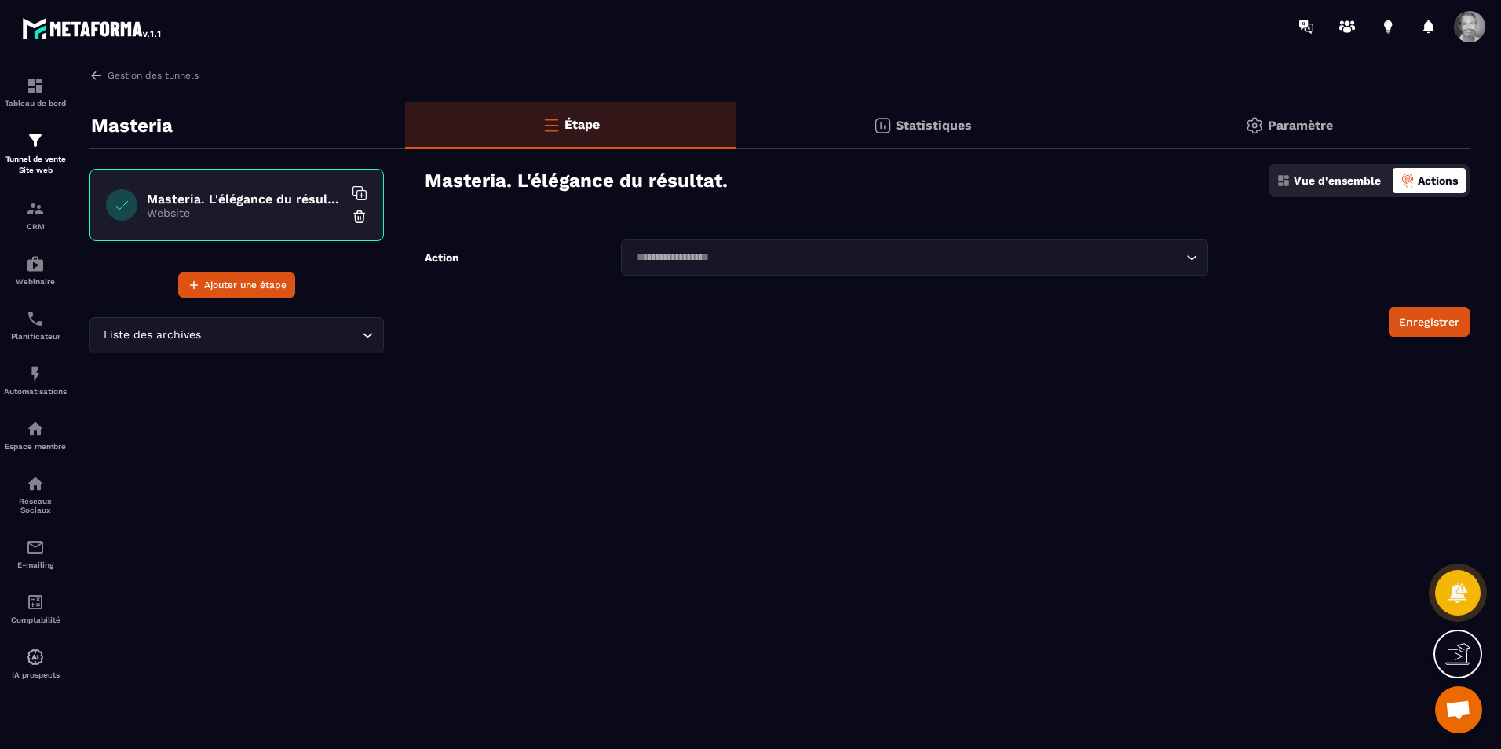
click at [1190, 258] on icon "Search for option" at bounding box center [1192, 258] width 16 height 16
click at [290, 203] on h6 "Masteria. L'élégance du résultat." at bounding box center [245, 199] width 196 height 15
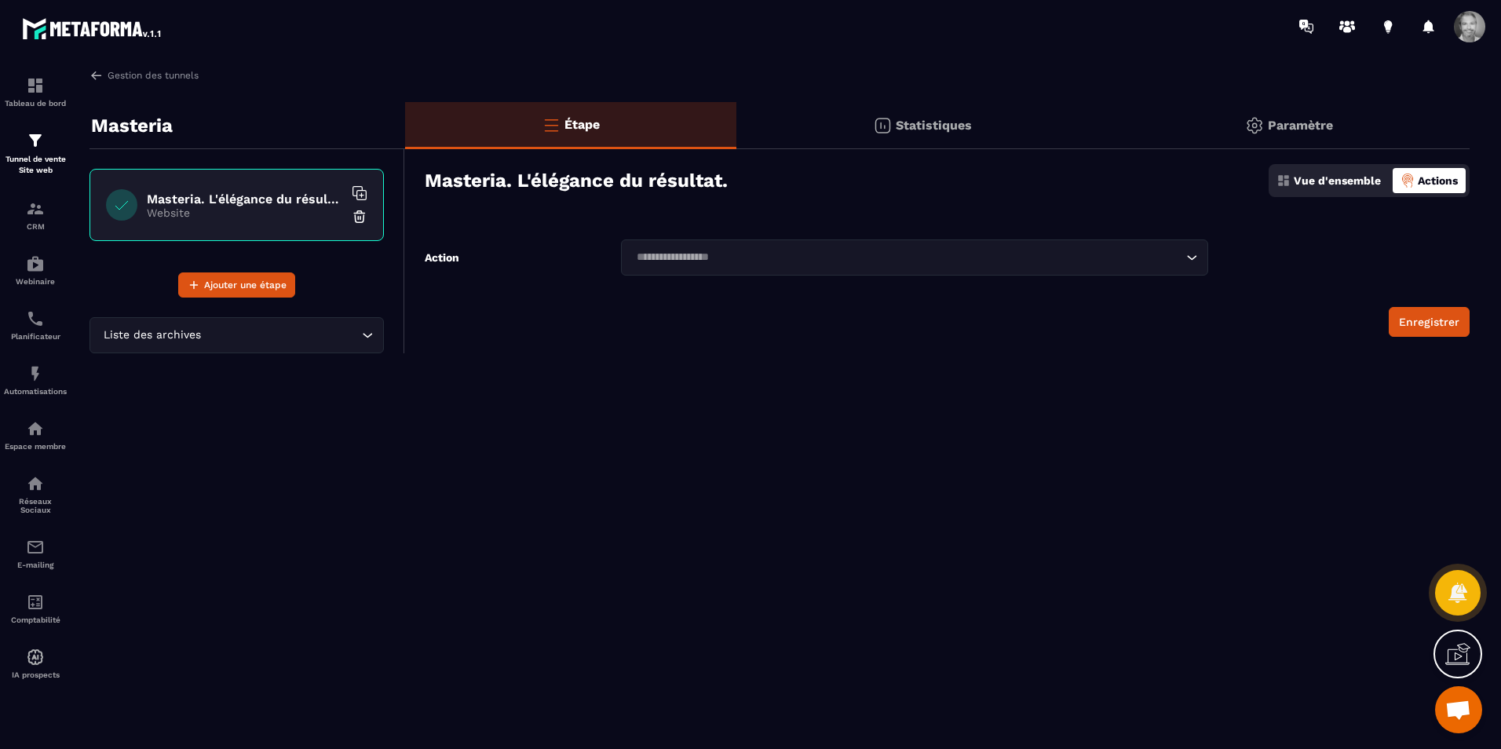
click at [360, 189] on icon at bounding box center [360, 193] width 16 height 16
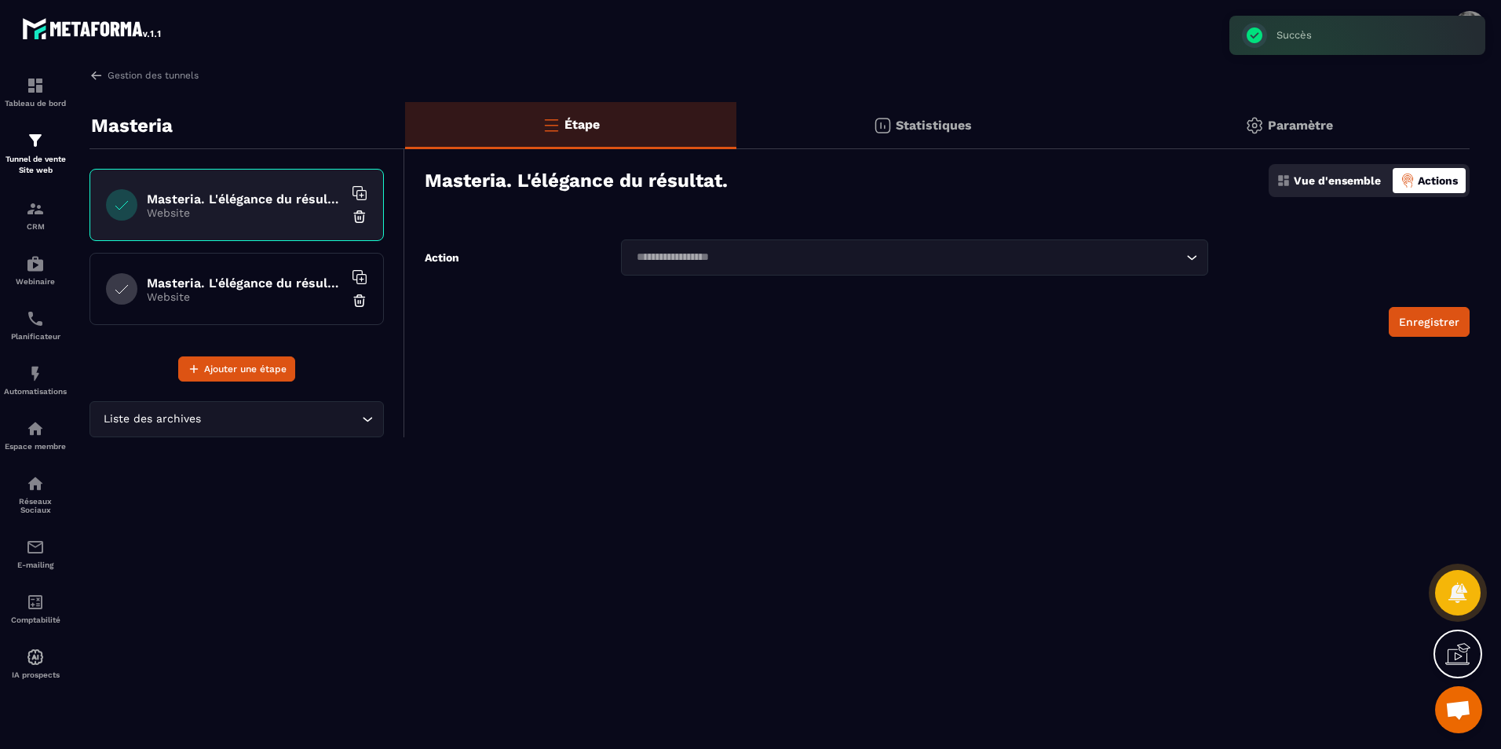
click at [359, 300] on img at bounding box center [360, 301] width 16 height 16
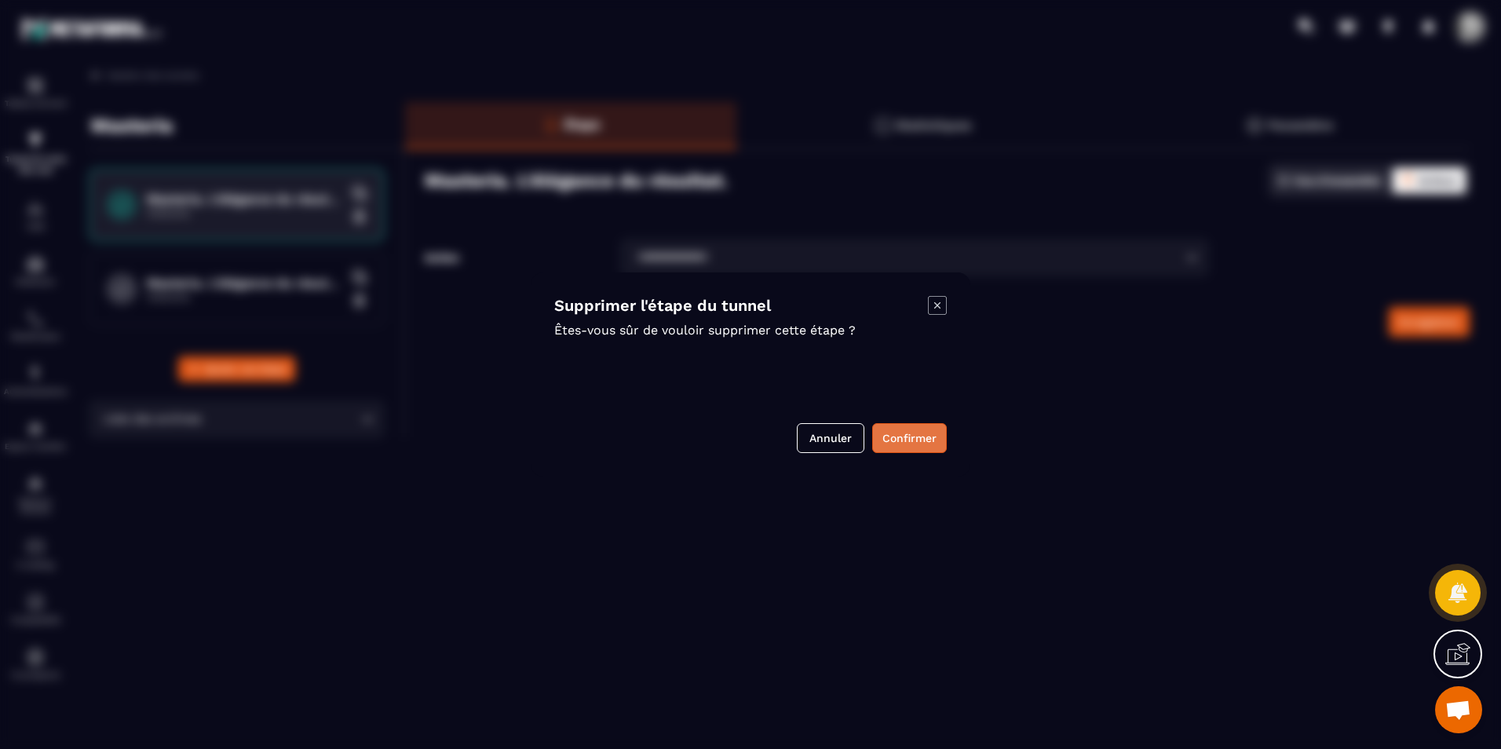
click at [898, 436] on button "Confirmer" at bounding box center [909, 438] width 75 height 30
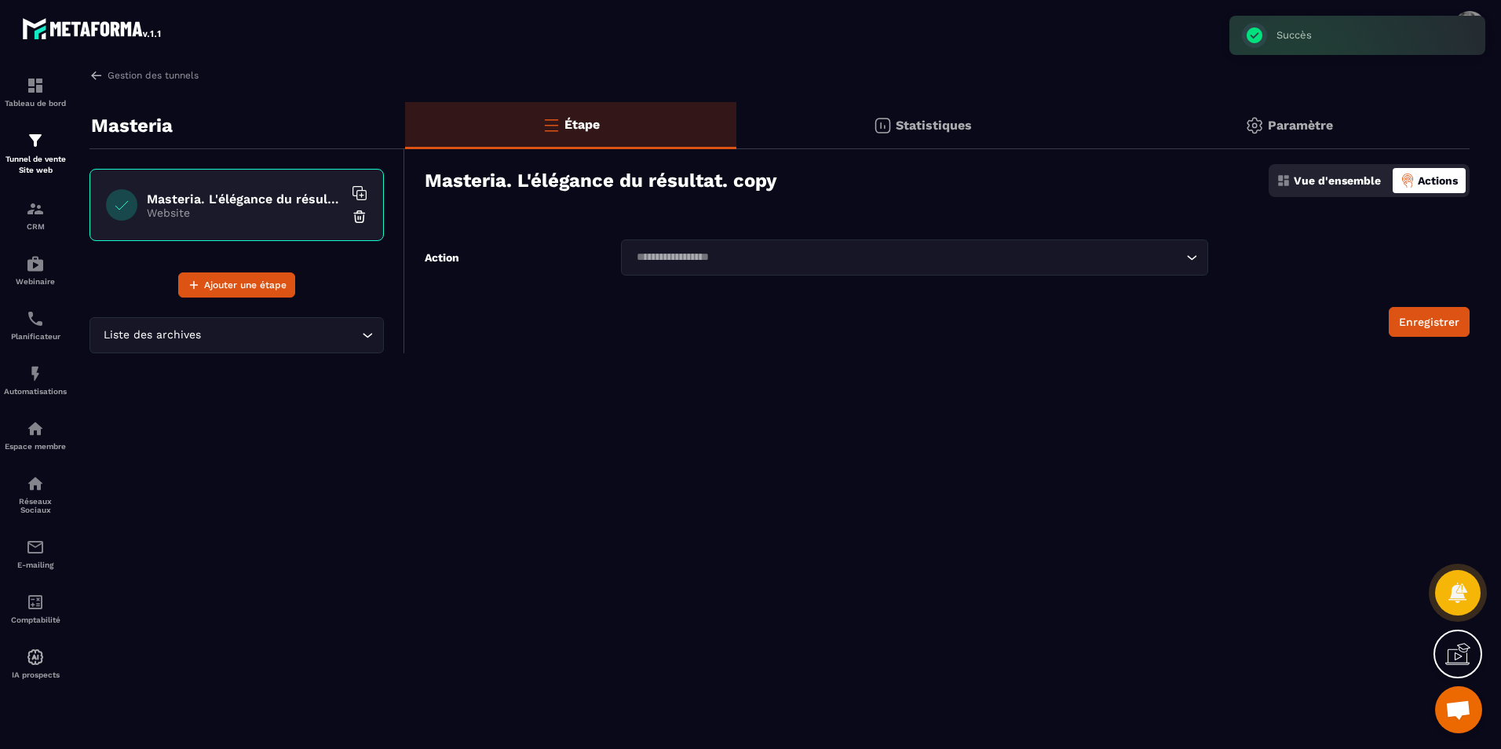
click at [232, 203] on h6 "Masteria. L'élégance du résultat. copy" at bounding box center [245, 199] width 196 height 15
click at [132, 127] on p "Masteria" at bounding box center [132, 125] width 82 height 31
click at [177, 207] on p "Website" at bounding box center [245, 212] width 196 height 13
click at [119, 74] on link "Gestion des tunnels" at bounding box center [143, 75] width 109 height 14
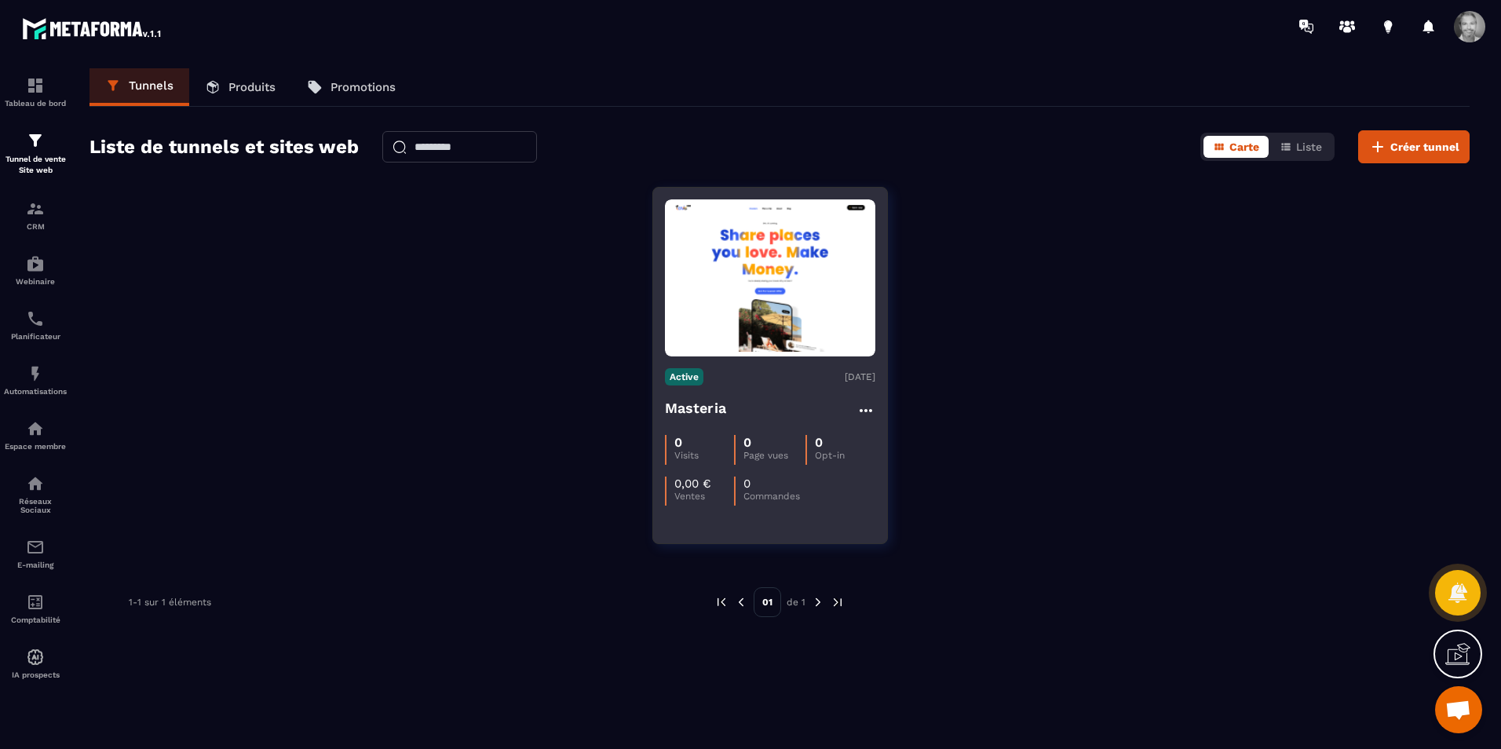
click at [759, 310] on img at bounding box center [770, 278] width 210 height 148
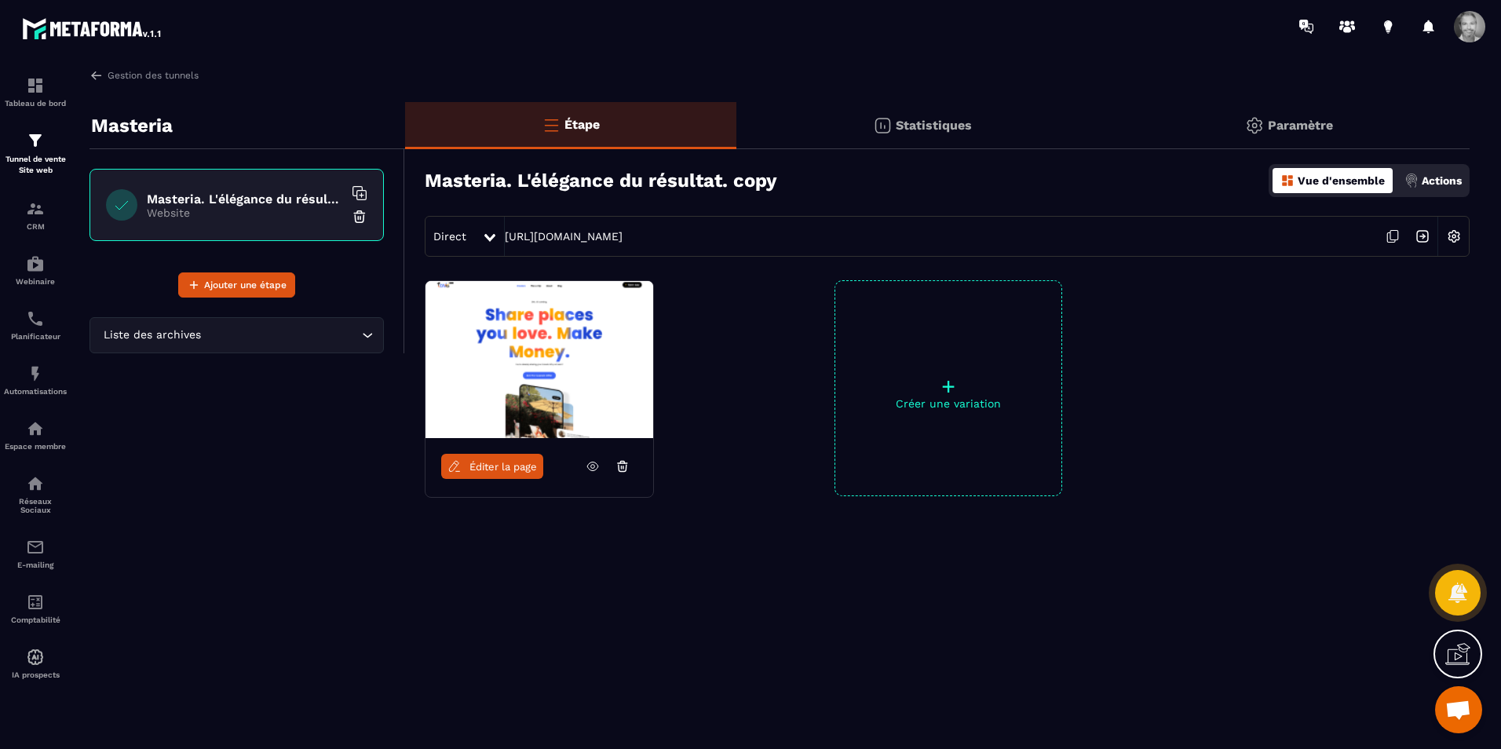
click at [639, 344] on img at bounding box center [539, 359] width 228 height 157
click at [623, 463] on icon at bounding box center [622, 463] width 9 height 0
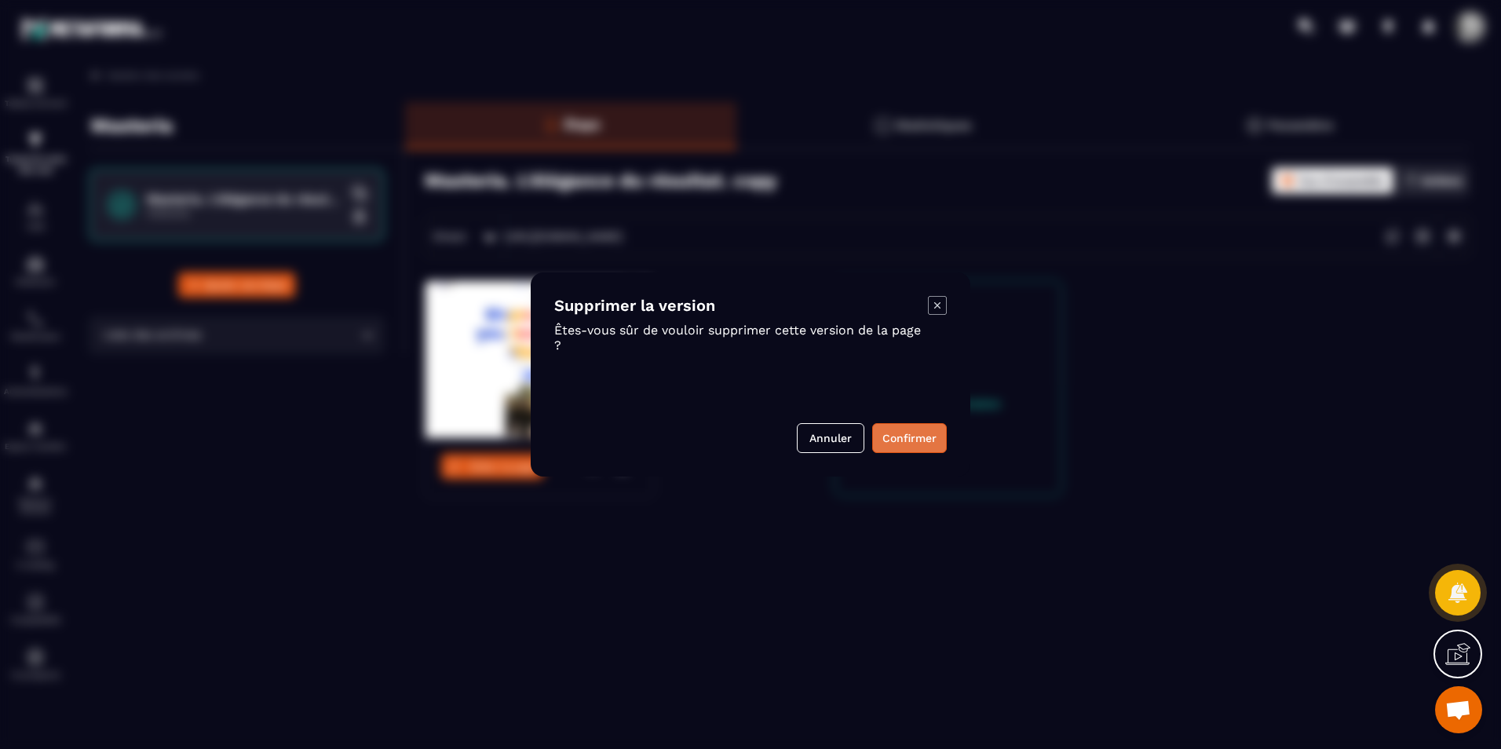
click at [903, 432] on button "Confirmer" at bounding box center [909, 438] width 75 height 30
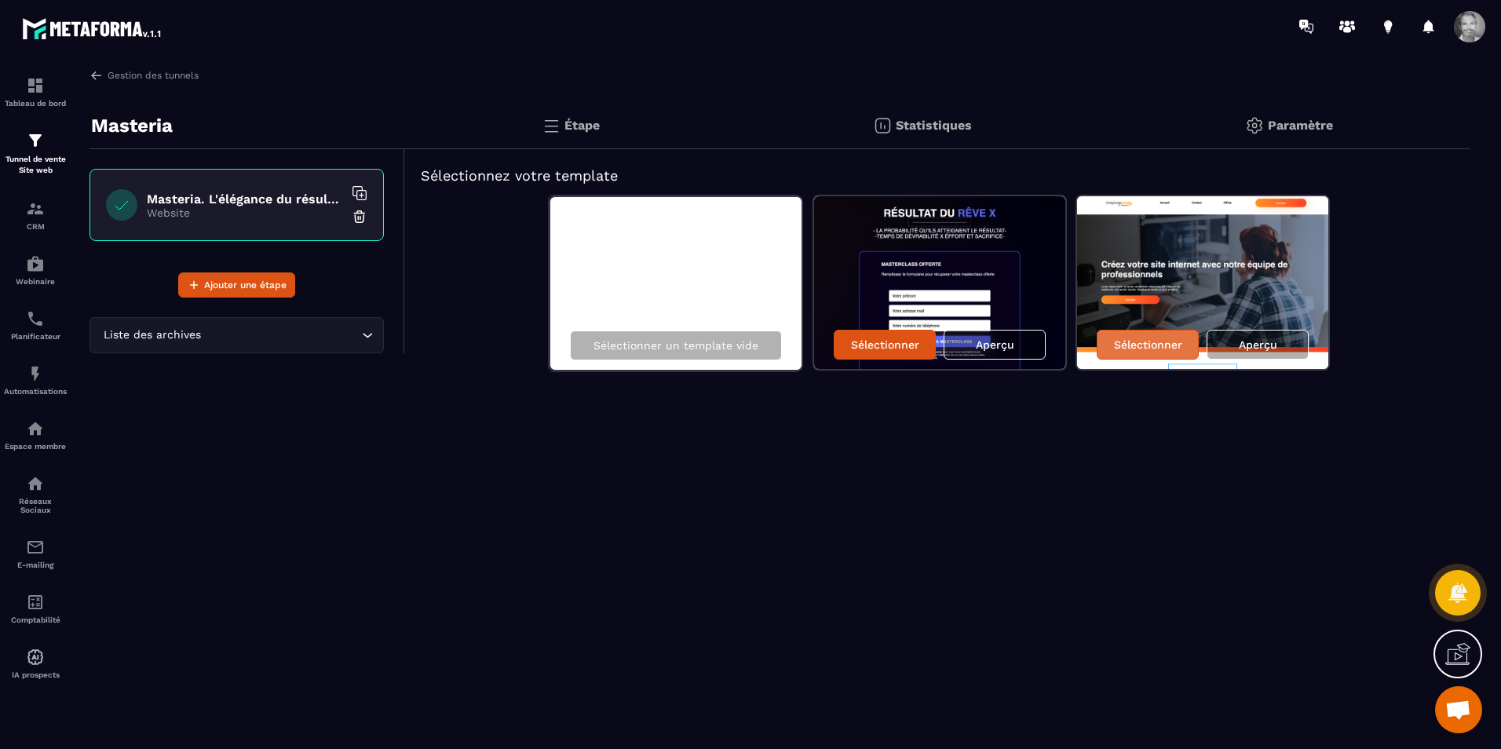
click at [1154, 345] on p "Sélectionner" at bounding box center [1148, 344] width 68 height 13
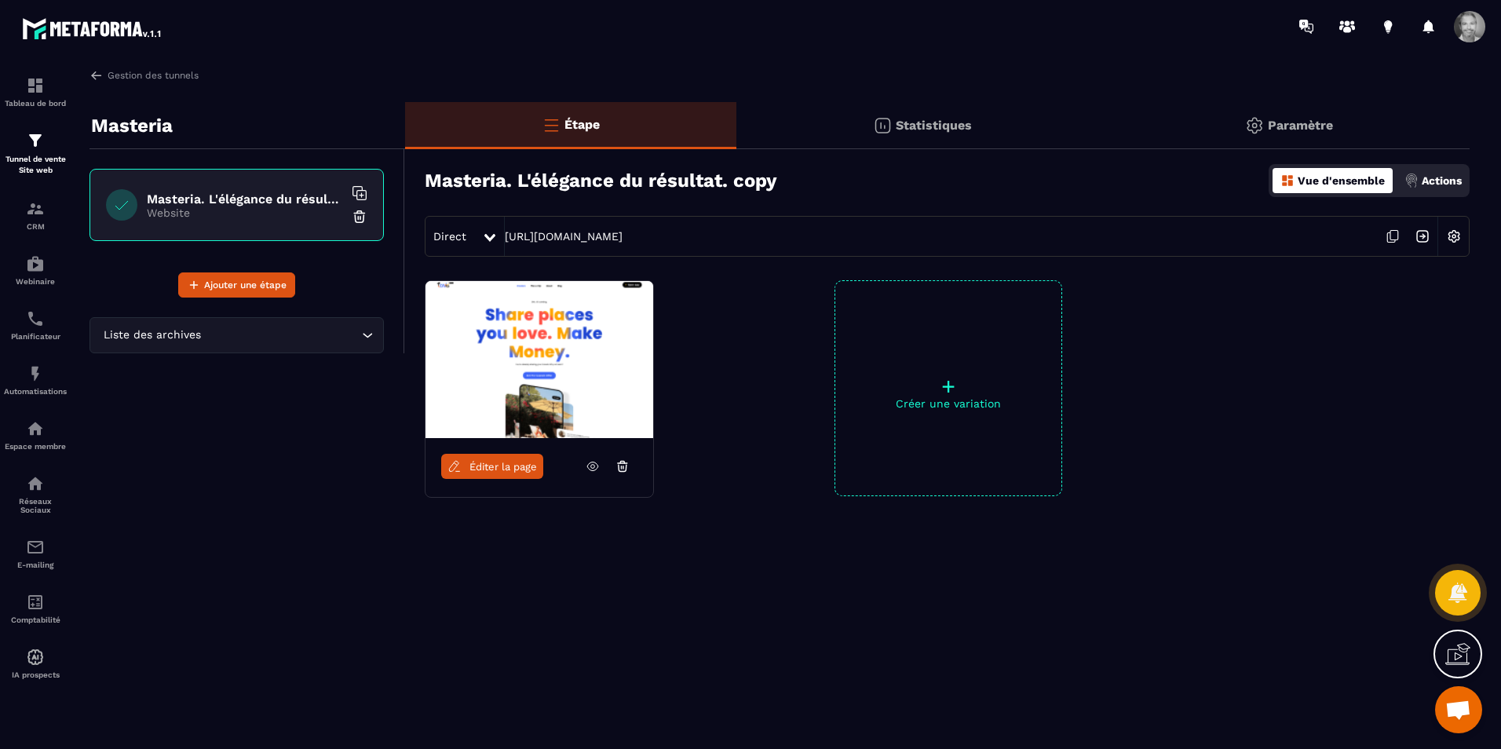
click at [572, 369] on img at bounding box center [539, 359] width 228 height 157
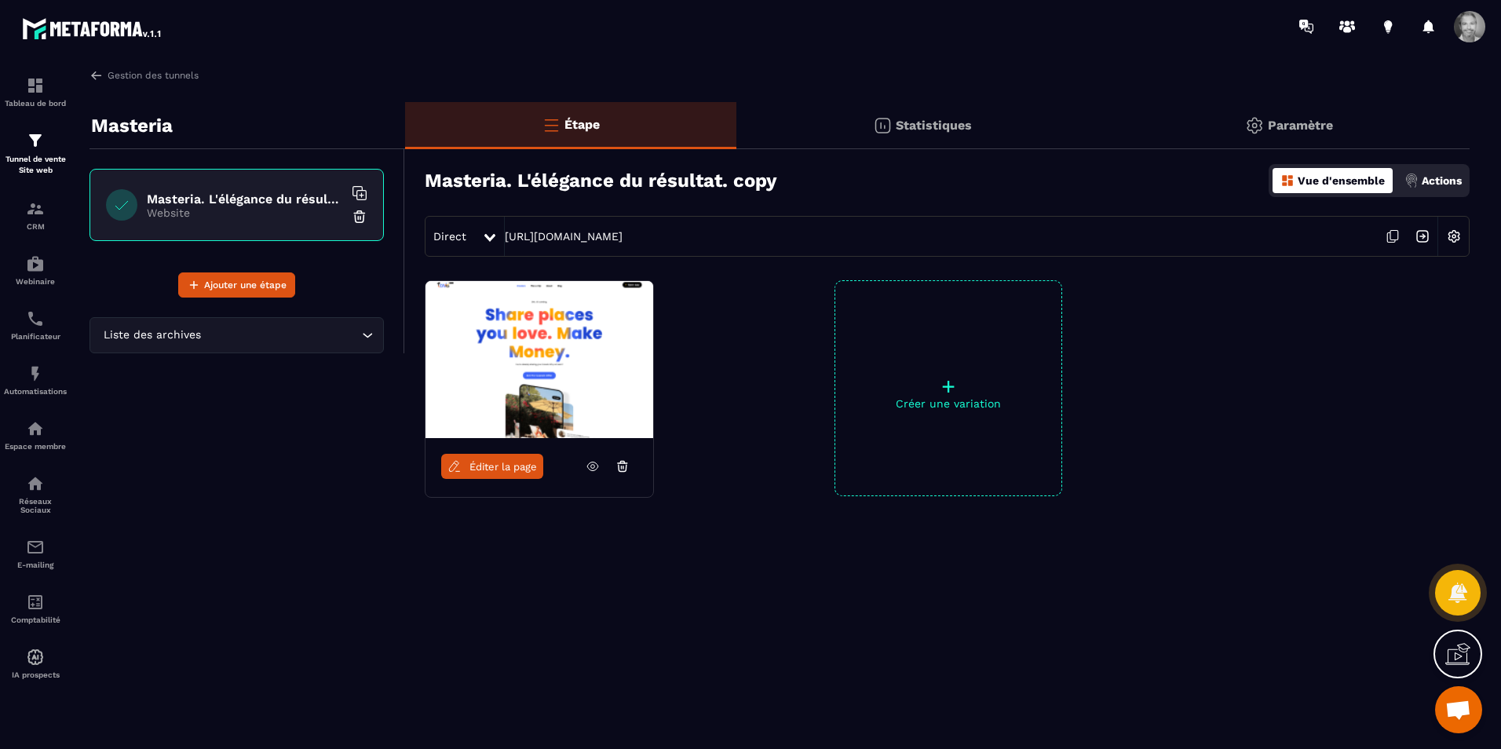
click at [596, 462] on icon at bounding box center [593, 466] width 14 height 14
click at [620, 466] on icon at bounding box center [622, 466] width 14 height 14
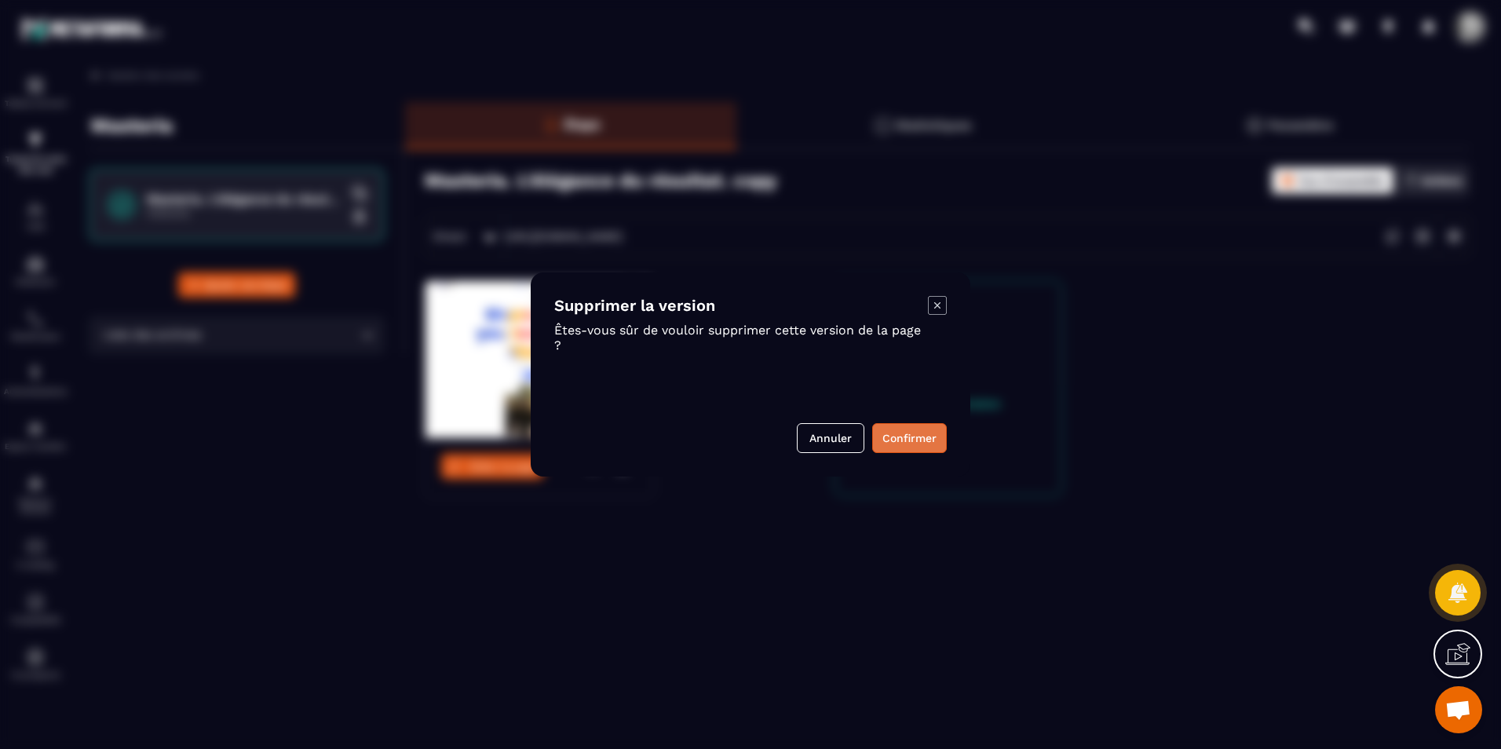
click at [913, 438] on button "Confirmer" at bounding box center [909, 438] width 75 height 30
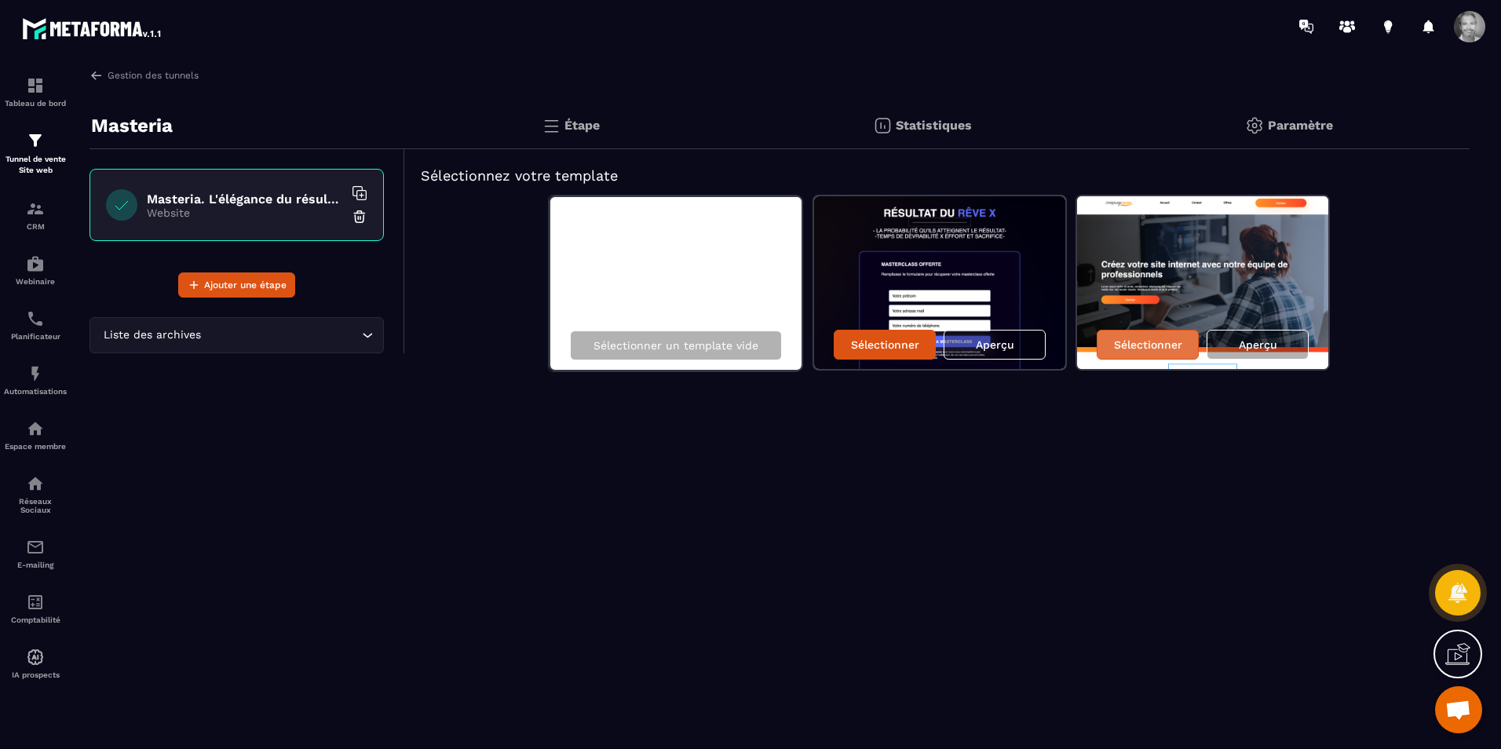
click at [1148, 345] on p "Sélectionner" at bounding box center [1148, 344] width 68 height 13
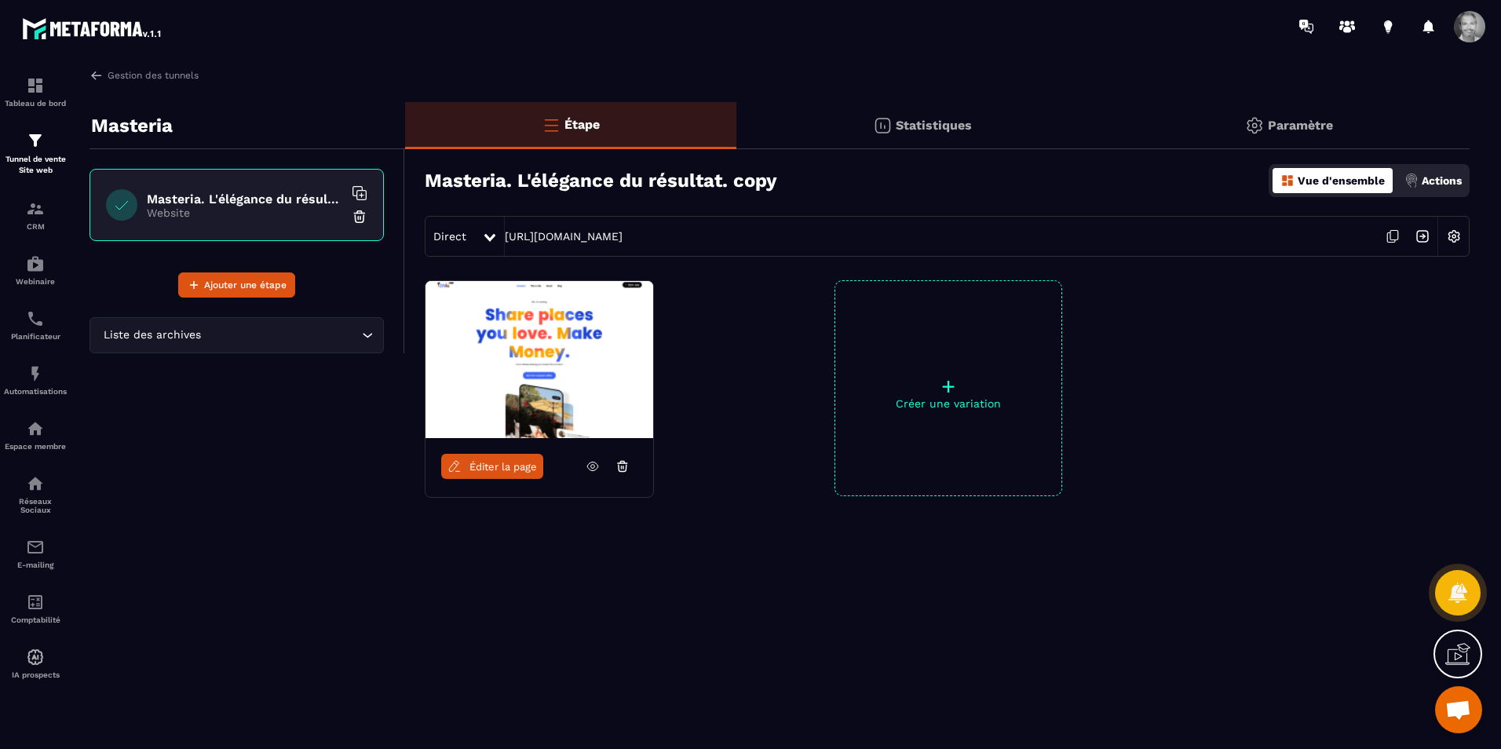
click at [571, 356] on img at bounding box center [539, 359] width 228 height 157
click at [618, 465] on icon at bounding box center [622, 466] width 14 height 14
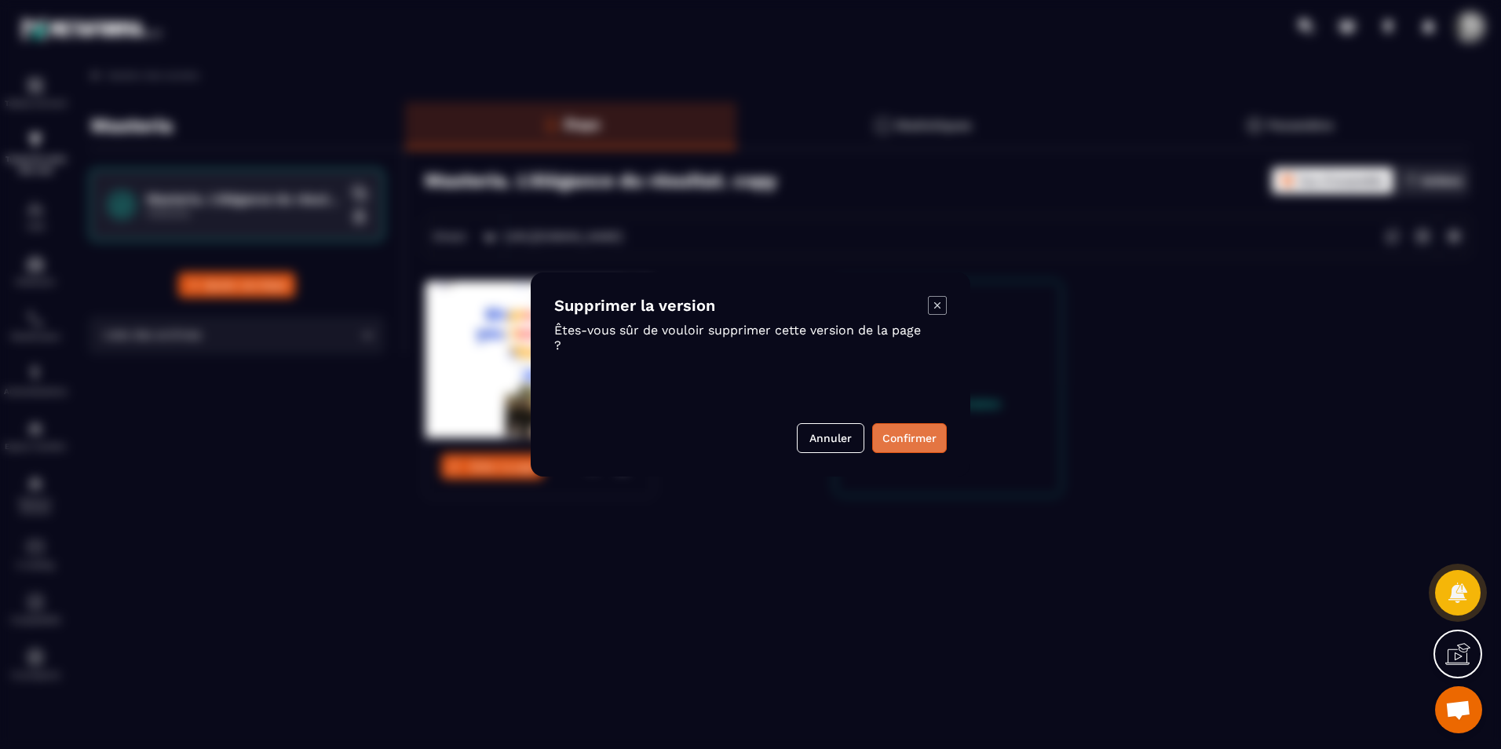
click at [901, 436] on button "Confirmer" at bounding box center [909, 438] width 75 height 30
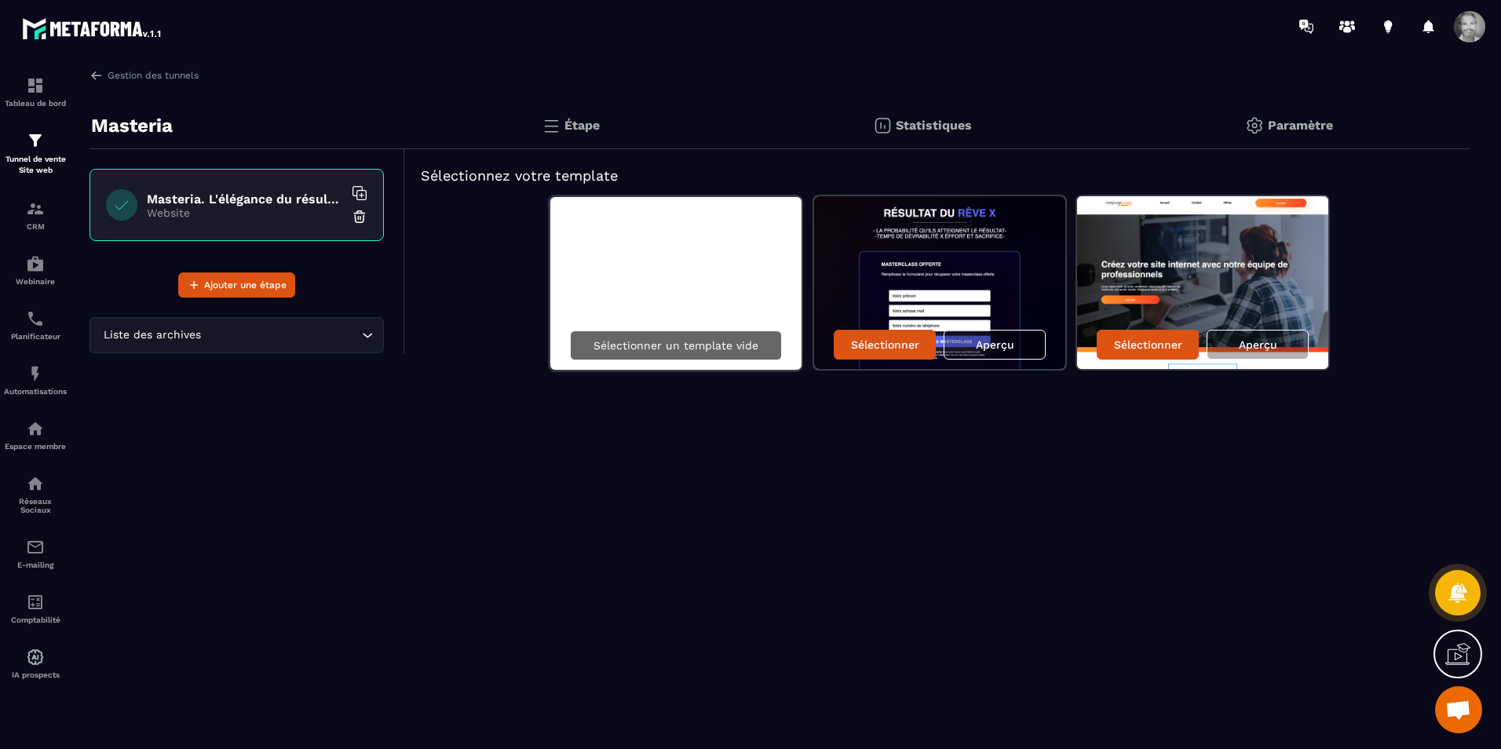
click at [668, 346] on p "Sélectionner un template vide" at bounding box center [675, 345] width 165 height 13
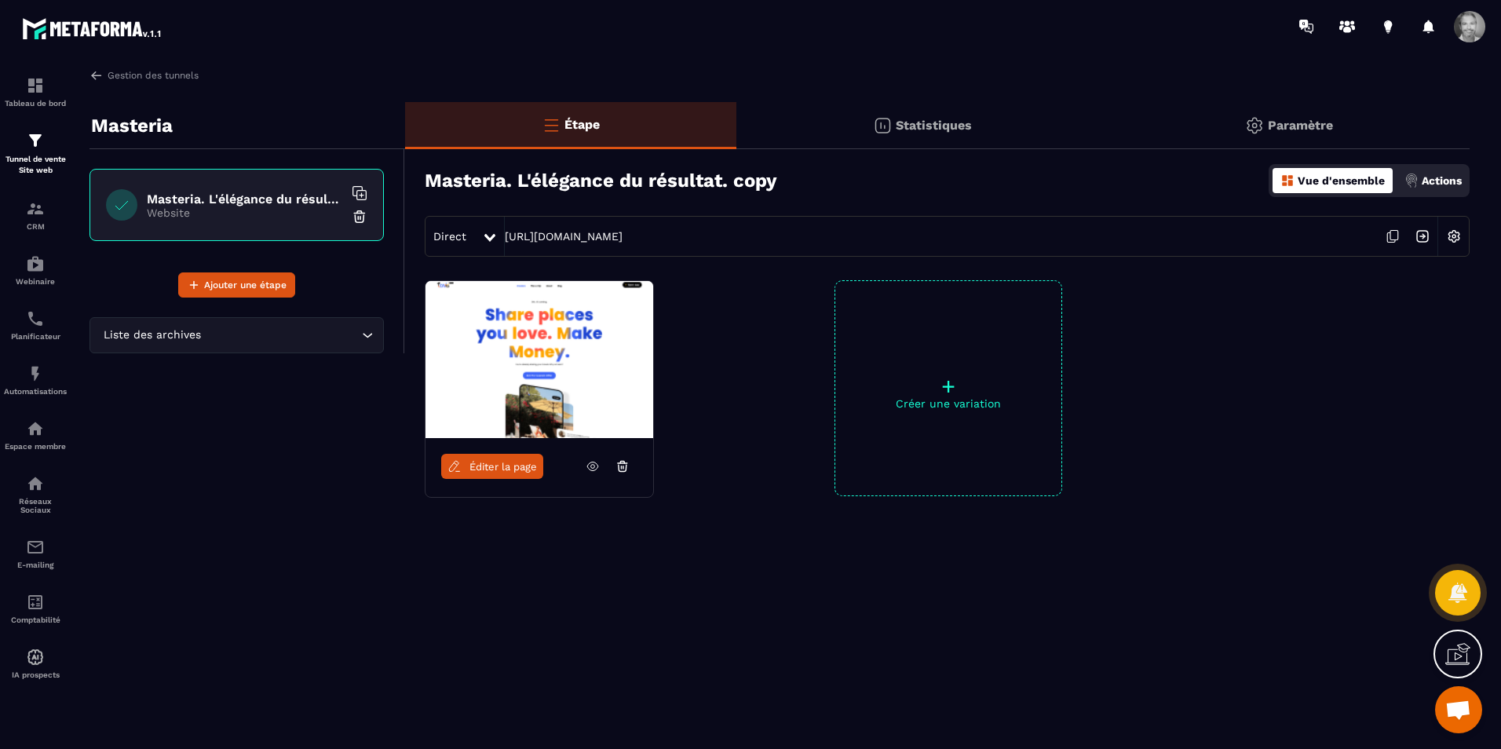
click at [620, 465] on icon at bounding box center [622, 466] width 14 height 14
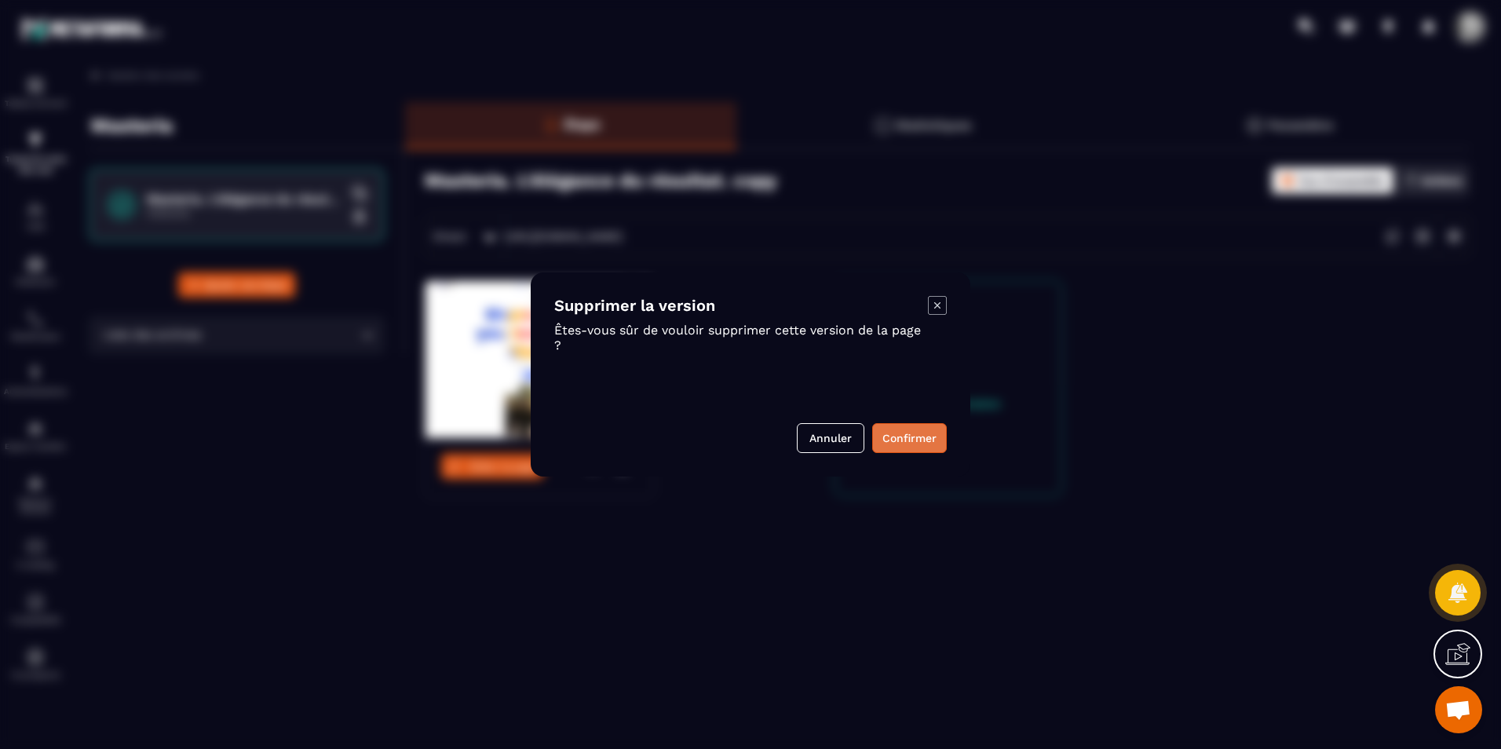
click at [906, 443] on button "Confirmer" at bounding box center [909, 438] width 75 height 30
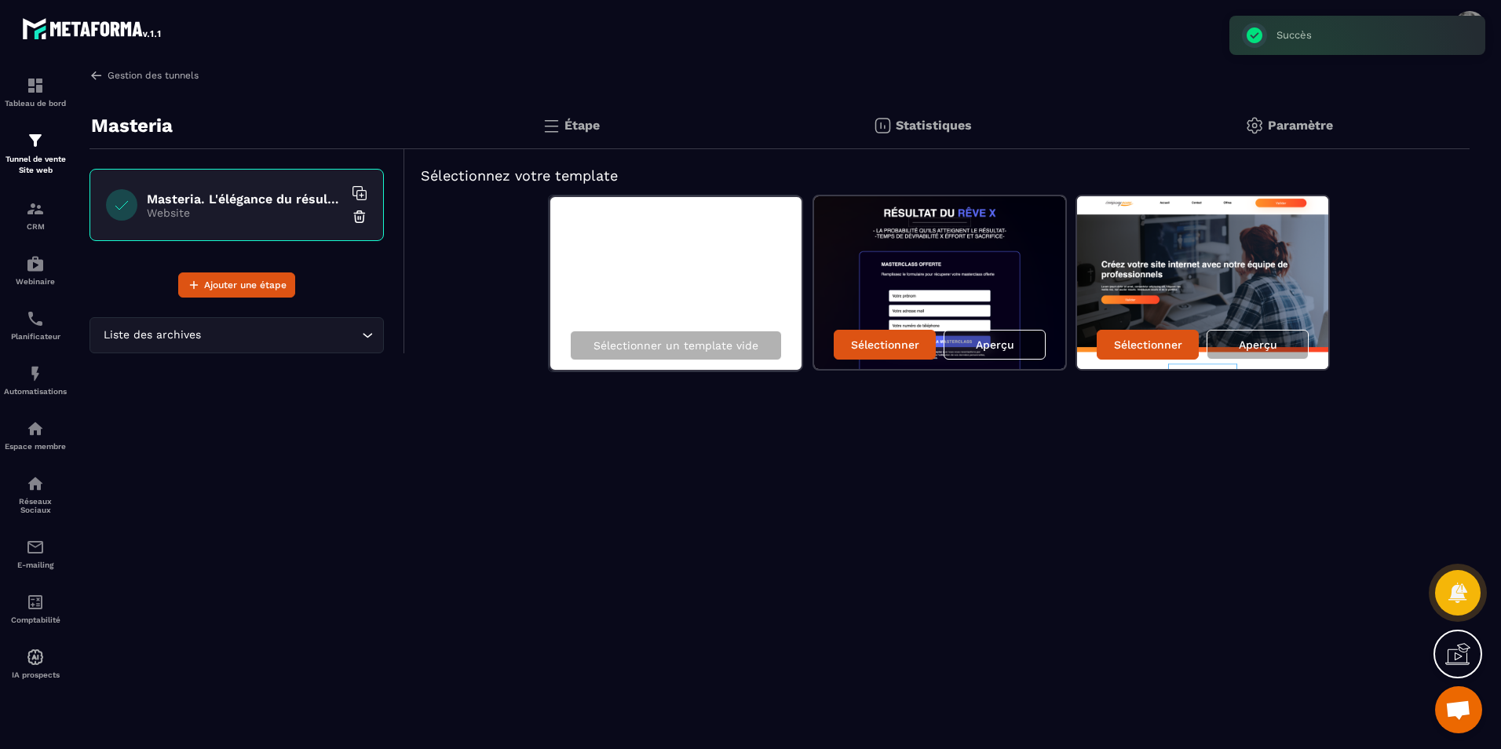
click at [130, 75] on link "Gestion des tunnels" at bounding box center [143, 75] width 109 height 14
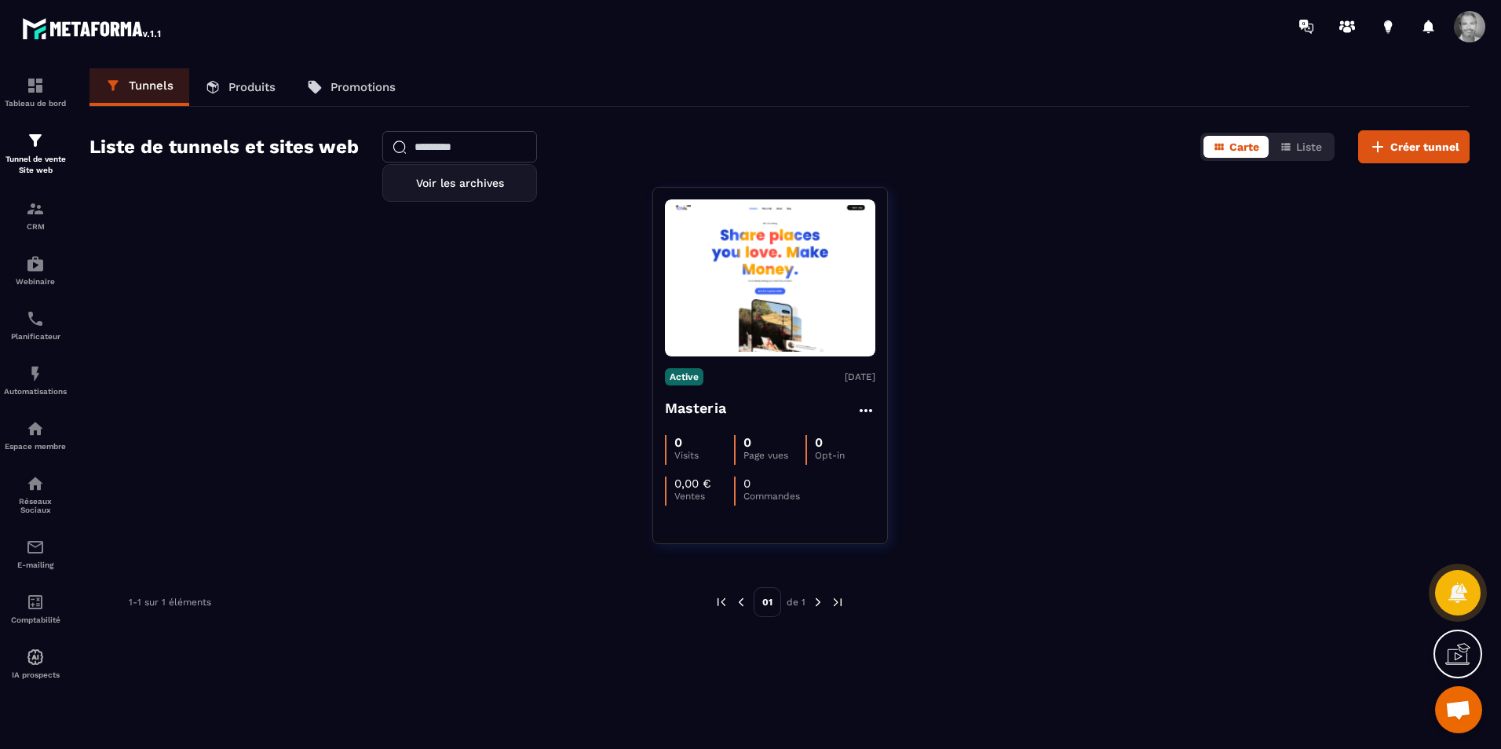
click at [463, 147] on input "text" at bounding box center [459, 146] width 155 height 31
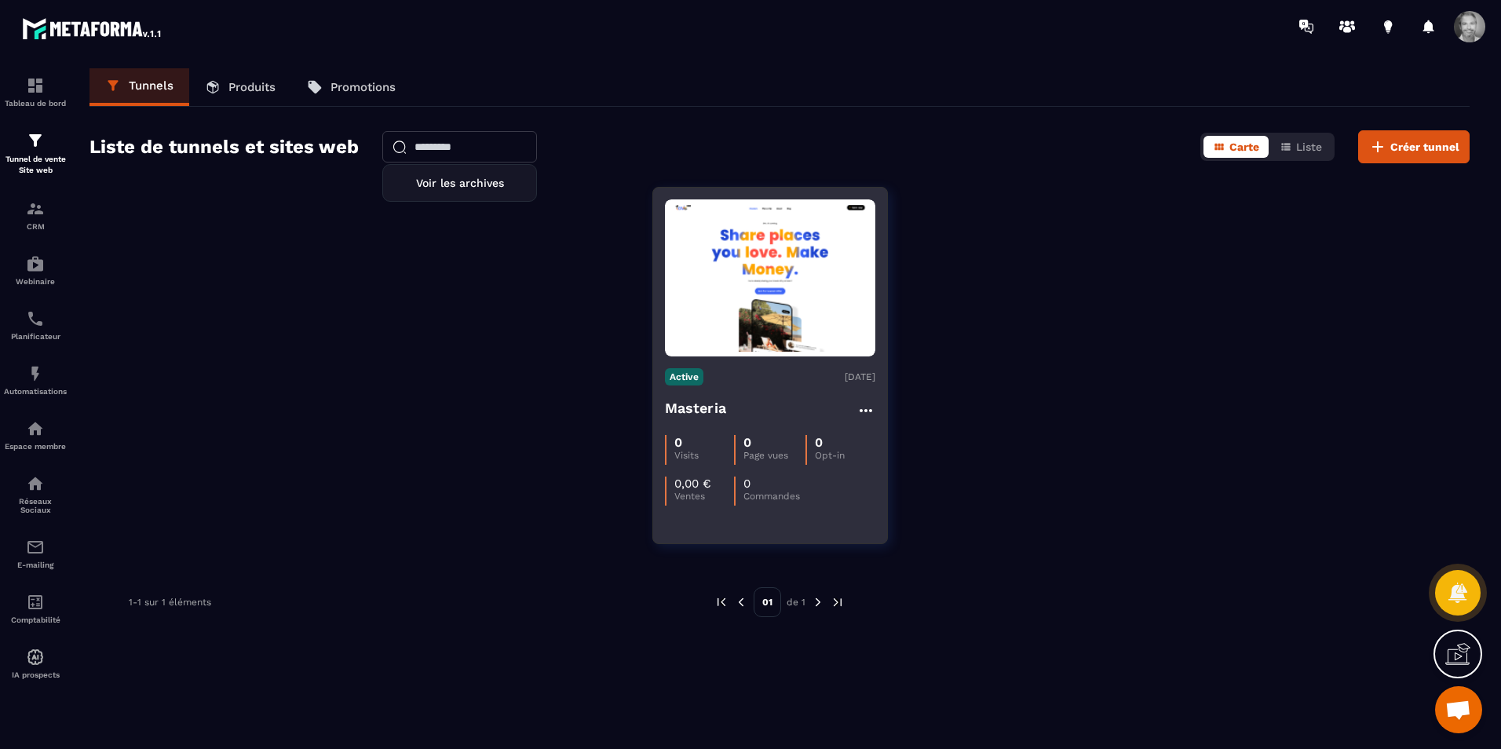
click at [863, 411] on icon at bounding box center [865, 410] width 19 height 19
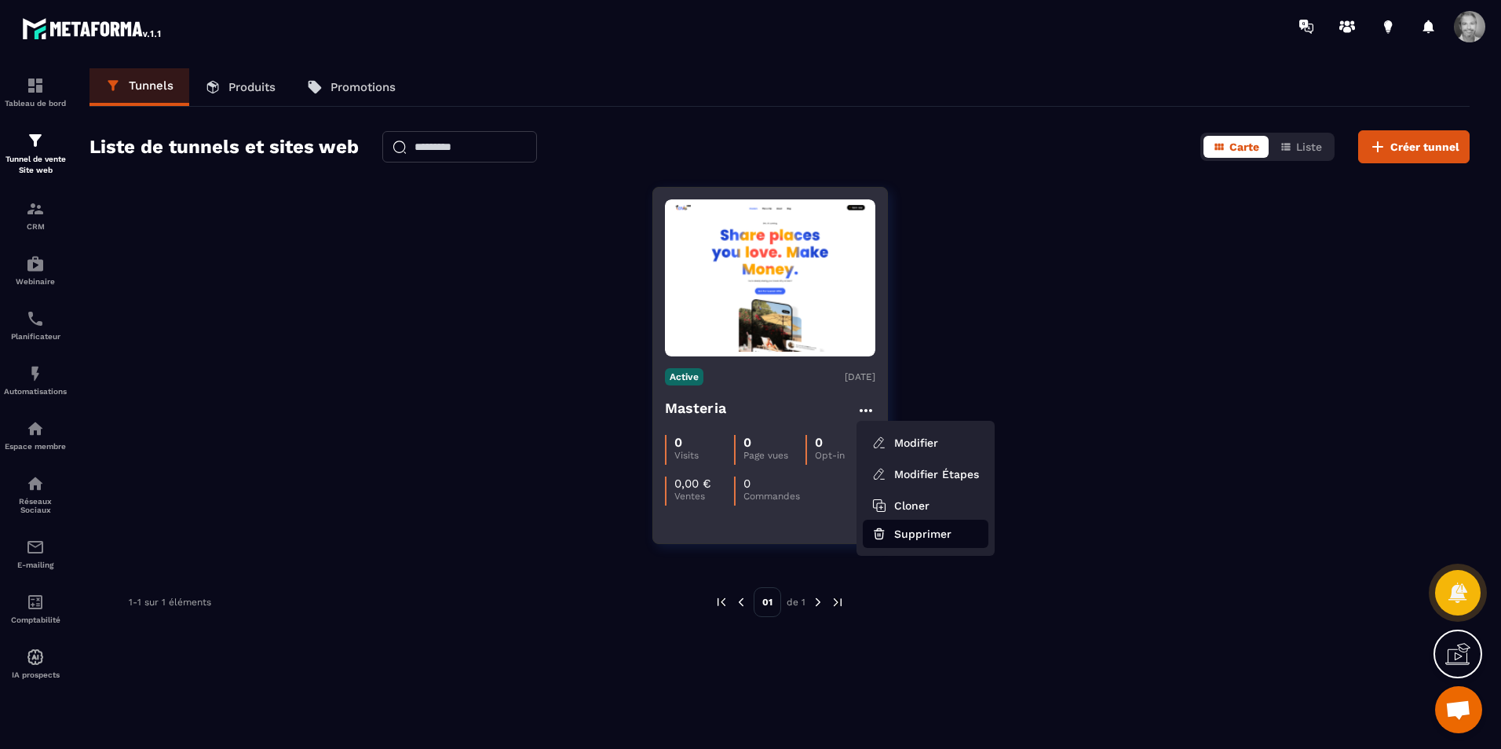
click at [907, 535] on button "Supprimer" at bounding box center [926, 534] width 126 height 28
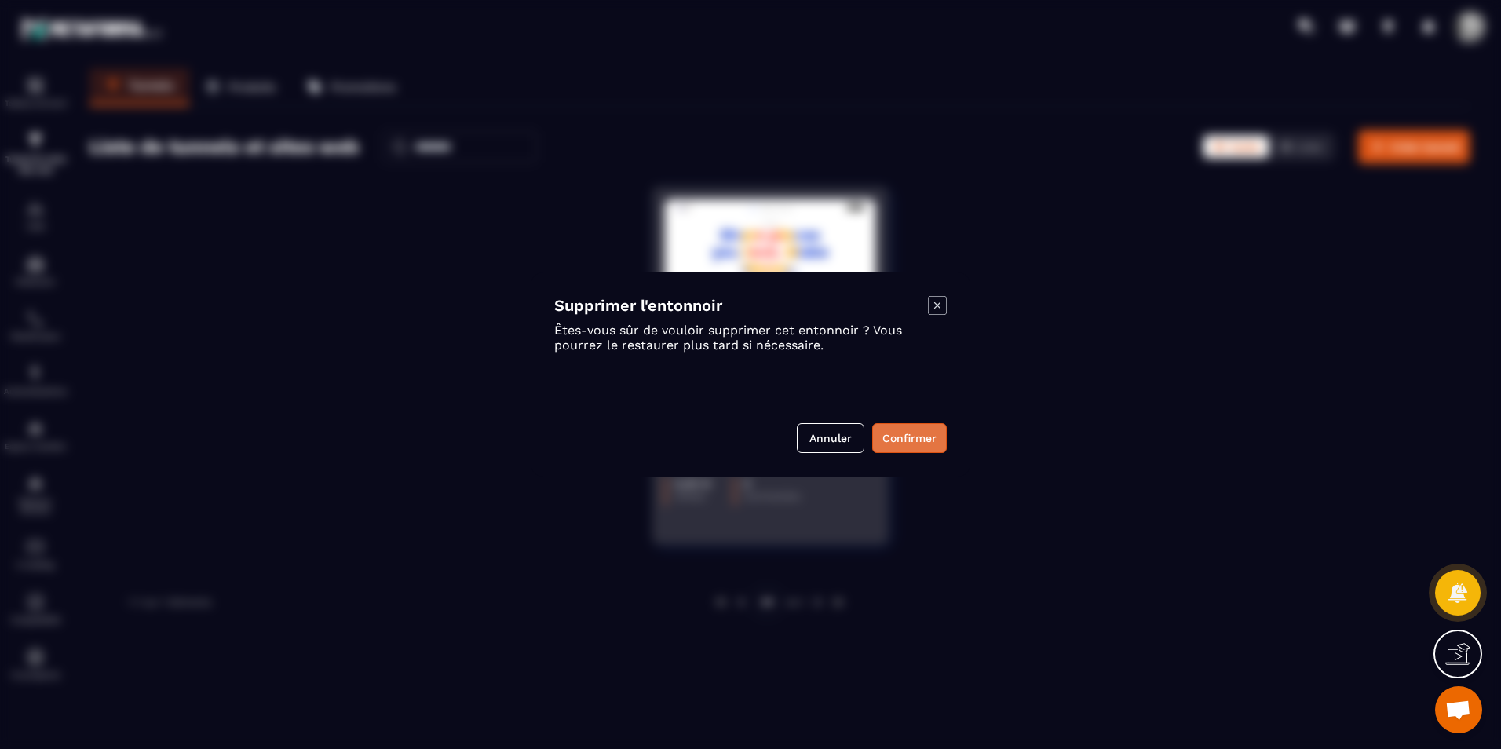
click at [919, 439] on button "Confirmer" at bounding box center [909, 438] width 75 height 30
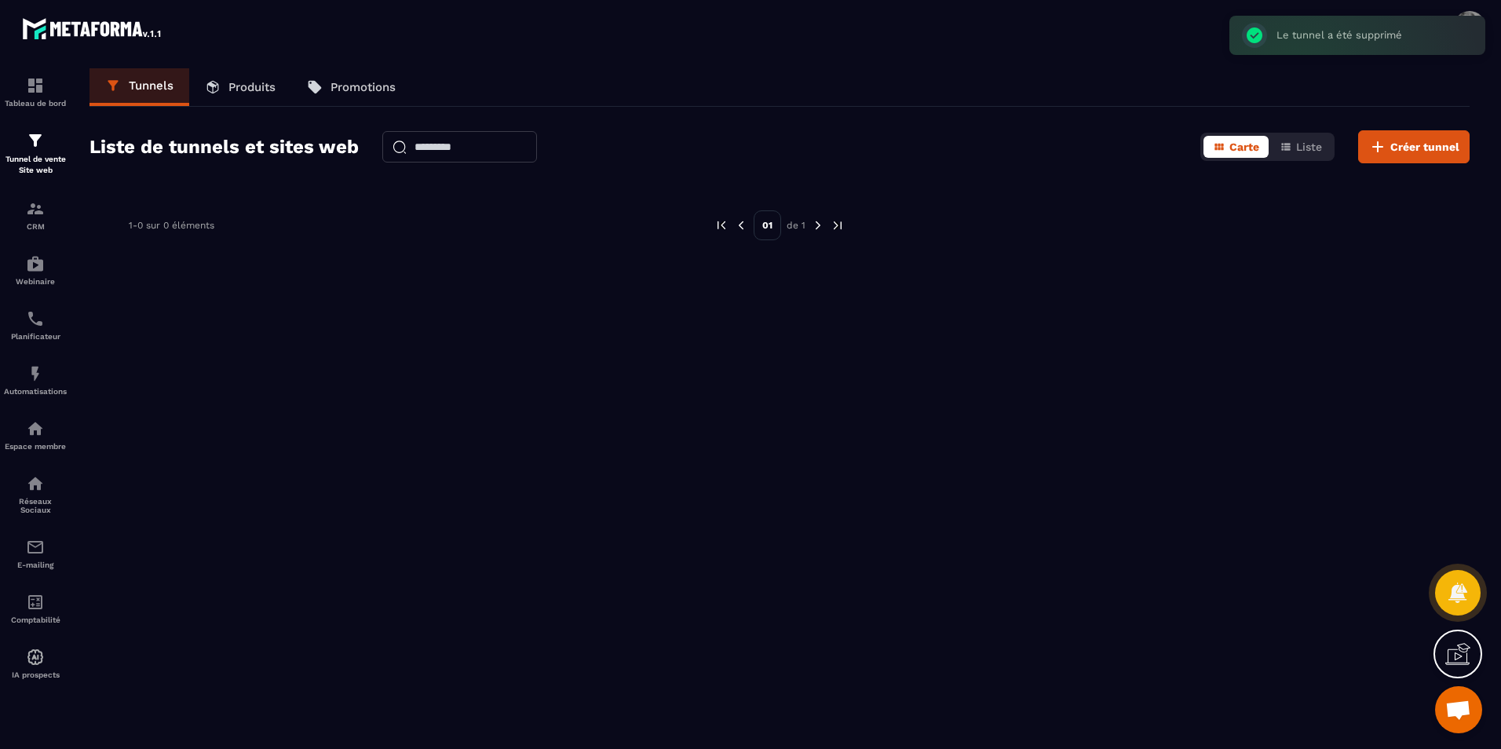
click at [192, 153] on h2 "Liste de tunnels et sites web" at bounding box center [223, 146] width 269 height 31
click at [144, 85] on p "Tunnels" at bounding box center [151, 85] width 45 height 14
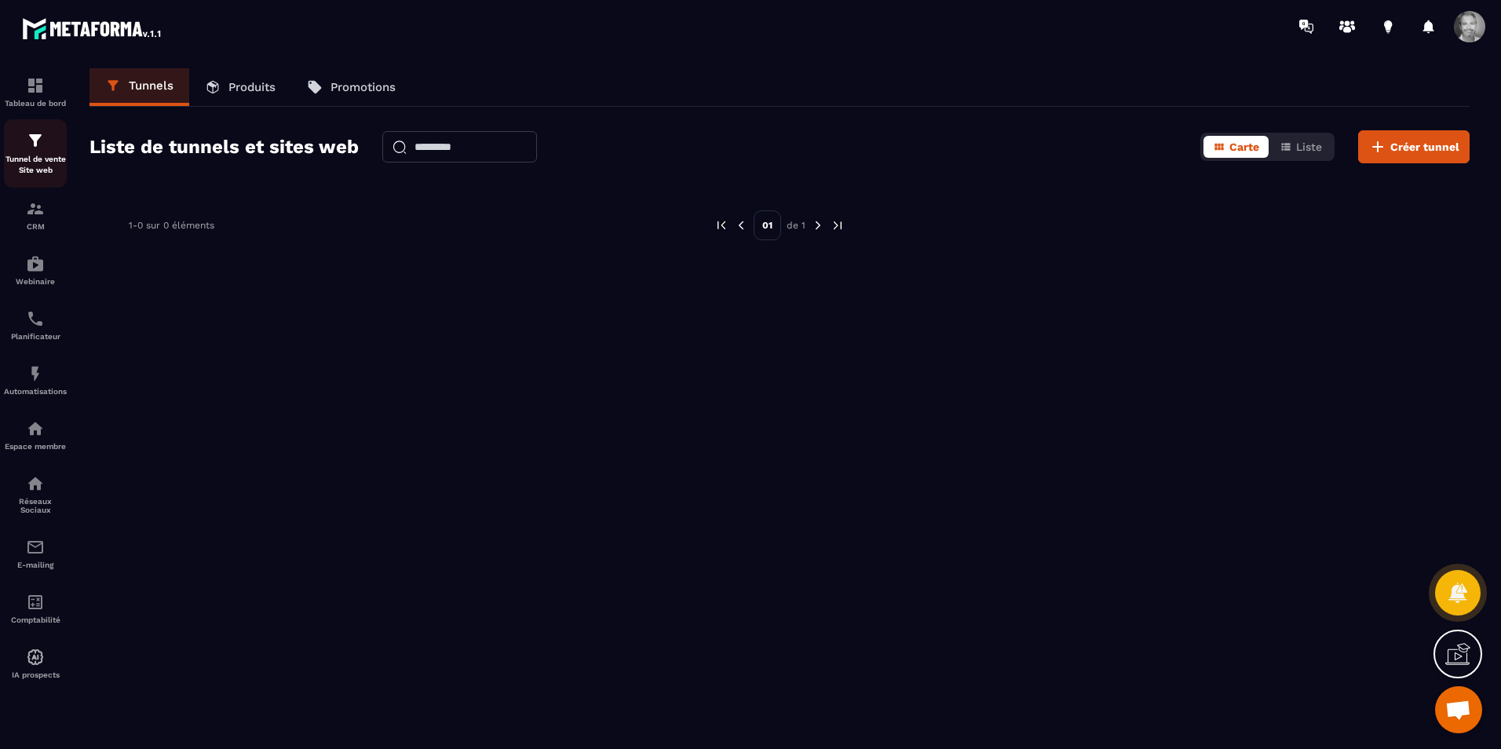
click at [32, 145] on img at bounding box center [35, 140] width 19 height 19
click at [1407, 144] on span "Créer tunnel" at bounding box center [1424, 147] width 69 height 16
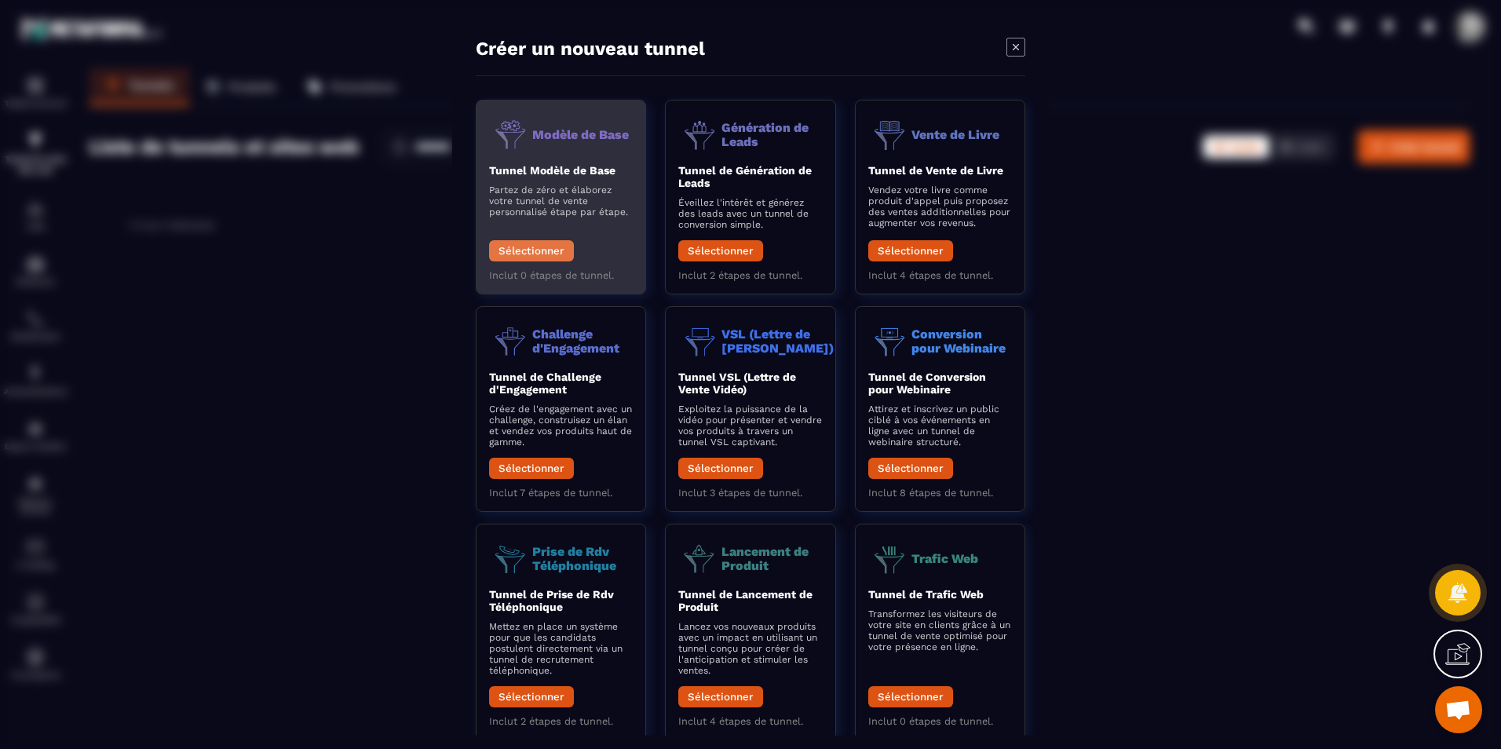
click at [531, 245] on button "Sélectionner" at bounding box center [531, 250] width 85 height 21
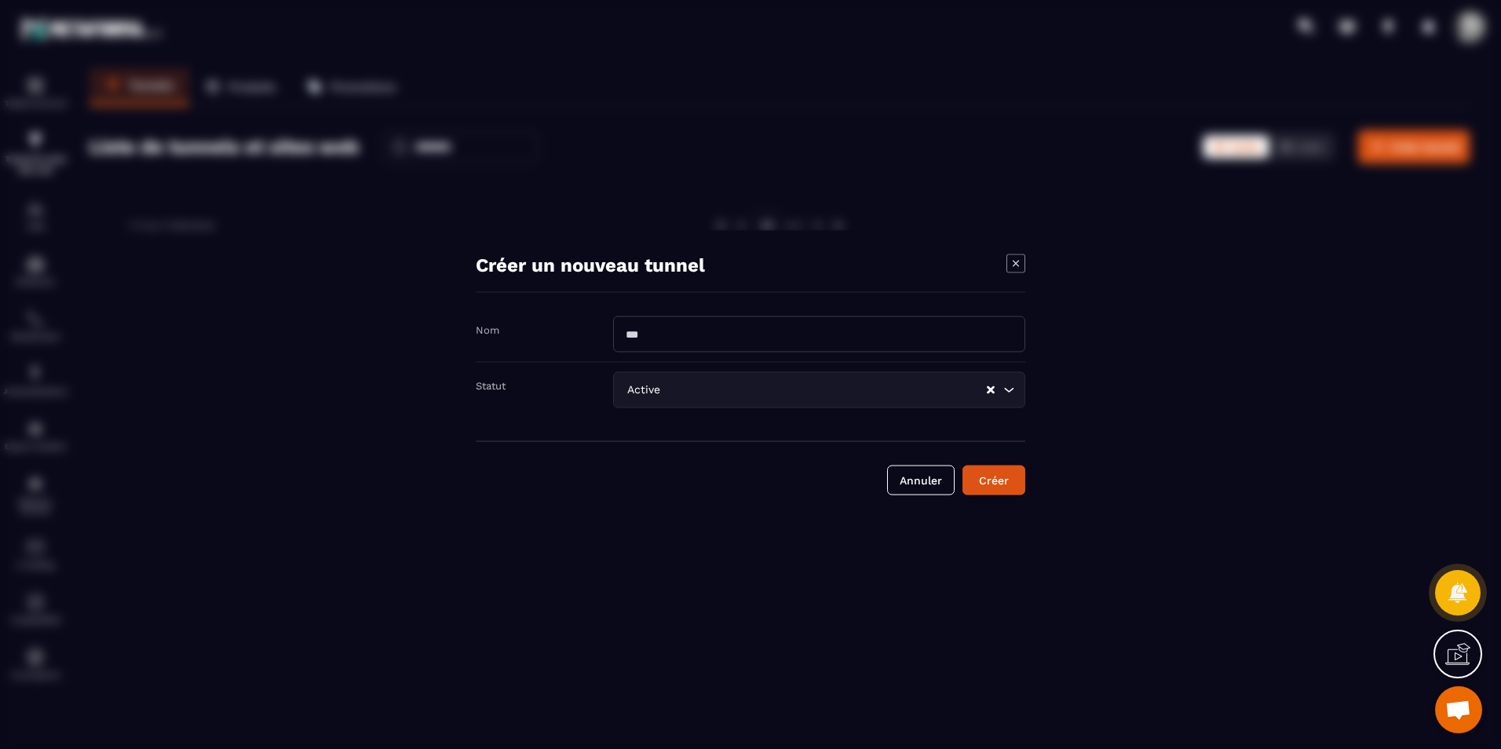
click at [1007, 336] on input "Modal window" at bounding box center [819, 334] width 412 height 36
type input "**********"
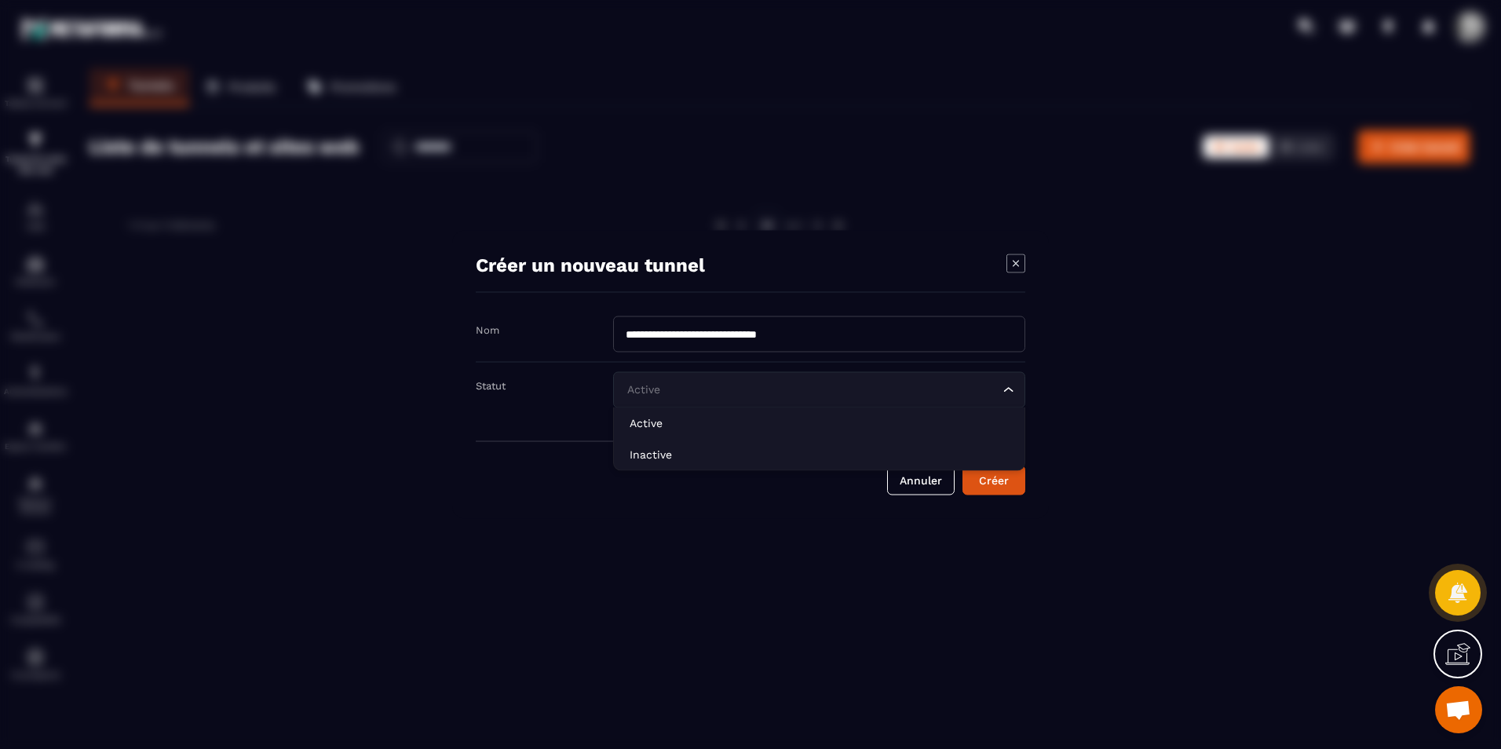
click at [1007, 389] on icon "Search for option" at bounding box center [1008, 389] width 9 height 5
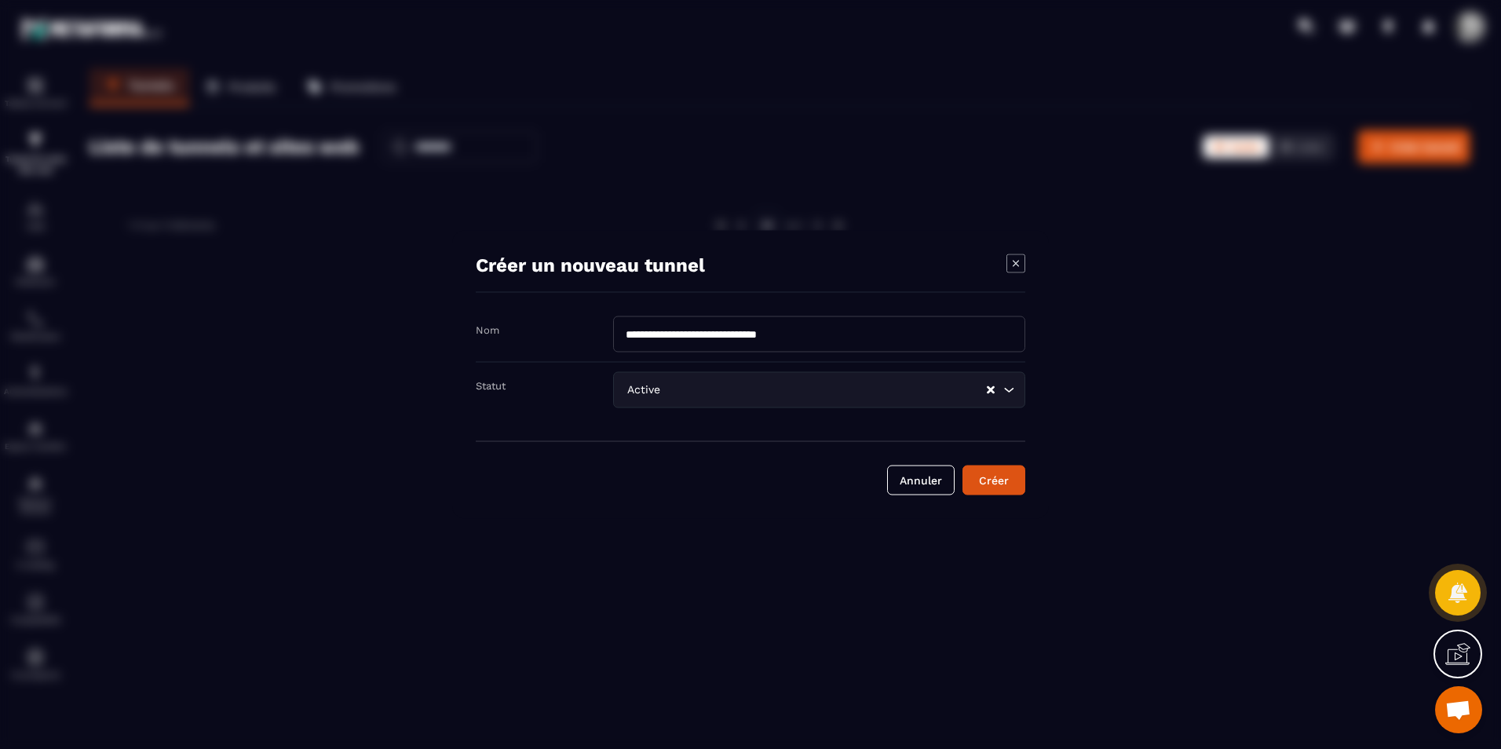
click at [1007, 389] on icon "Search for option" at bounding box center [1009, 390] width 9 height 5
click at [994, 484] on div "Créer" at bounding box center [994, 481] width 42 height 16
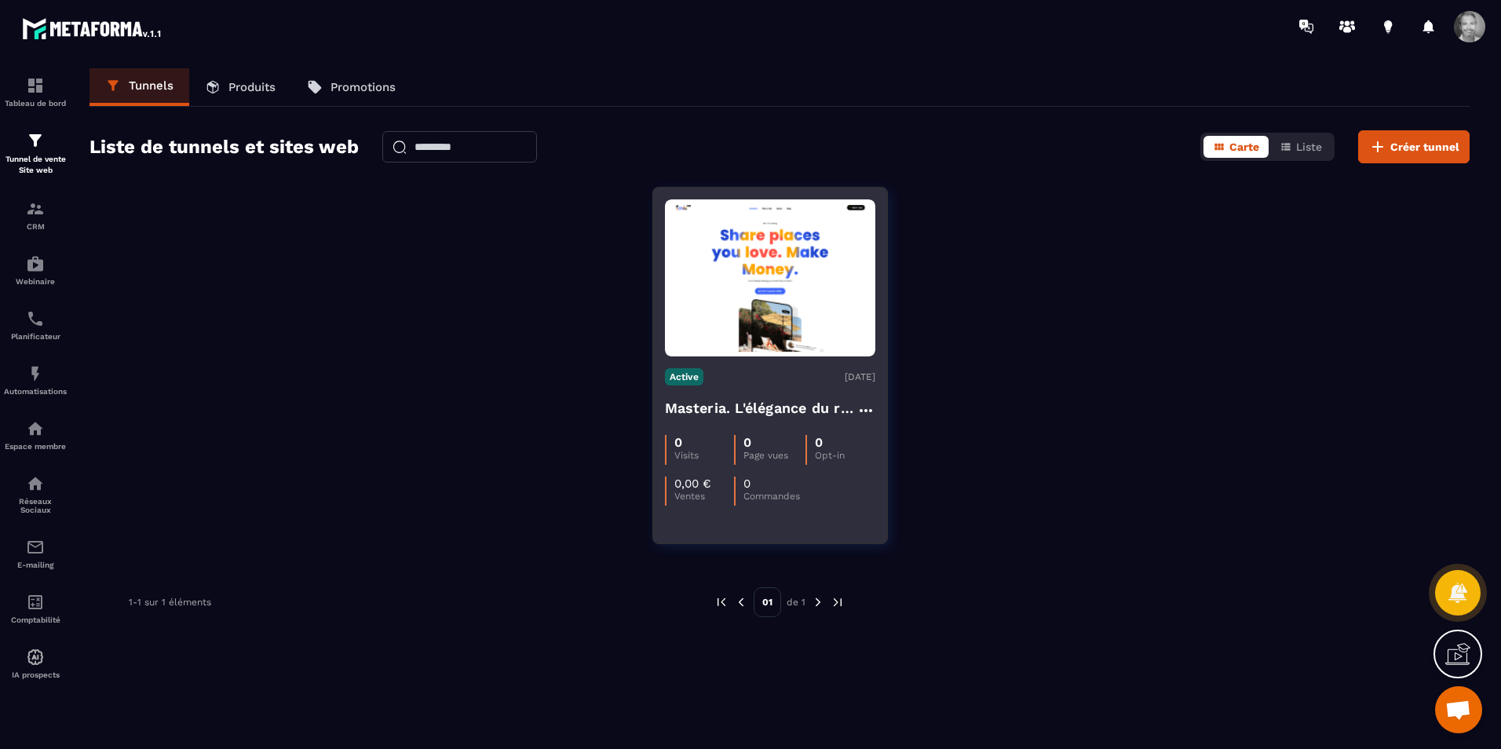
click at [798, 272] on img at bounding box center [770, 278] width 210 height 148
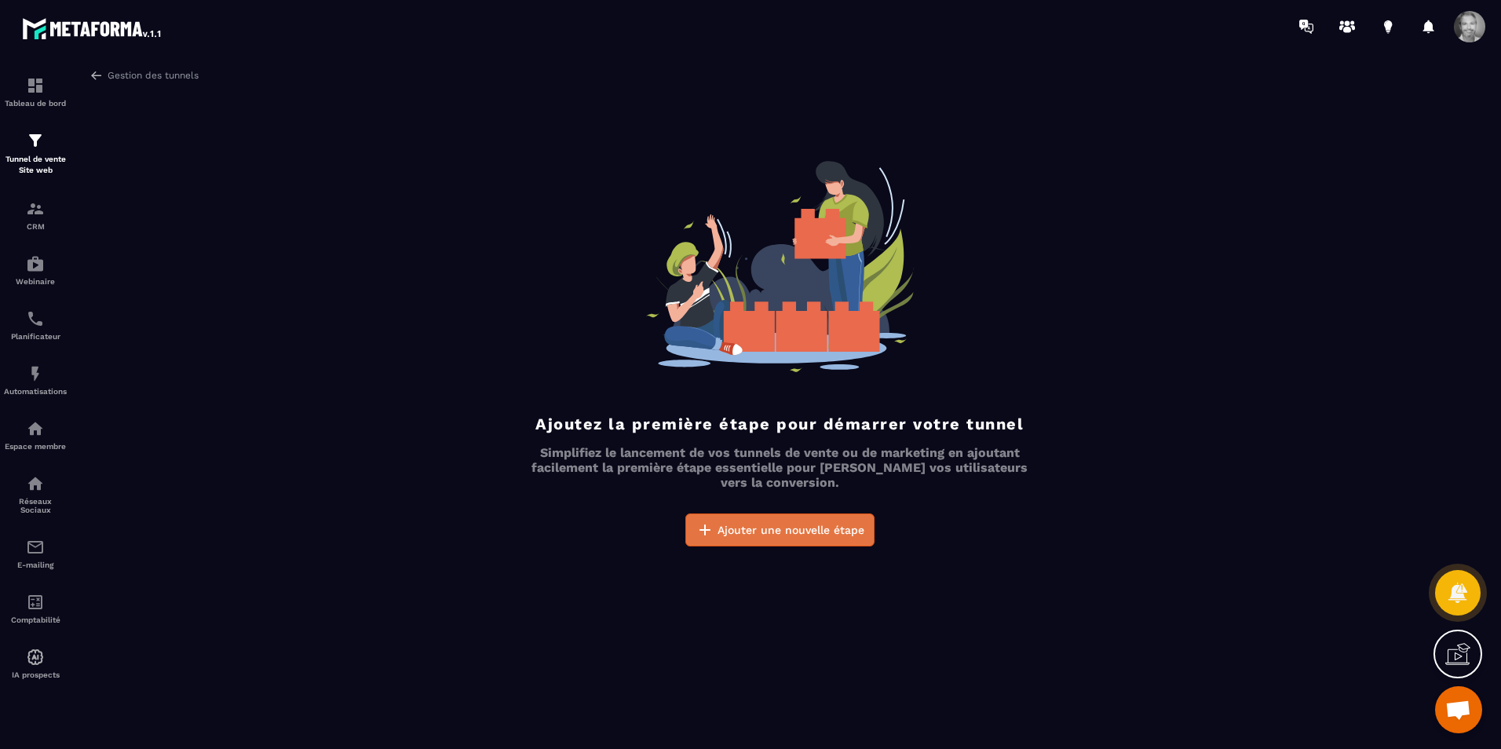
click at [830, 522] on span "Ajouter une nouvelle étape" at bounding box center [790, 530] width 147 height 16
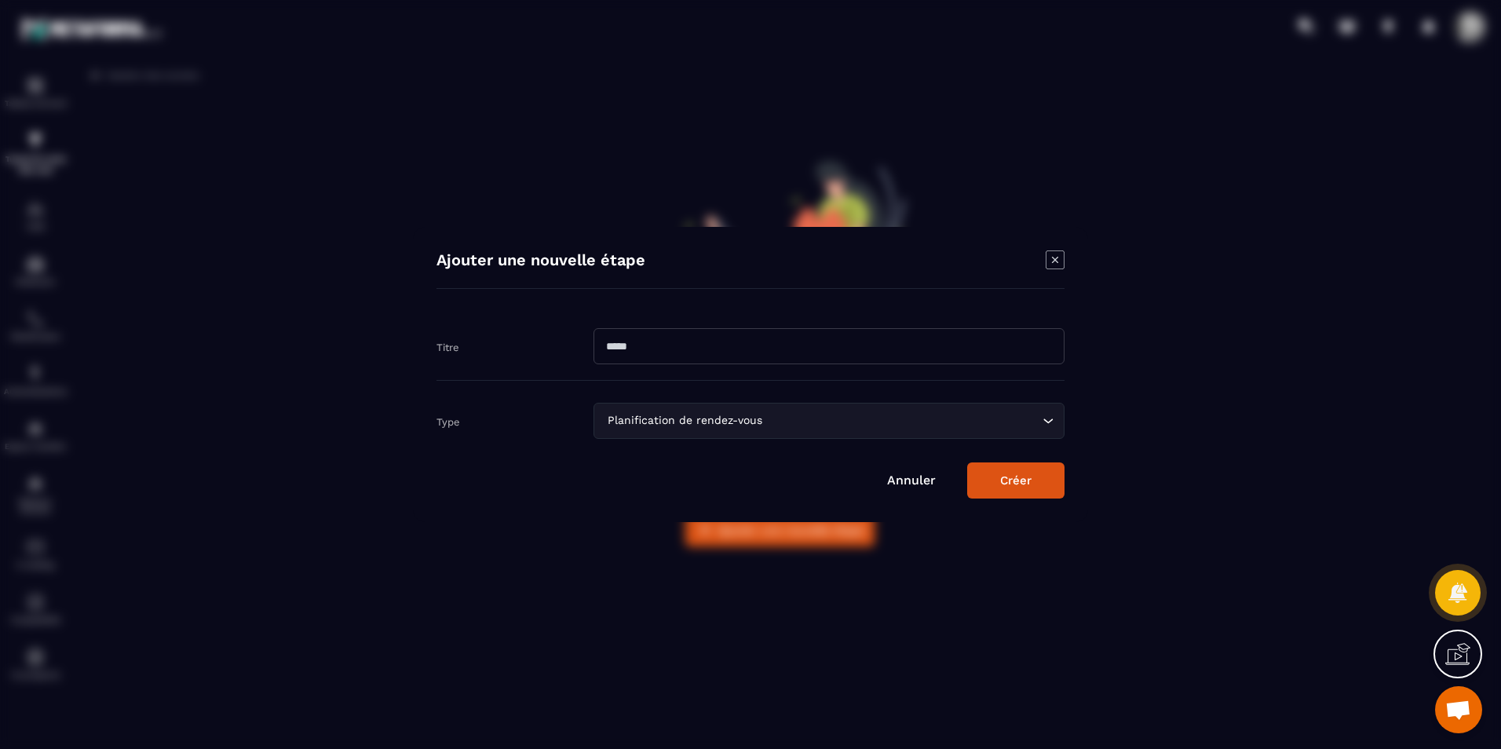
click at [776, 352] on input "Modal window" at bounding box center [828, 346] width 471 height 36
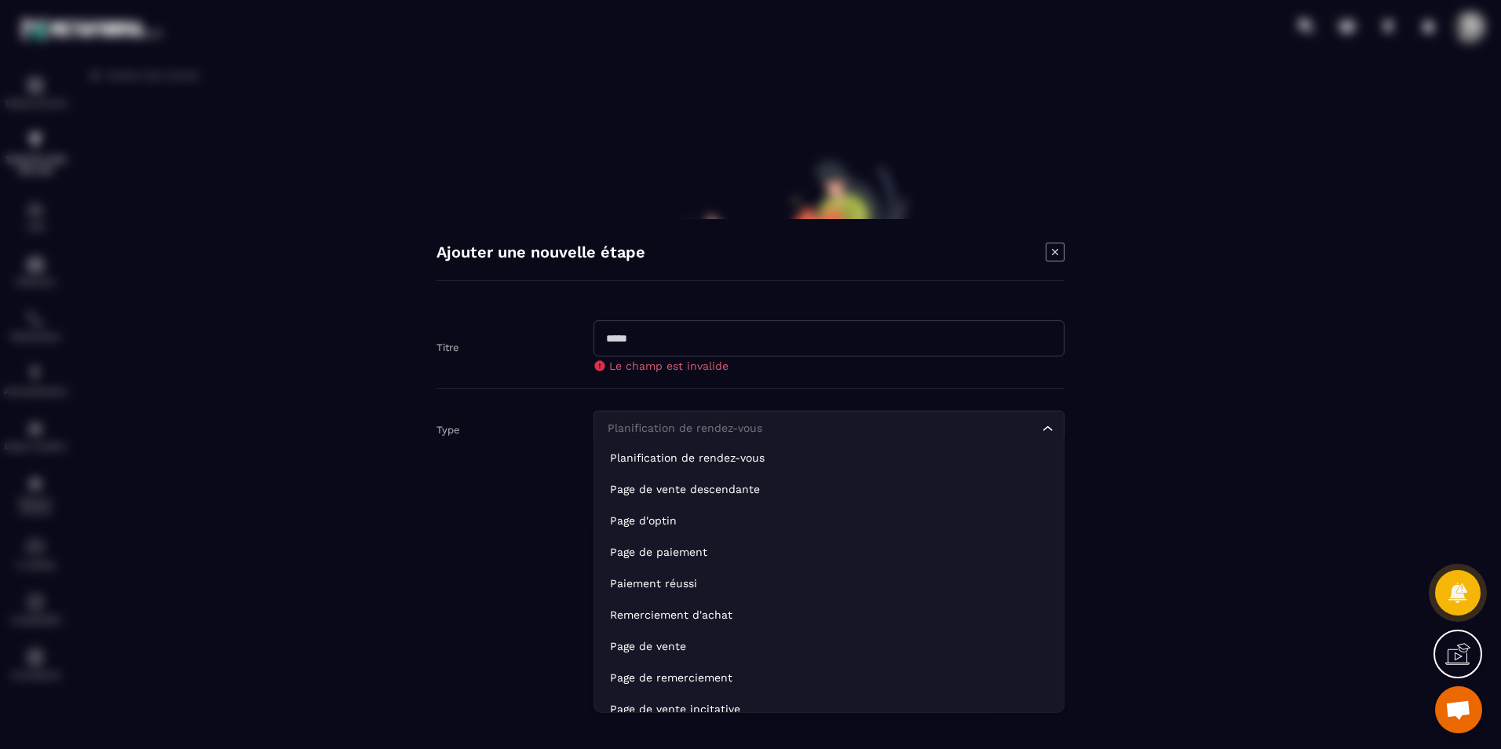
click at [1044, 422] on icon "Search for option" at bounding box center [1048, 429] width 16 height 16
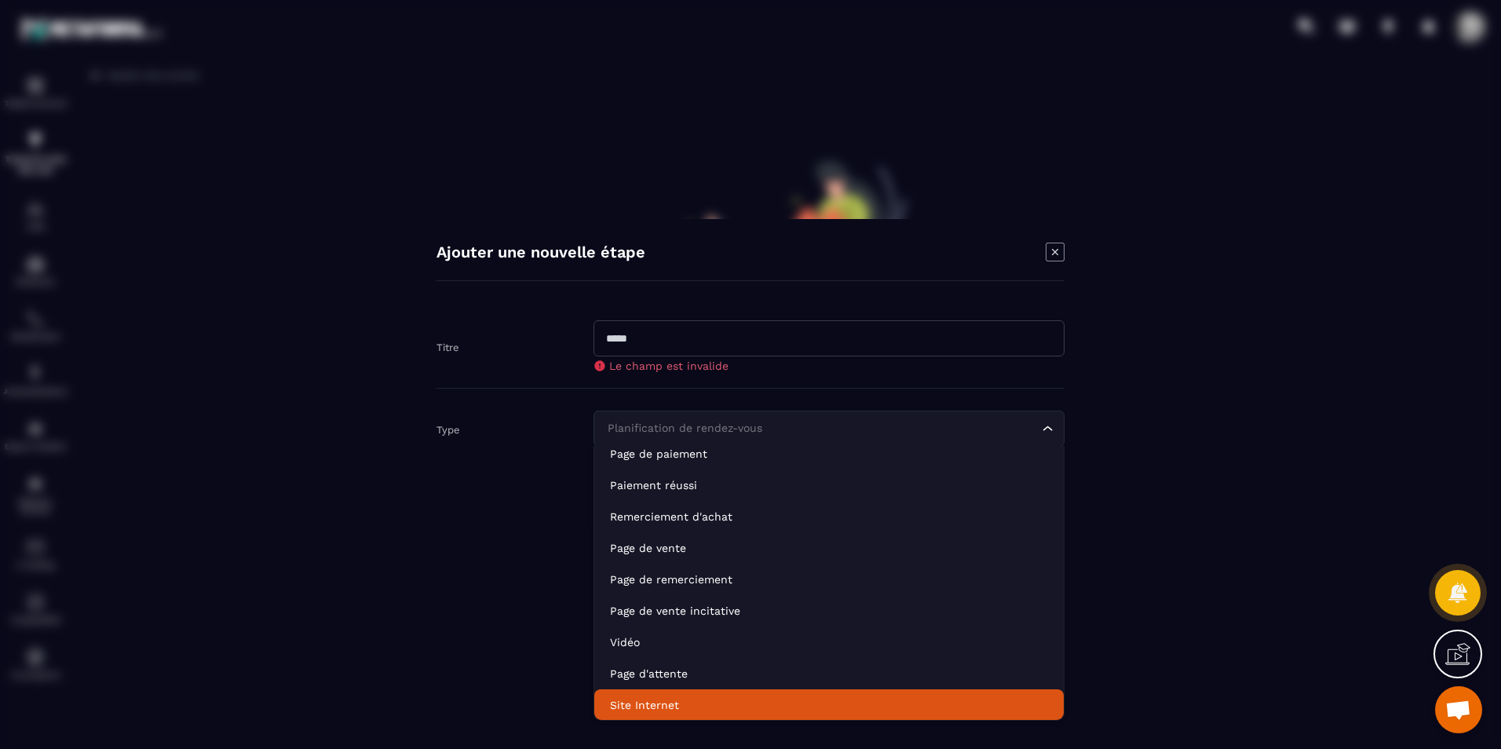
click at [878, 706] on p "Site Internet" at bounding box center [829, 705] width 438 height 16
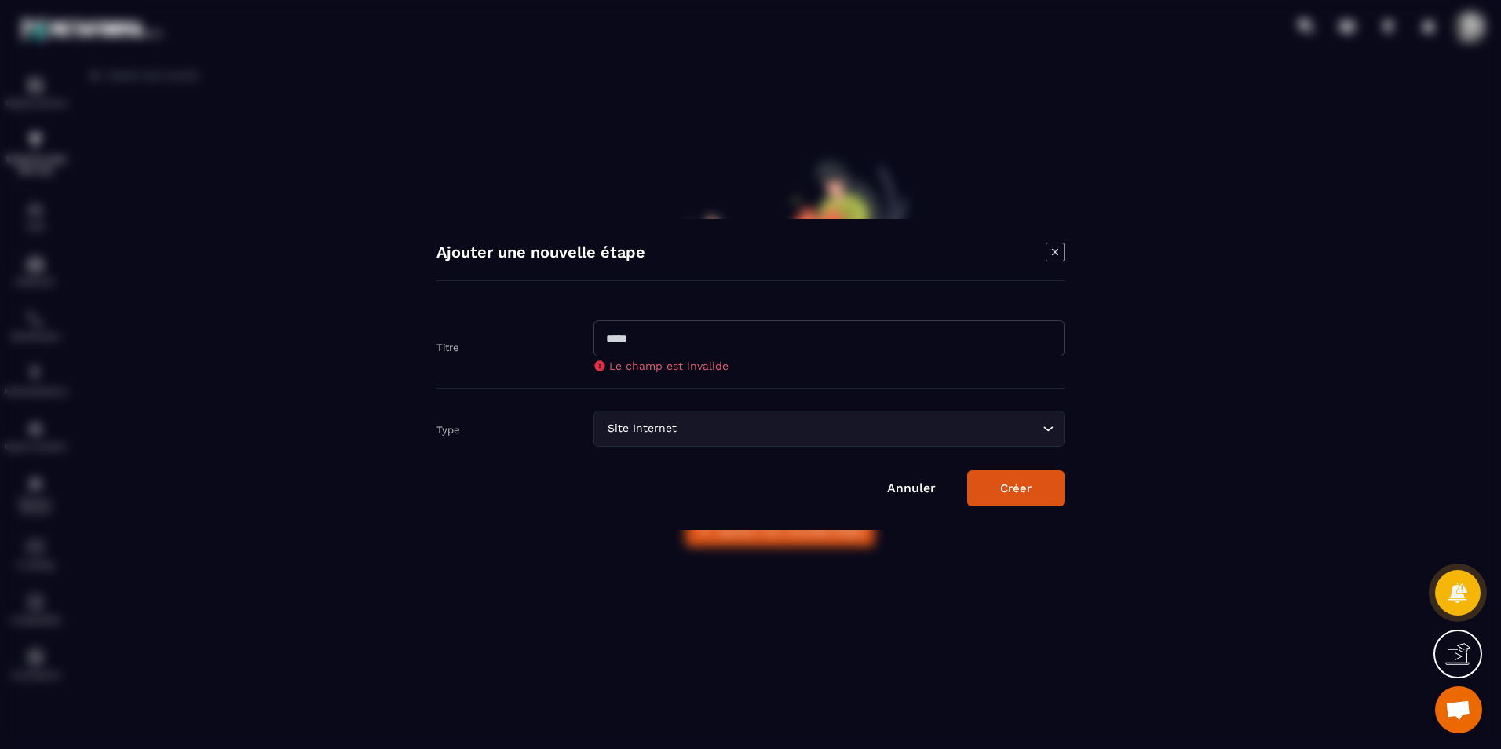
click at [997, 345] on input "Modal window" at bounding box center [828, 338] width 471 height 36
type input "**********"
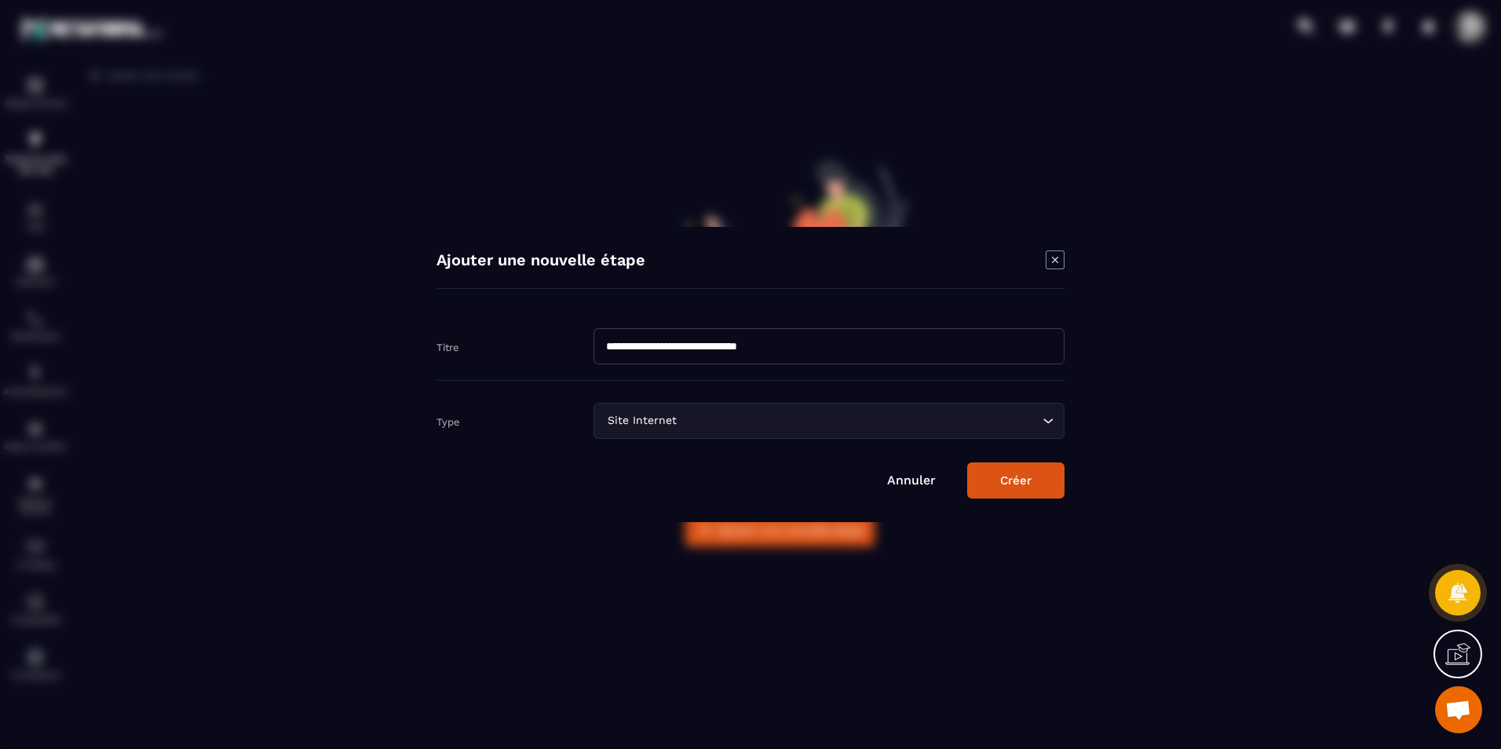
click at [1028, 491] on button "Créer" at bounding box center [1015, 480] width 97 height 36
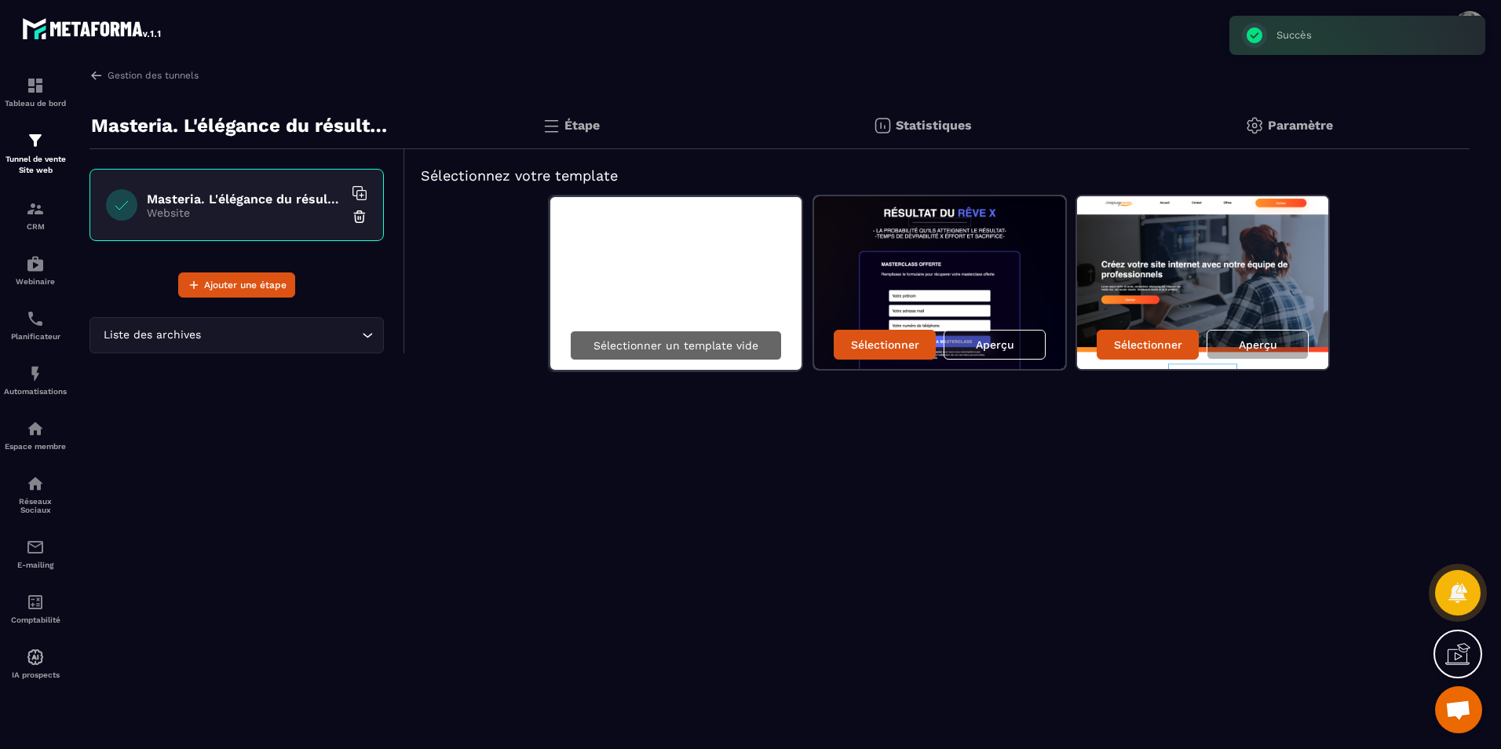
click at [682, 349] on p "Sélectionner un template vide" at bounding box center [675, 345] width 165 height 13
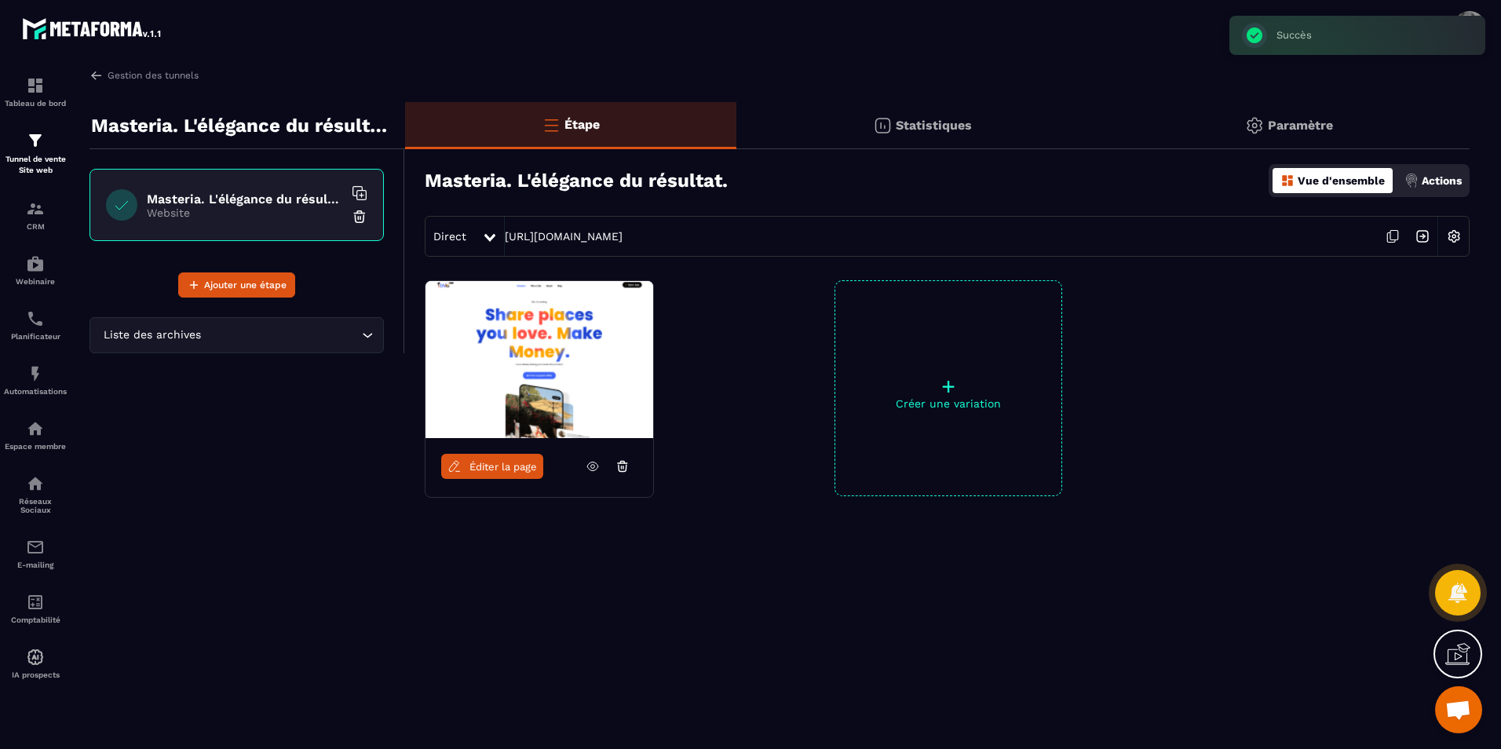
click at [941, 381] on p "+" at bounding box center [948, 386] width 226 height 22
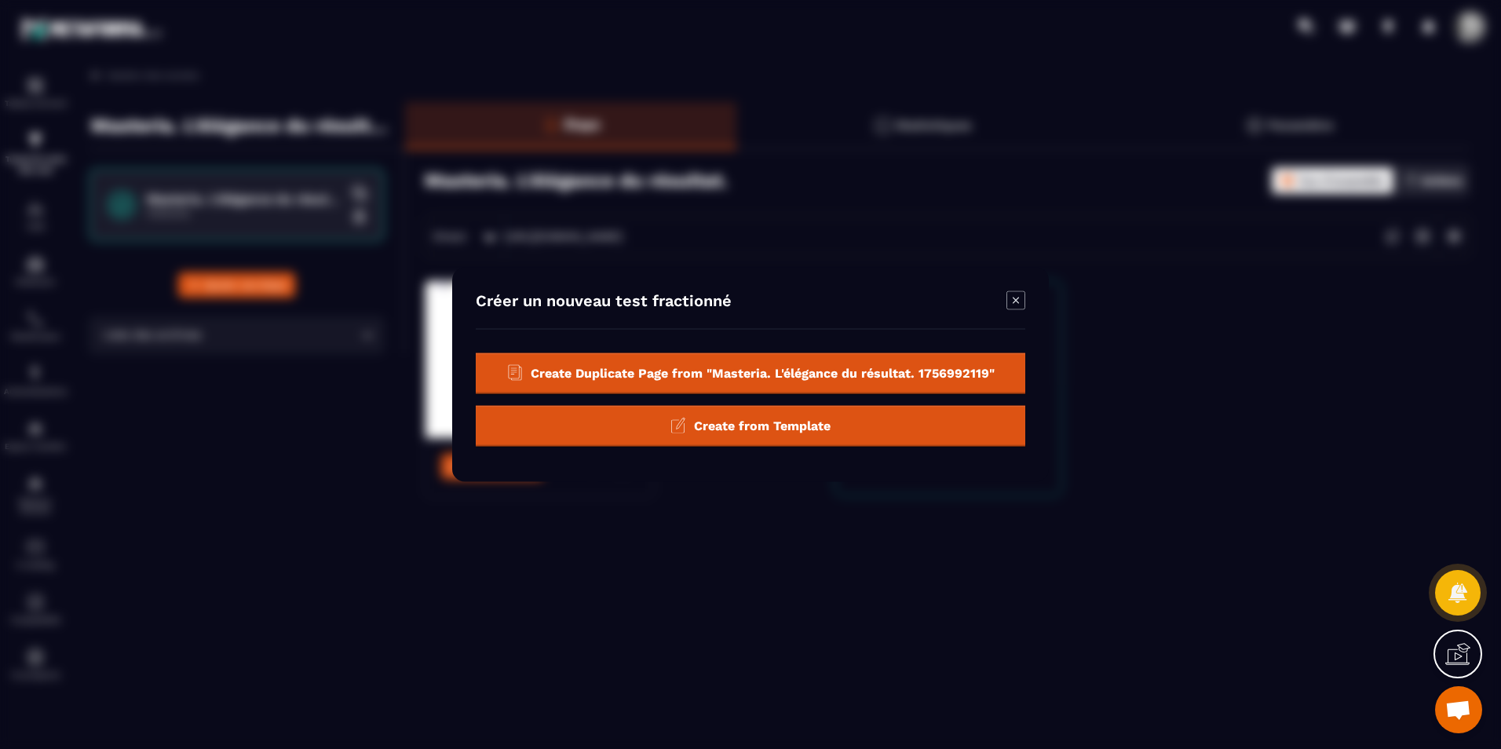
click at [900, 419] on div "Create from Template" at bounding box center [750, 426] width 549 height 41
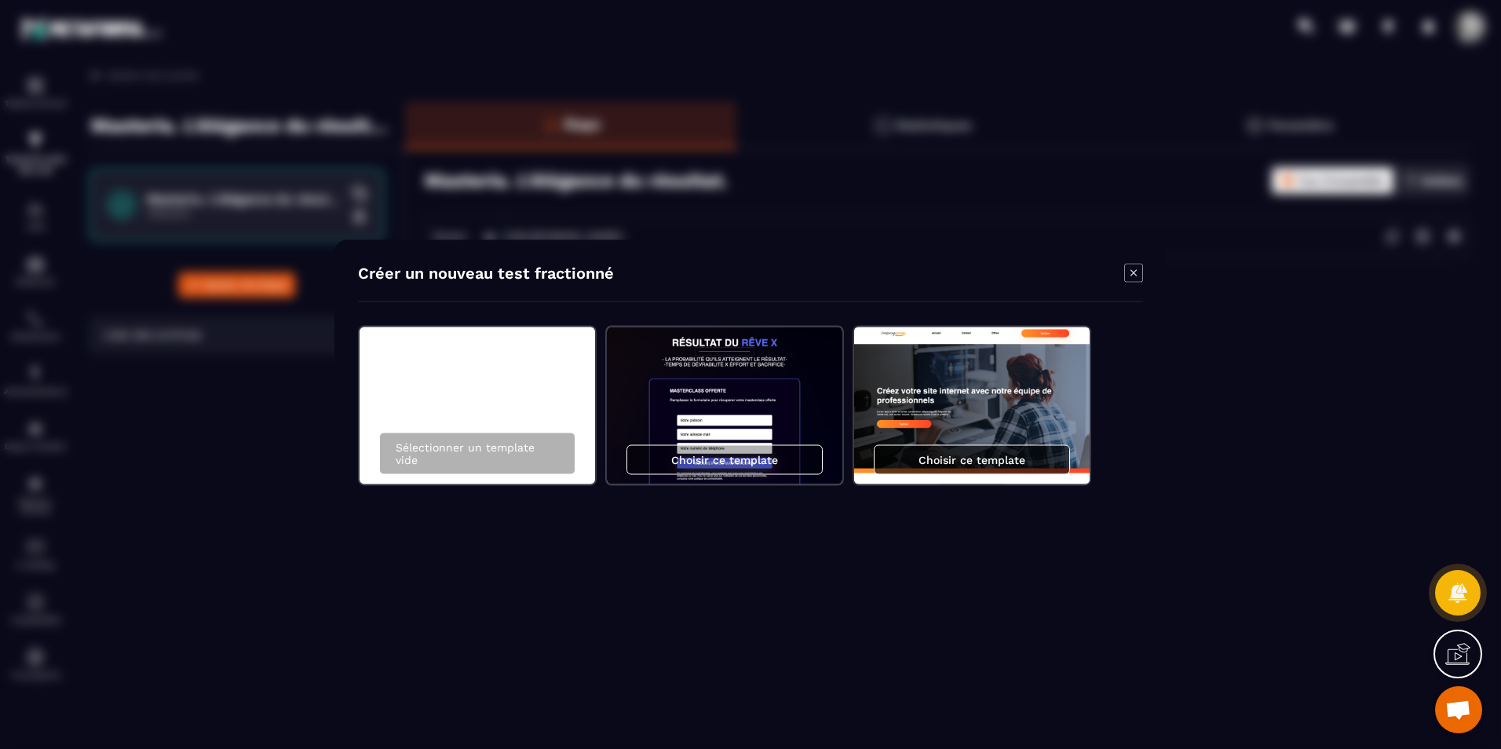
click at [954, 458] on p "Choisir ce template" at bounding box center [971, 460] width 107 height 13
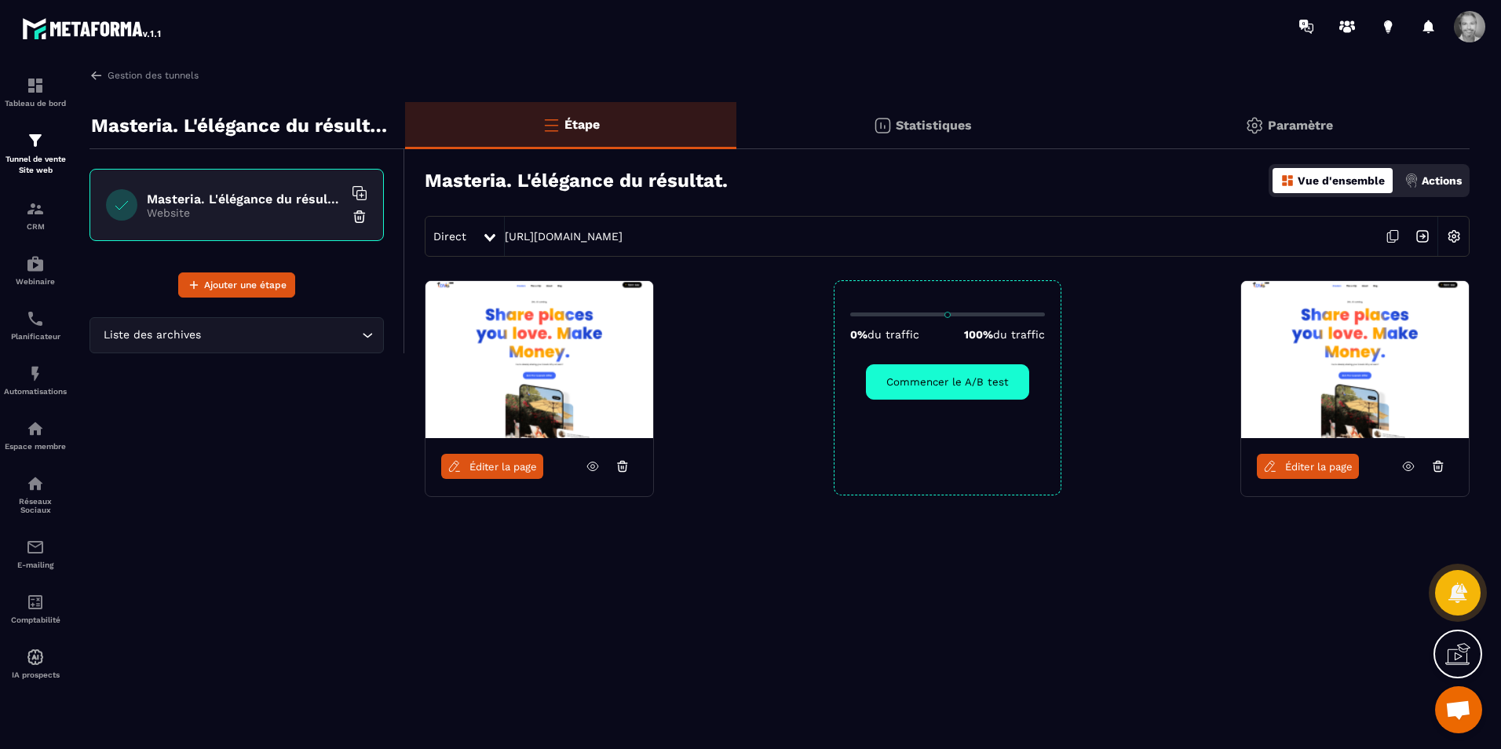
click at [583, 381] on img at bounding box center [539, 359] width 228 height 157
click at [246, 284] on span "Ajouter une étape" at bounding box center [245, 285] width 82 height 16
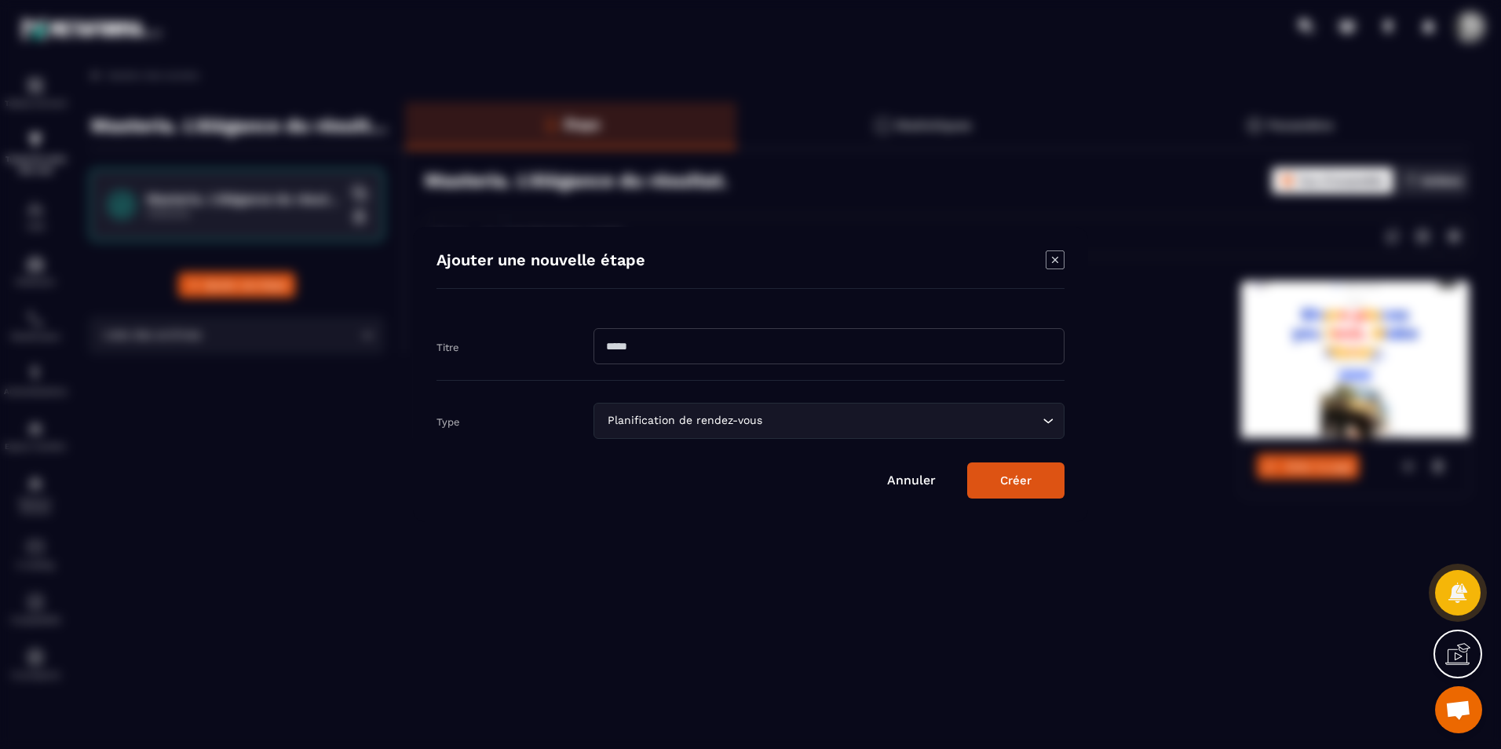
click at [1057, 257] on icon "Modal window" at bounding box center [1055, 259] width 19 height 19
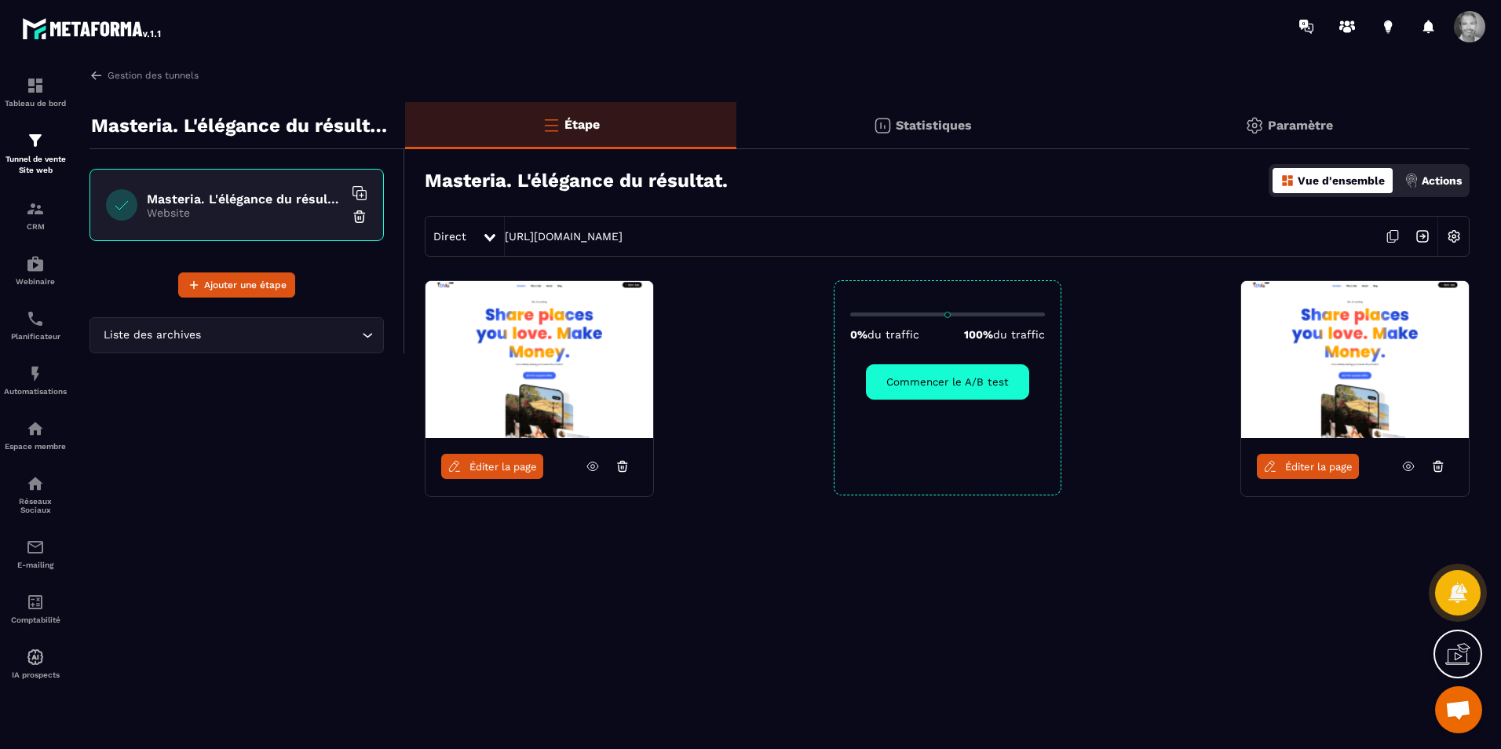
click at [589, 467] on icon at bounding box center [593, 466] width 14 height 14
click at [1345, 24] on circle at bounding box center [1347, 22] width 5 height 5
click at [125, 77] on link "Gestion des tunnels" at bounding box center [143, 75] width 109 height 14
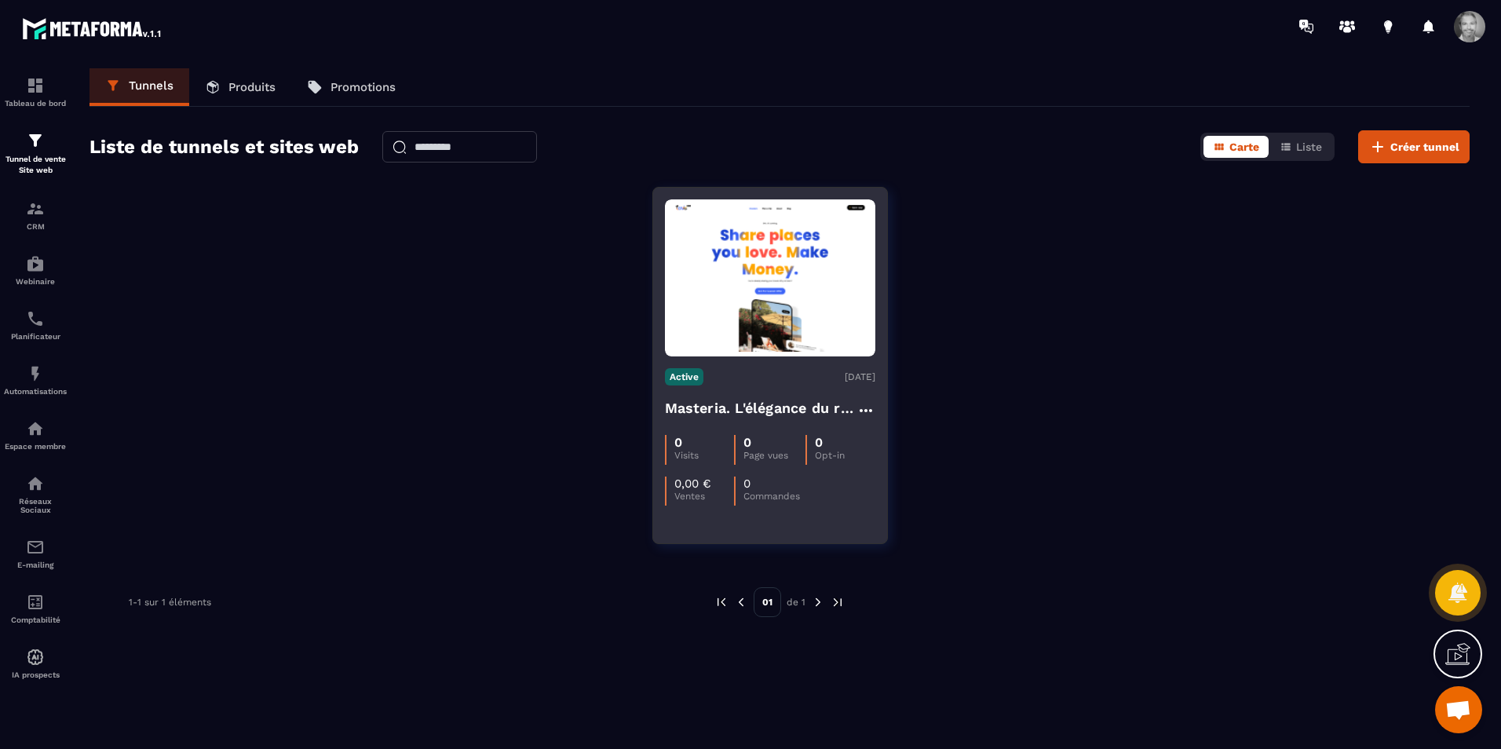
click at [866, 412] on icon at bounding box center [865, 410] width 19 height 19
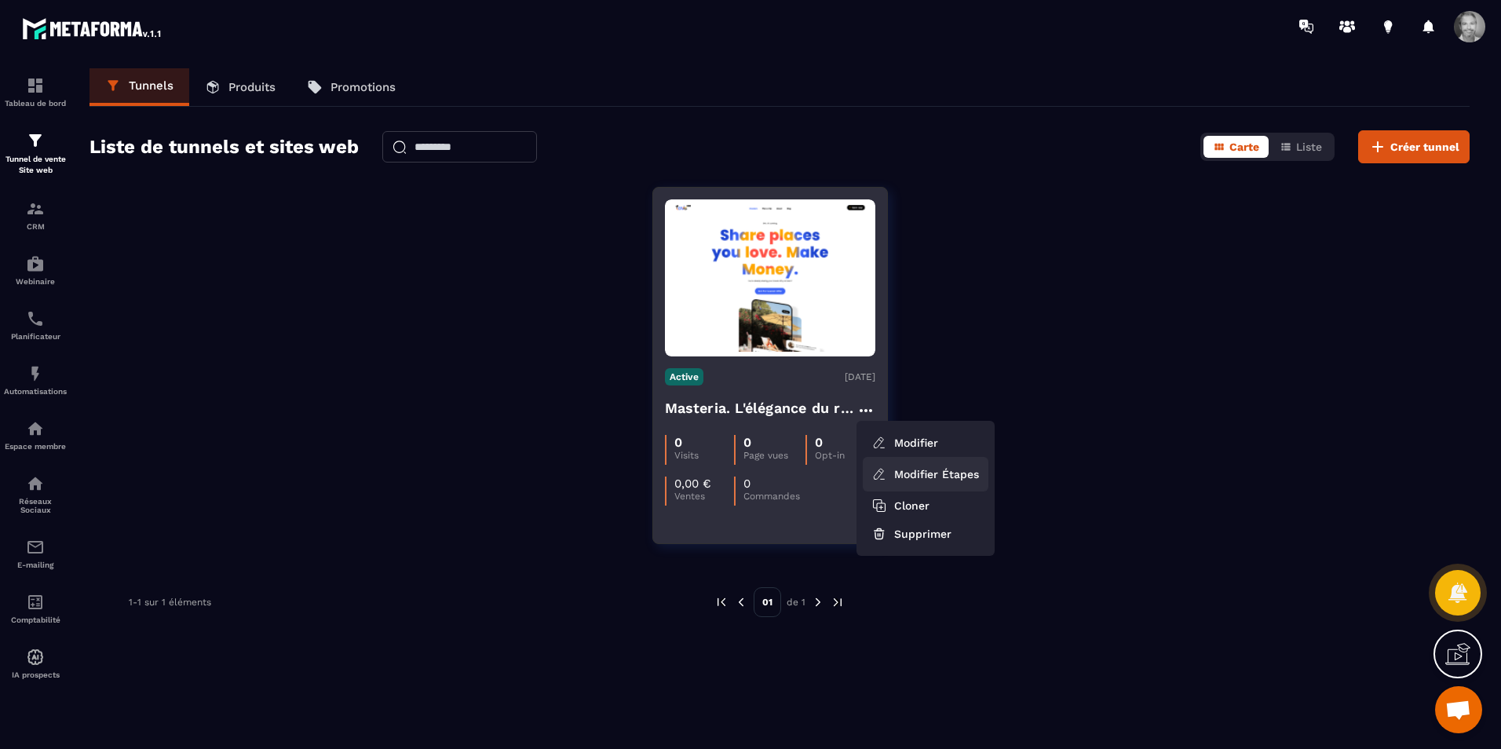
click at [911, 467] on link "Modifier Étapes" at bounding box center [926, 474] width 126 height 35
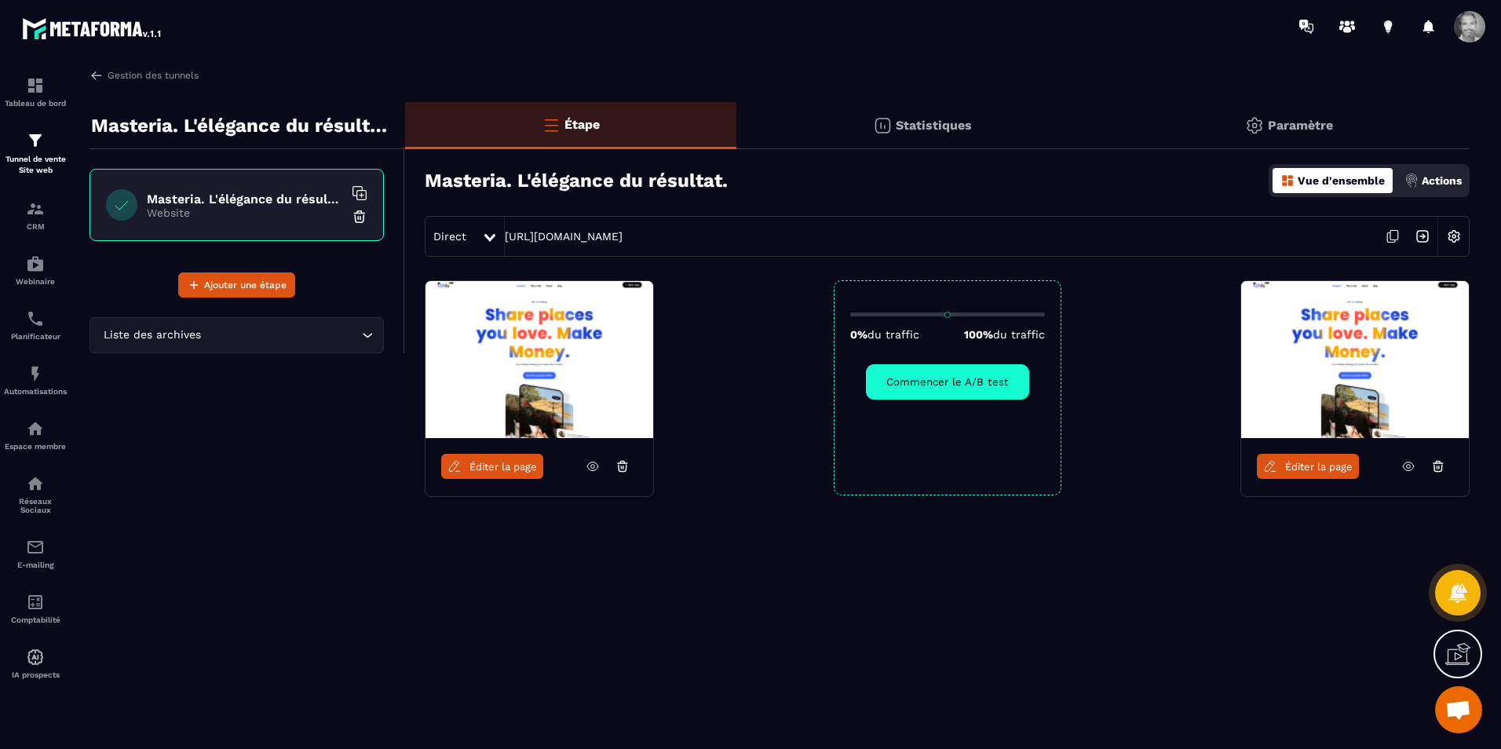
click at [1288, 334] on img at bounding box center [1355, 359] width 228 height 157
click at [625, 469] on icon at bounding box center [622, 466] width 14 height 14
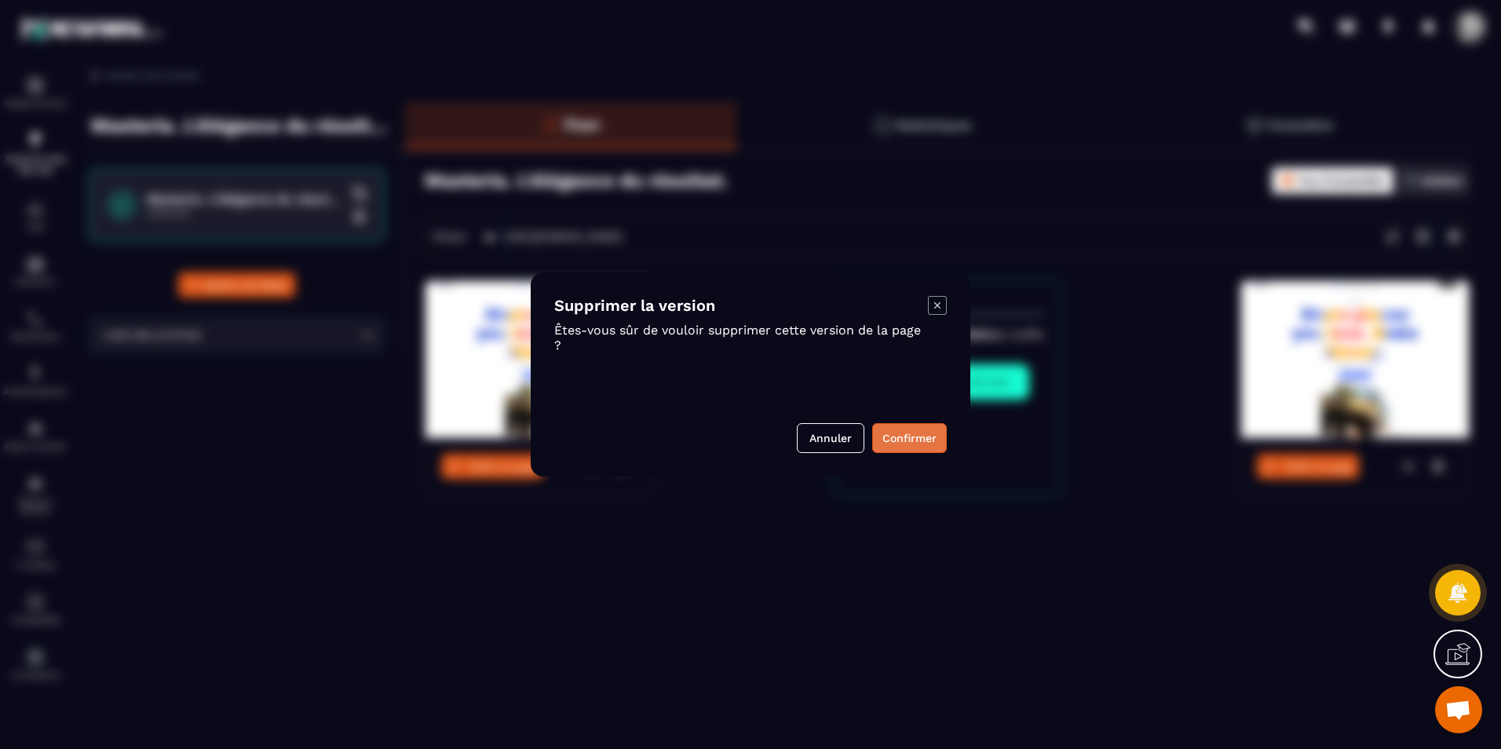
click at [915, 439] on button "Confirmer" at bounding box center [909, 438] width 75 height 30
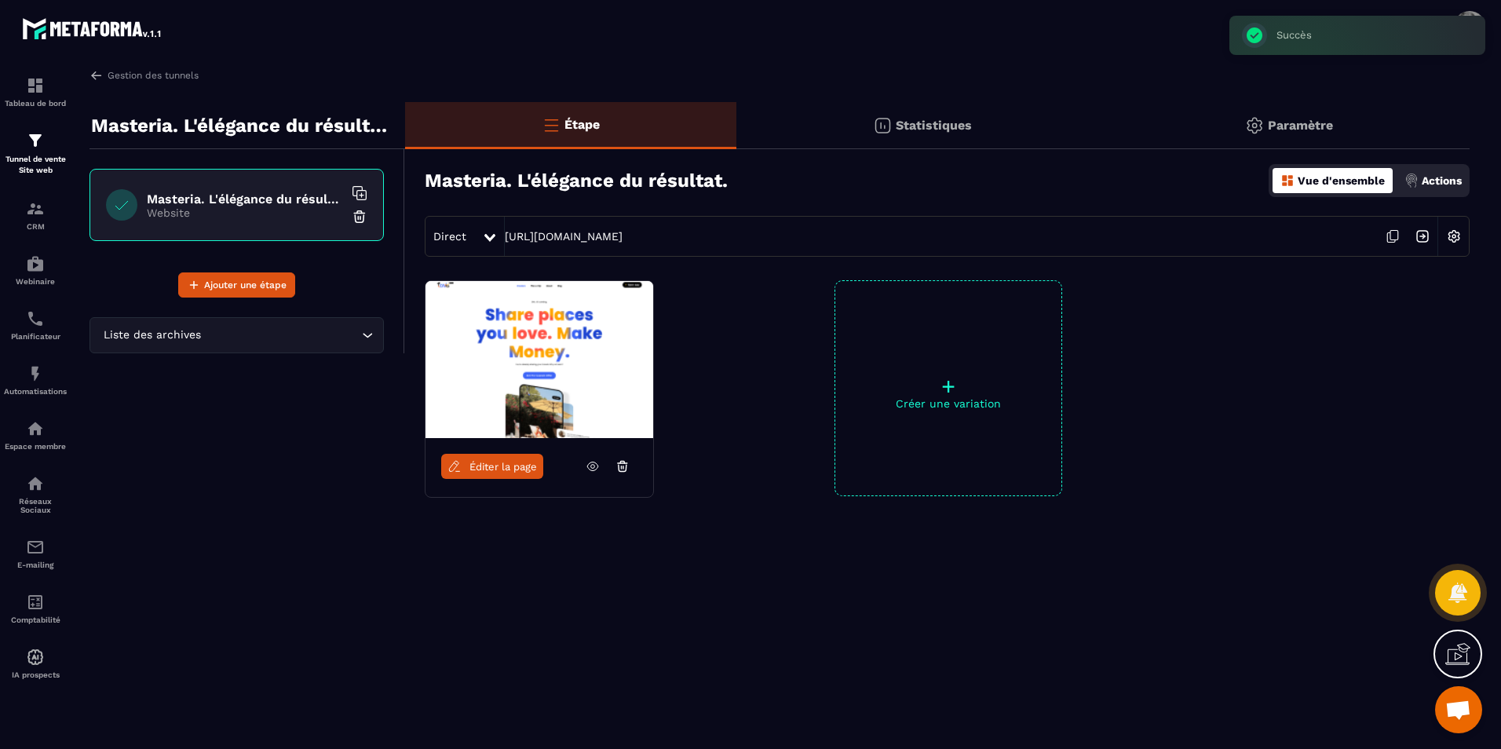
click at [622, 465] on icon at bounding box center [622, 466] width 14 height 14
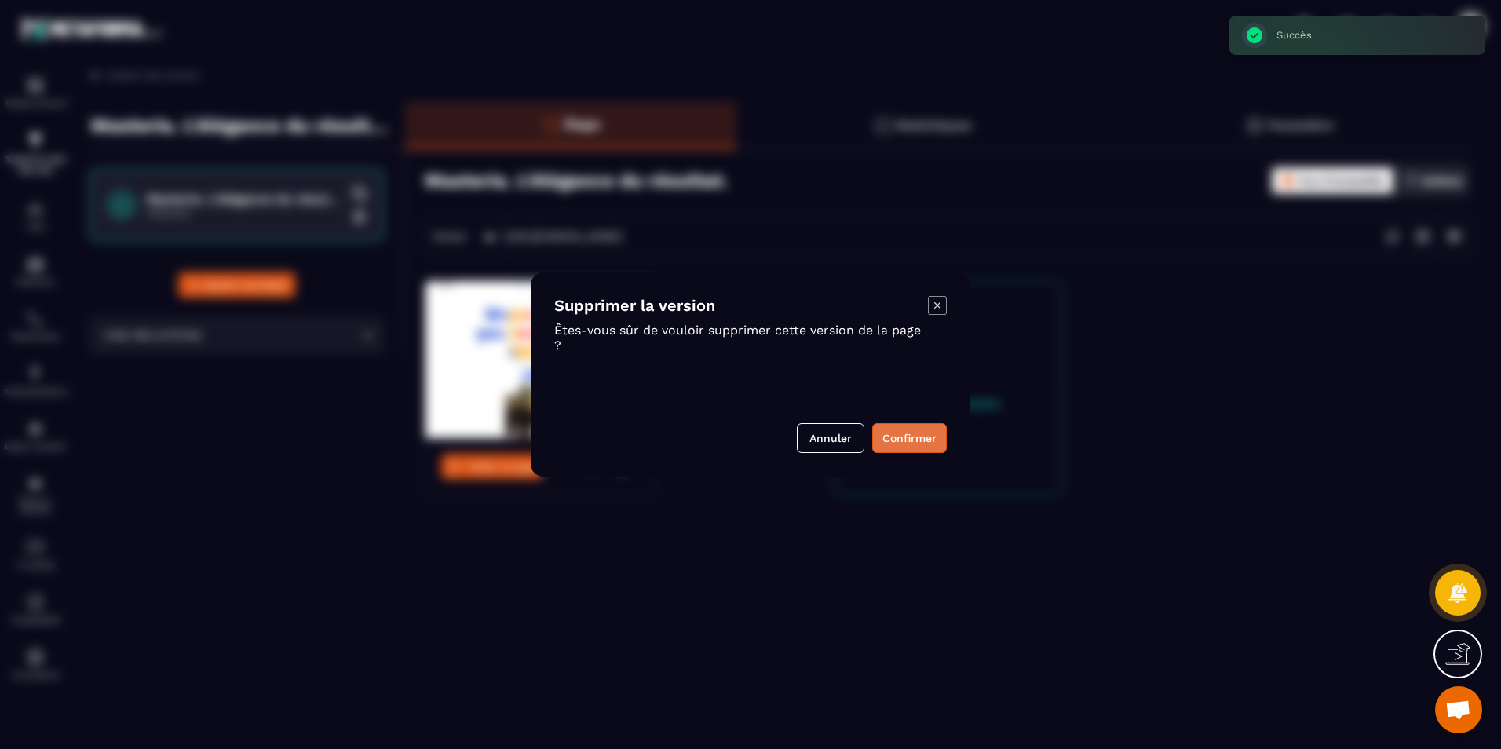
click at [904, 434] on button "Confirmer" at bounding box center [909, 438] width 75 height 30
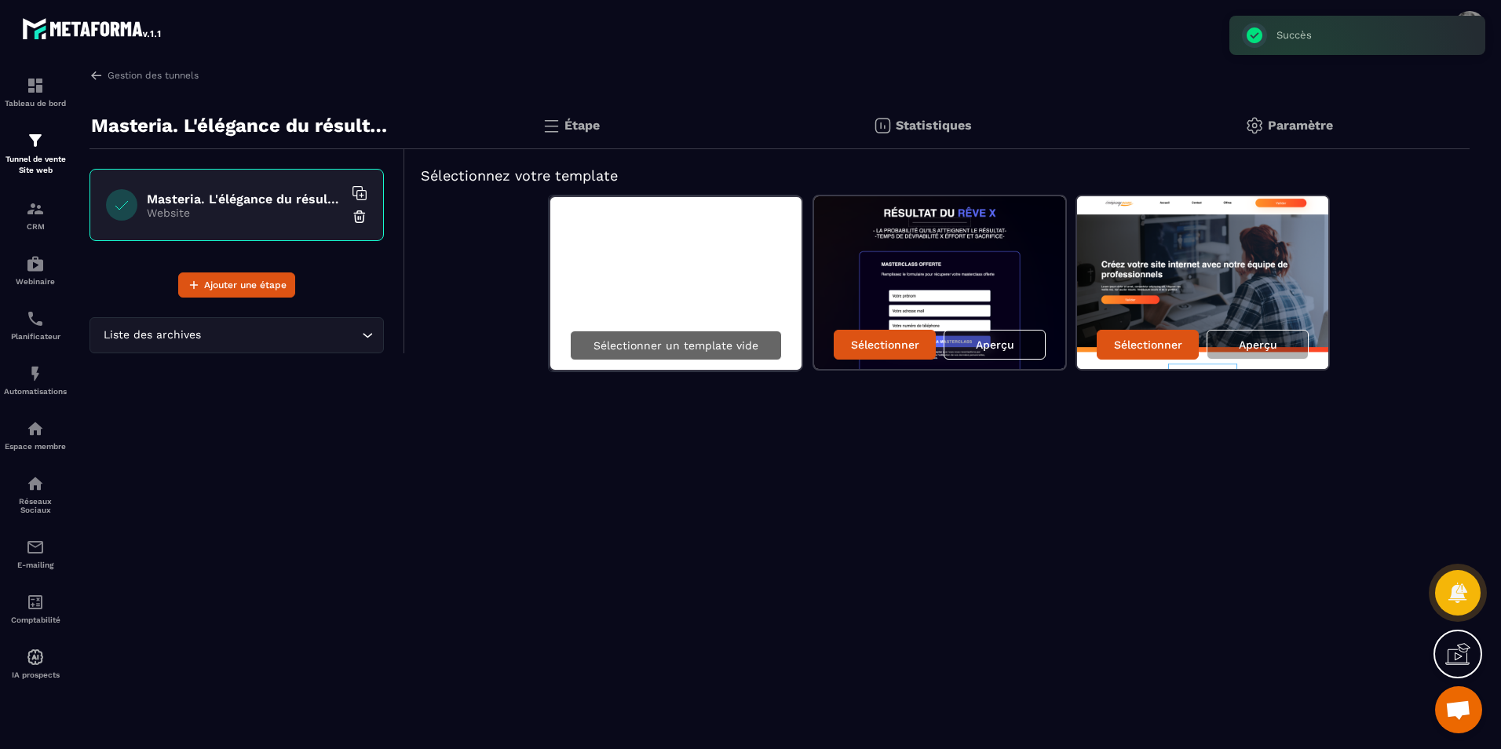
click at [721, 346] on p "Sélectionner un template vide" at bounding box center [675, 345] width 165 height 13
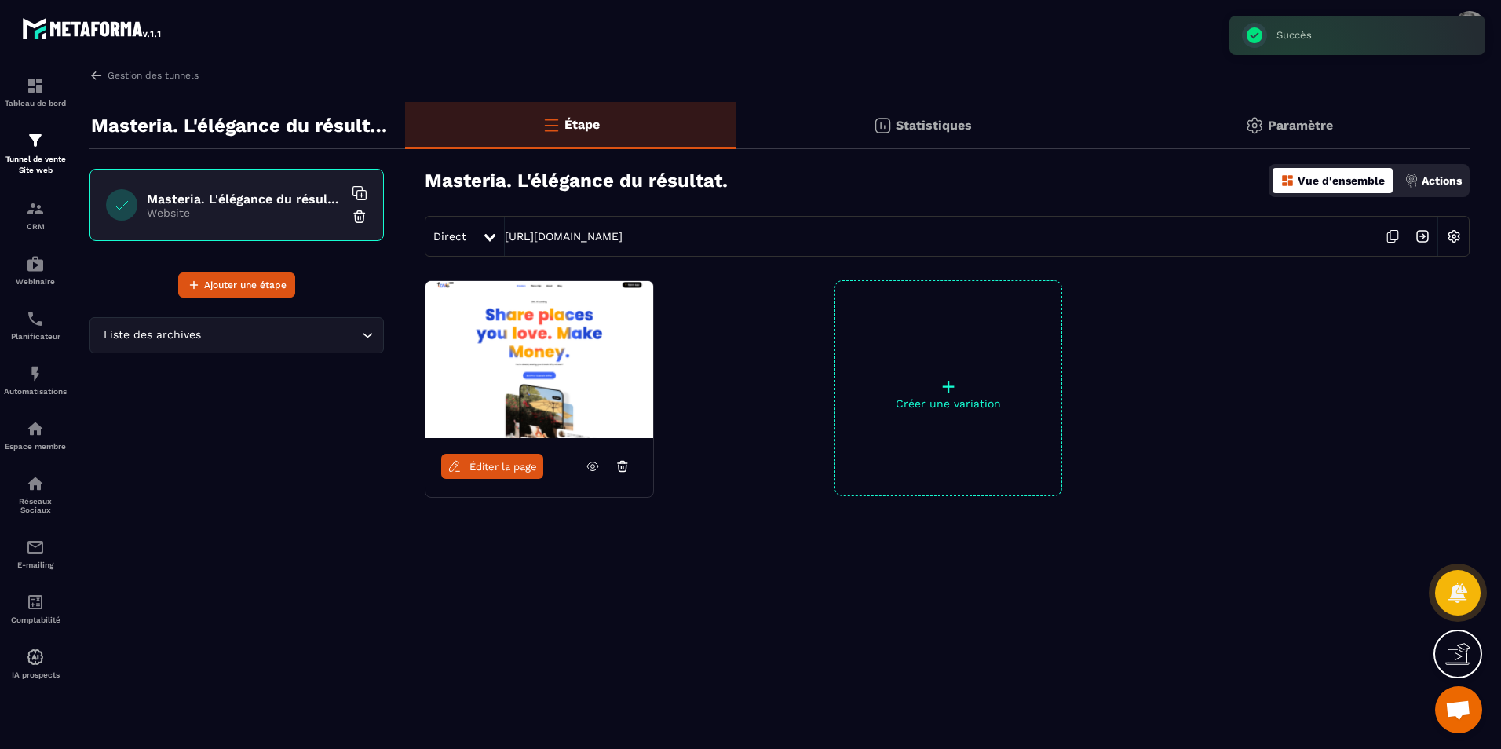
click at [947, 387] on p "+" at bounding box center [948, 386] width 226 height 22
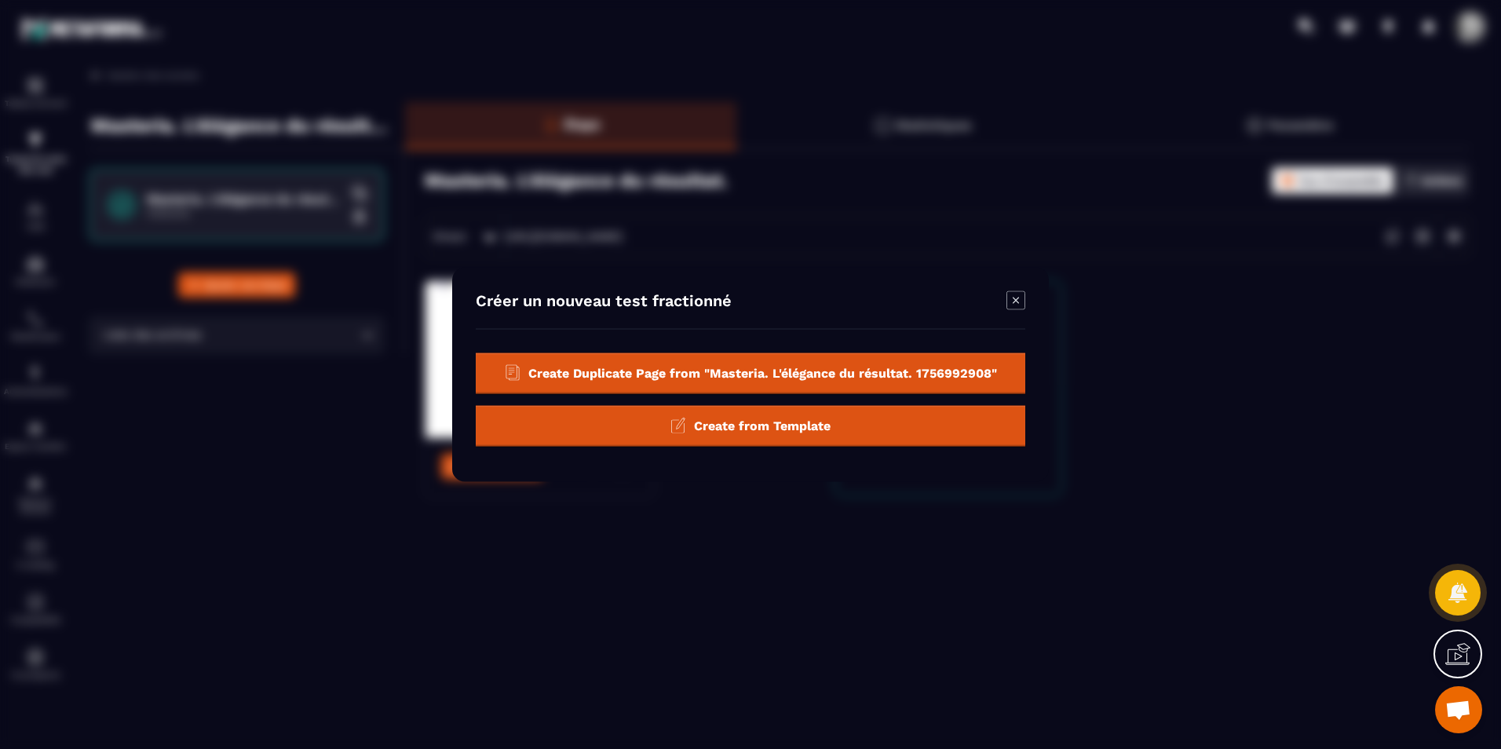
click at [906, 422] on div "Create from Template" at bounding box center [750, 426] width 549 height 41
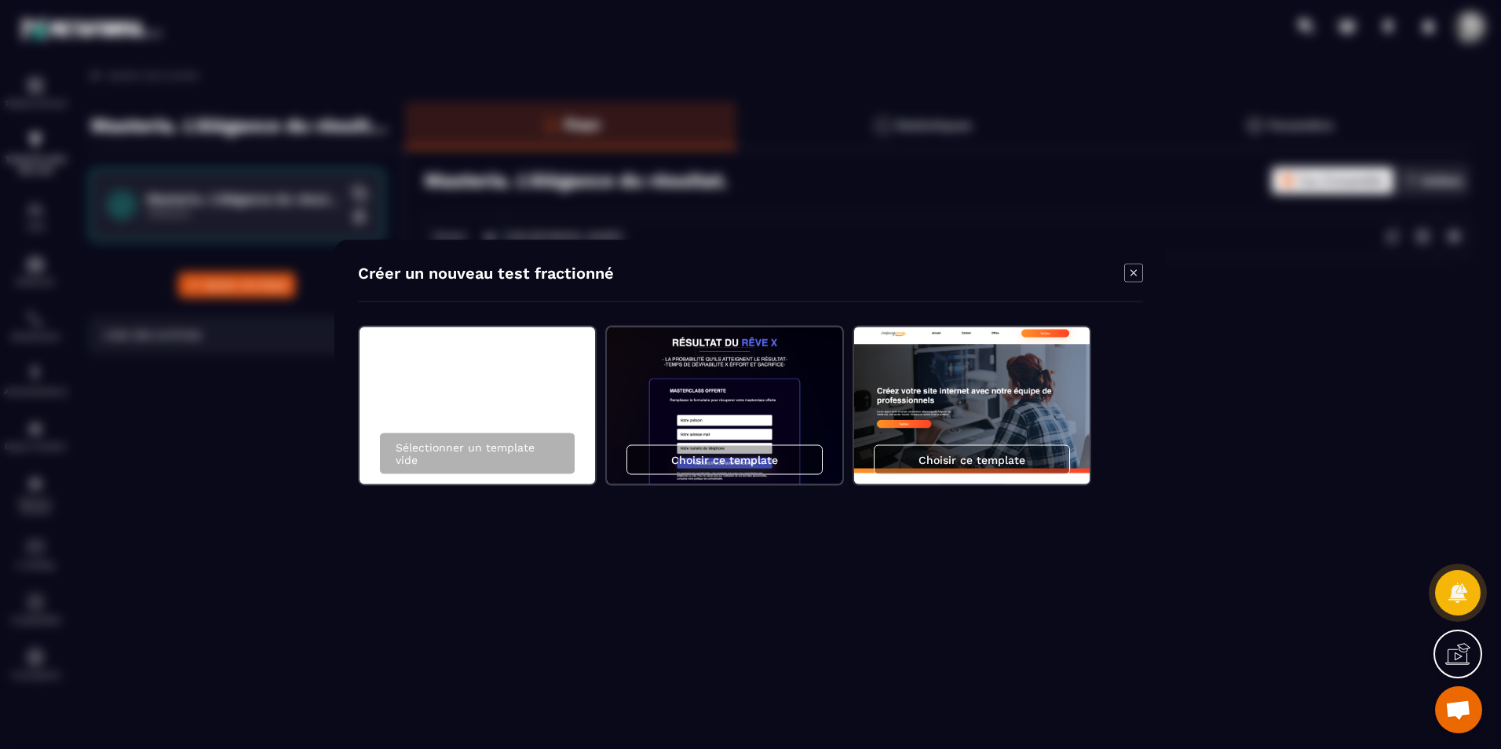
click at [946, 426] on img "Modal window" at bounding box center [971, 405] width 235 height 157
click at [957, 454] on p "Choisir ce template" at bounding box center [971, 460] width 107 height 13
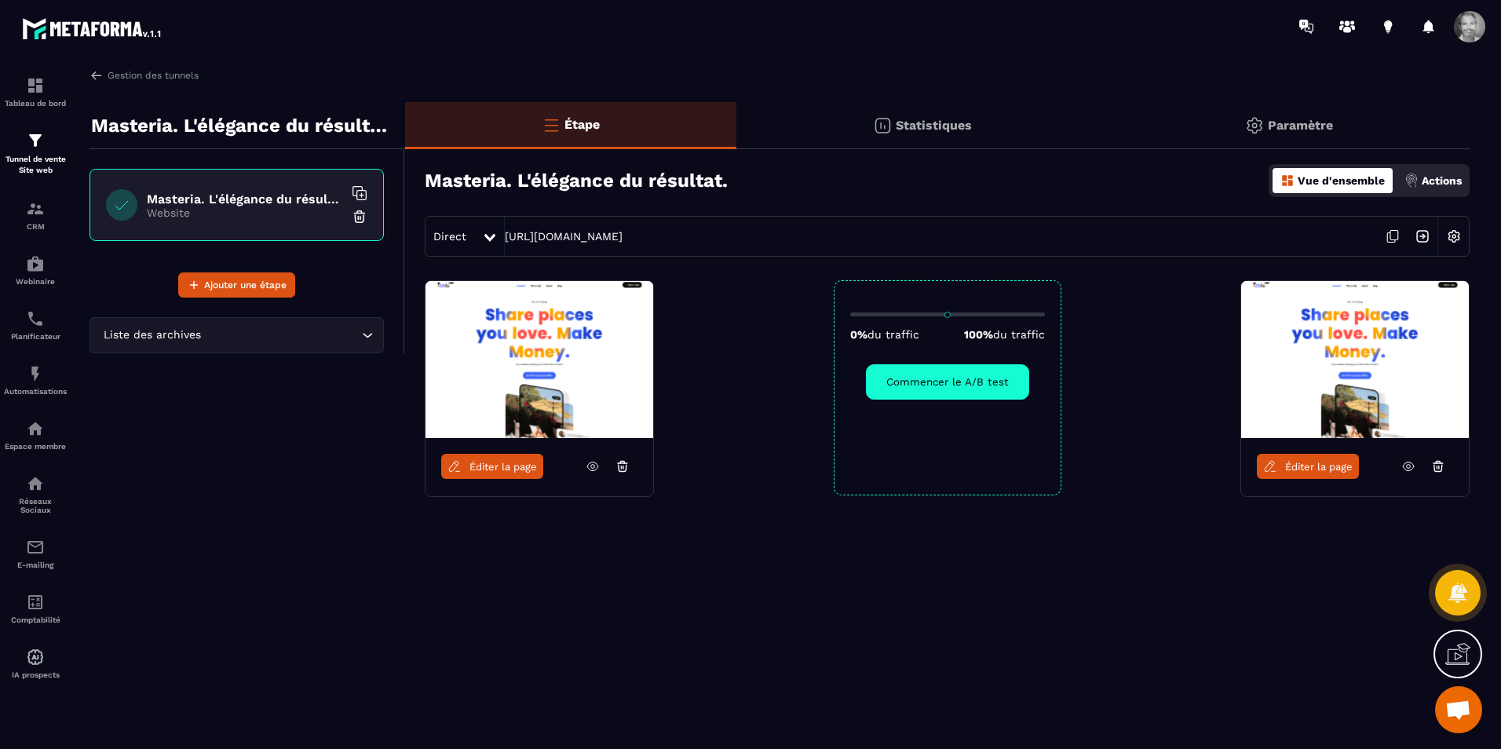
click at [1316, 468] on span "Éditer la page" at bounding box center [1319, 467] width 68 height 12
